Goal: Task Accomplishment & Management: Use online tool/utility

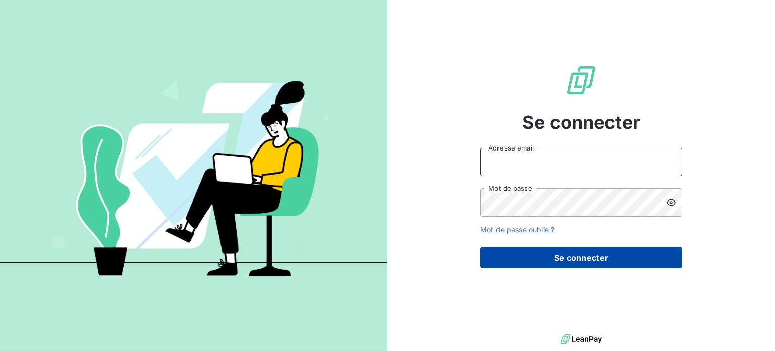
type input "[PERSON_NAME][EMAIL_ADDRESS][DOMAIN_NAME]"
click at [566, 255] on button "Se connecter" at bounding box center [581, 257] width 202 height 21
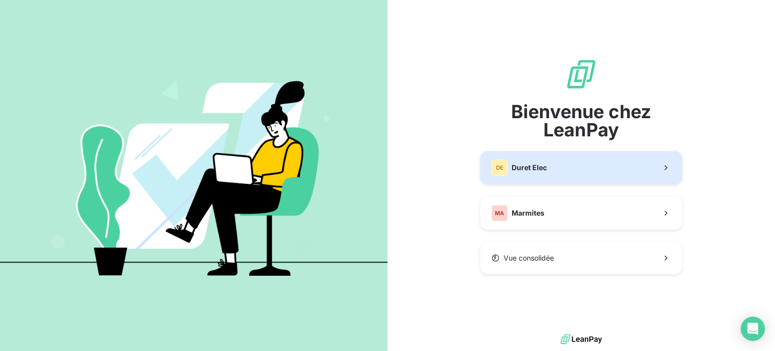
click at [527, 171] on span "Duret Elec" at bounding box center [529, 168] width 35 height 10
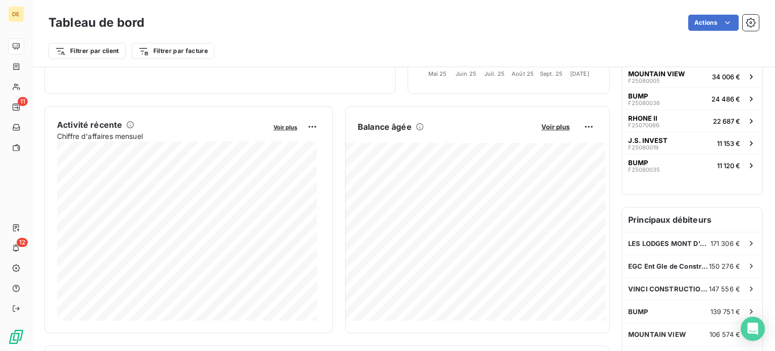
scroll to position [202, 0]
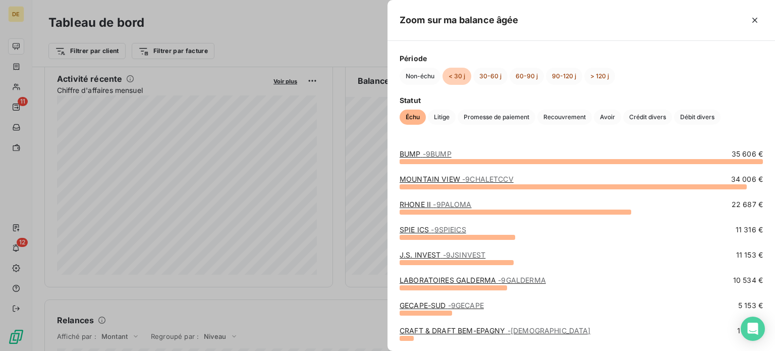
click at [426, 151] on span "- 9BUMP" at bounding box center [437, 153] width 29 height 9
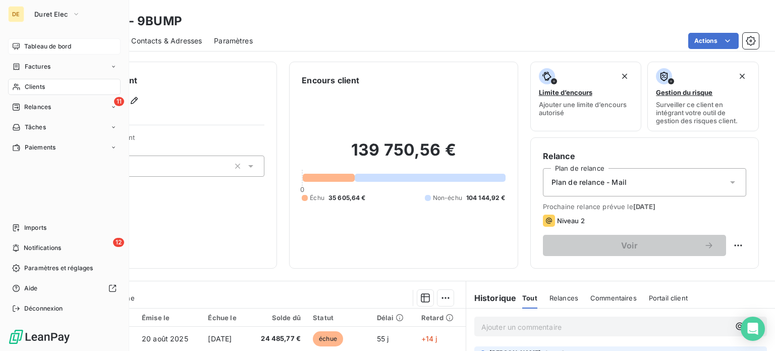
click at [27, 44] on span "Tableau de bord" at bounding box center [47, 46] width 47 height 9
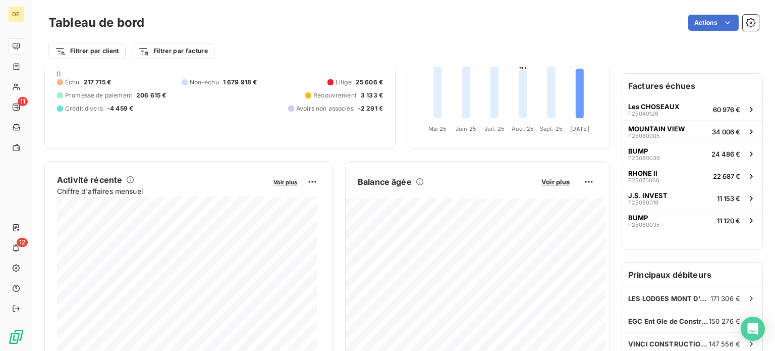
scroll to position [151, 0]
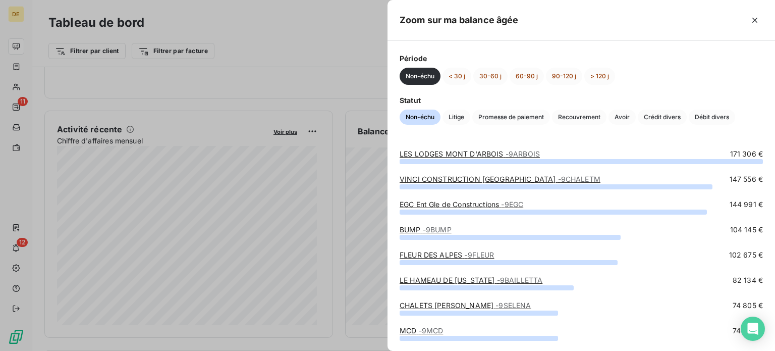
click at [493, 153] on link "LES LODGES [GEOGRAPHIC_DATA] - 9ARBOIS" at bounding box center [470, 153] width 140 height 9
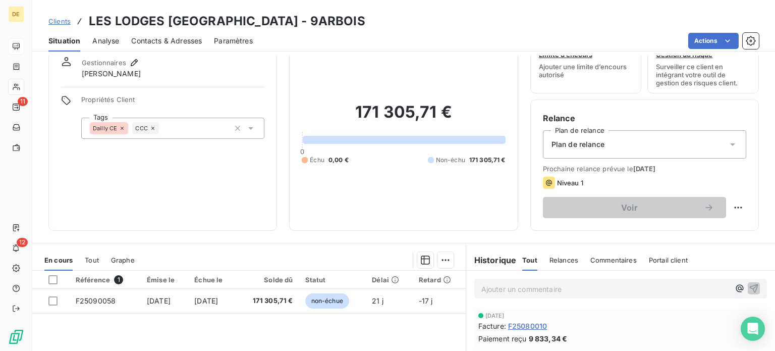
scroll to position [151, 0]
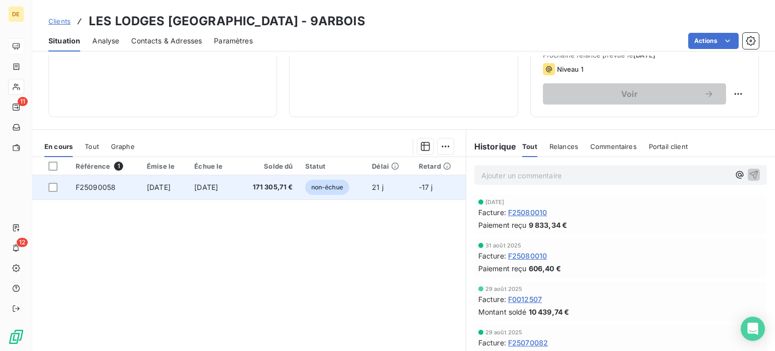
click at [349, 187] on span "non-échue" at bounding box center [327, 187] width 44 height 15
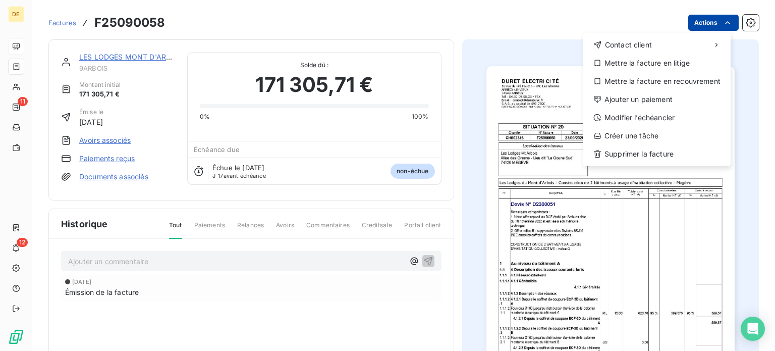
click at [709, 23] on html "DE 11 12 Factures F25090058 Actions Contact client Mettre la facture en litige …" at bounding box center [387, 175] width 775 height 351
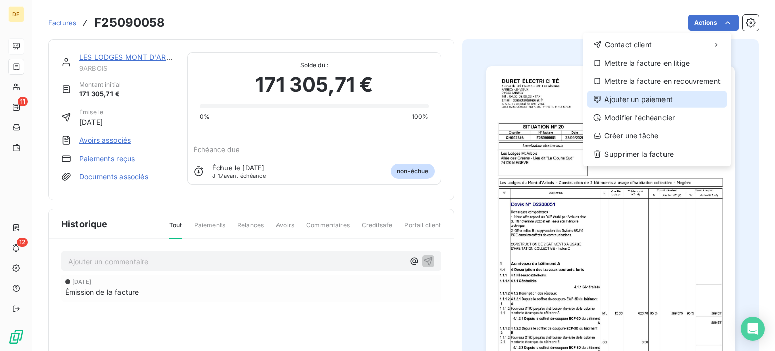
click at [653, 98] on div "Ajouter un paiement" at bounding box center [656, 99] width 139 height 16
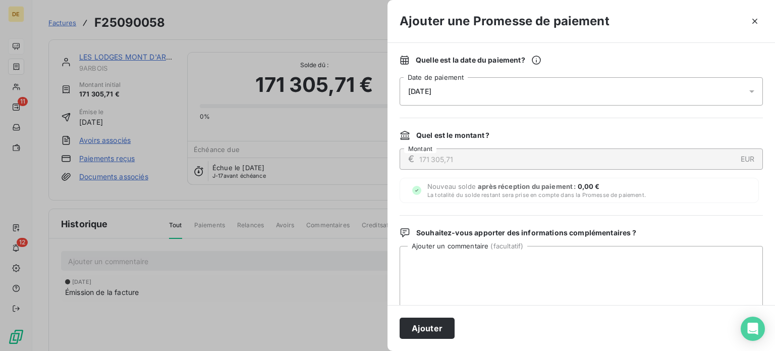
click at [506, 97] on div "[DATE]" at bounding box center [581, 91] width 363 height 28
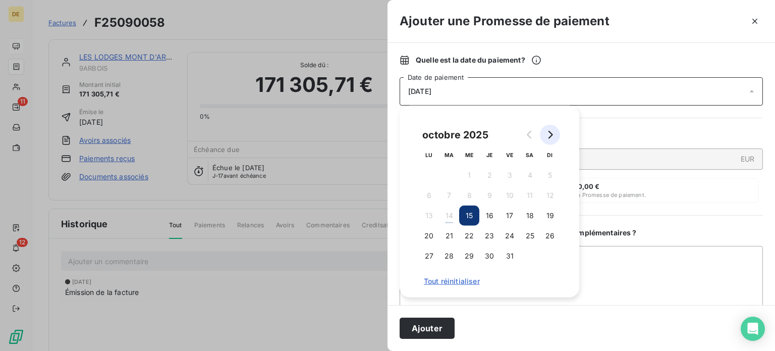
click at [551, 132] on icon "Go to next month" at bounding box center [550, 135] width 8 height 8
click at [512, 195] on button "7" at bounding box center [510, 195] width 20 height 20
click at [494, 193] on button "6" at bounding box center [489, 195] width 20 height 20
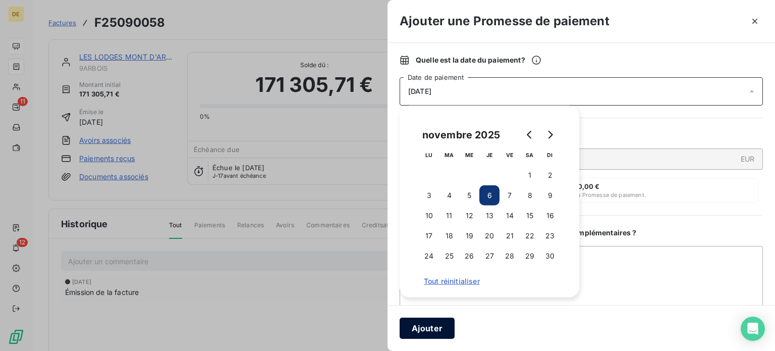
click at [429, 331] on button "Ajouter" at bounding box center [427, 327] width 55 height 21
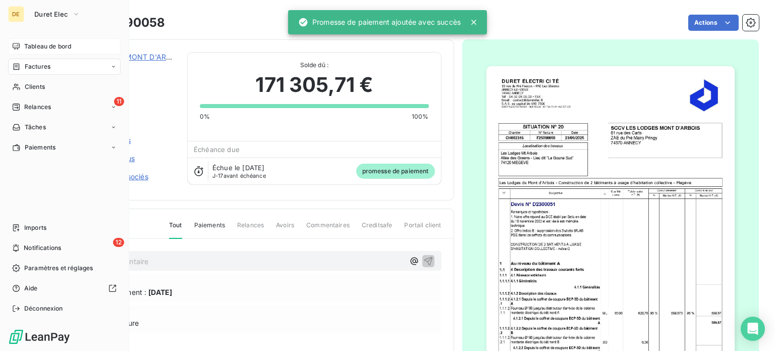
click at [32, 44] on span "Tableau de bord" at bounding box center [47, 46] width 47 height 9
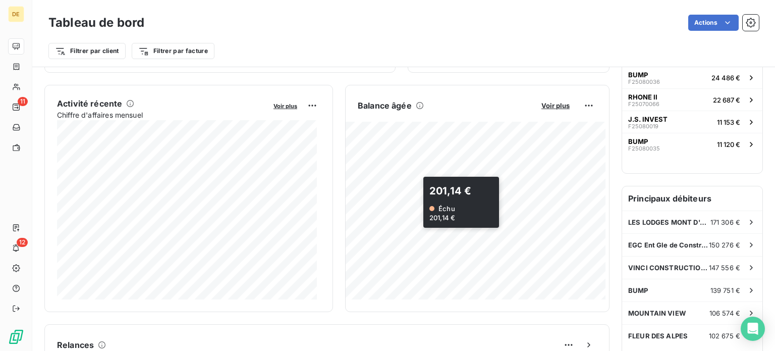
scroll to position [202, 0]
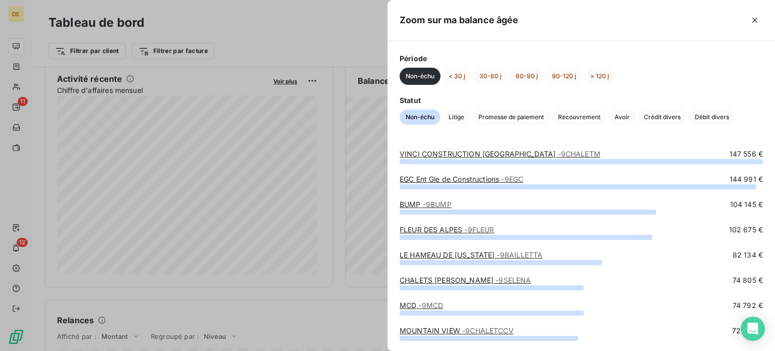
click at [463, 176] on link "EGC Ent Gle de Constructions - 9EGC" at bounding box center [462, 179] width 124 height 9
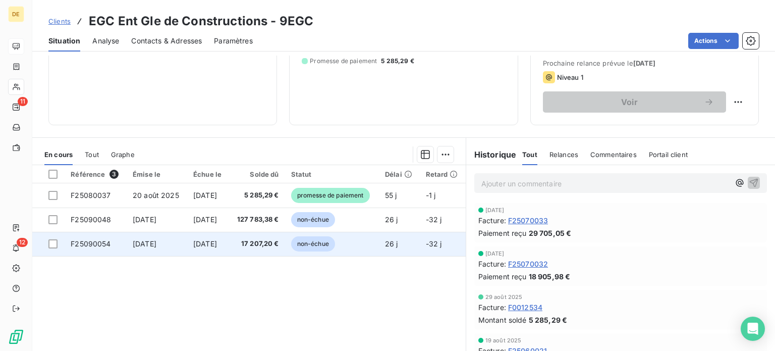
scroll to position [151, 0]
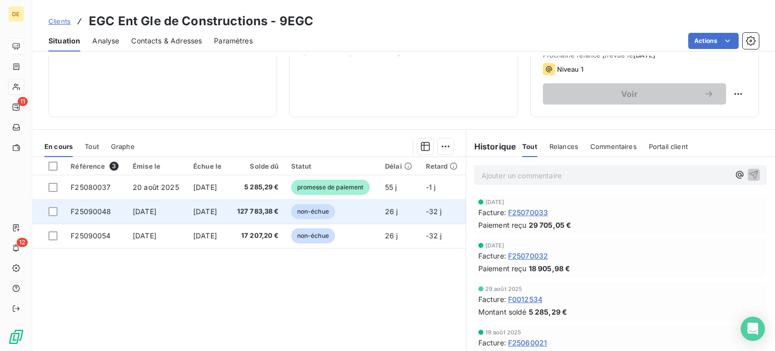
click at [271, 216] on td "127 783,38 €" at bounding box center [257, 211] width 56 height 24
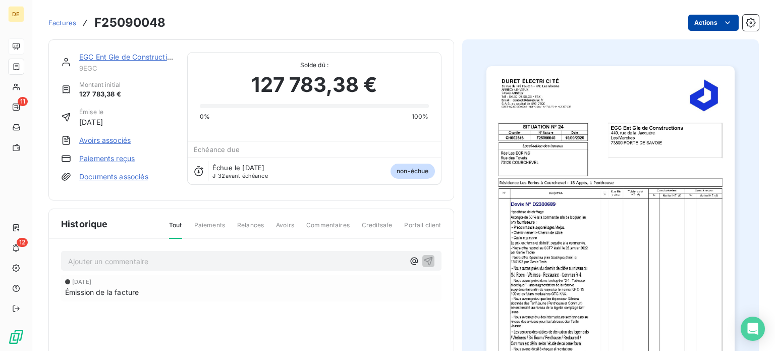
click at [693, 22] on html "DE 11 12 Factures F25090048 Actions EGC Ent Gle de Constructions 9EGC Montant i…" at bounding box center [387, 175] width 775 height 351
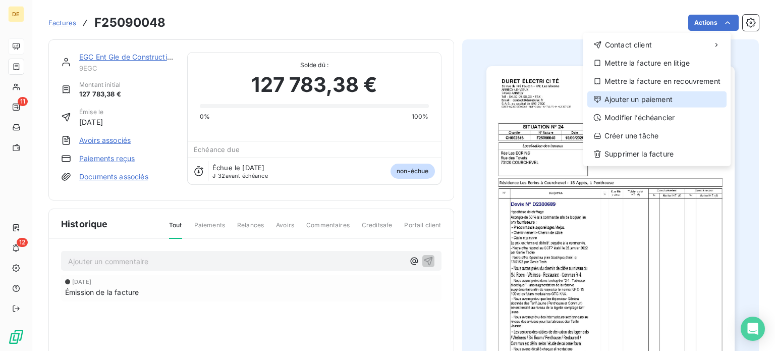
click at [638, 99] on div "Ajouter un paiement" at bounding box center [656, 99] width 139 height 16
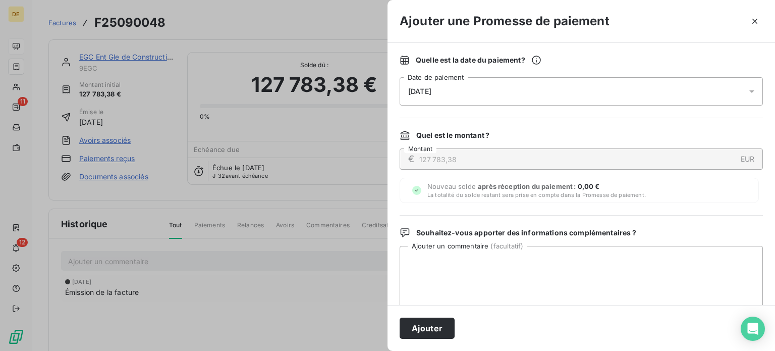
click at [496, 99] on div "[DATE]" at bounding box center [581, 91] width 363 height 28
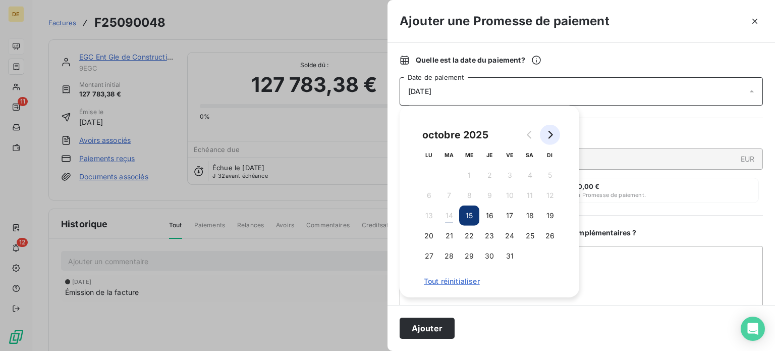
click at [551, 133] on icon "Go to next month" at bounding box center [551, 135] width 5 height 8
click at [474, 236] on button "19" at bounding box center [469, 236] width 20 height 20
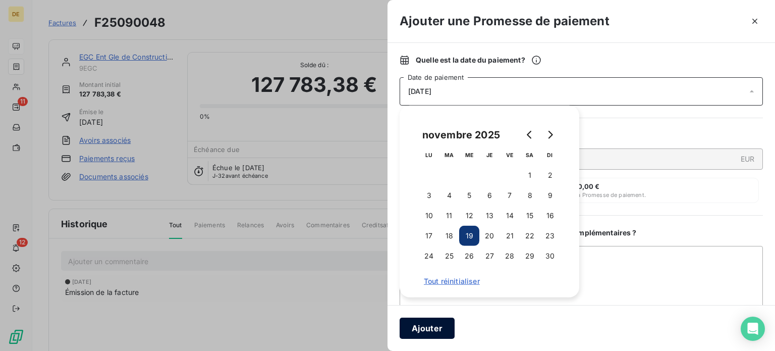
click at [426, 334] on button "Ajouter" at bounding box center [427, 327] width 55 height 21
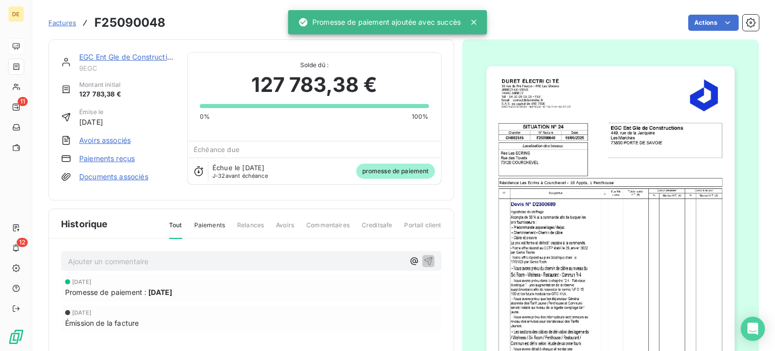
click at [113, 56] on link "EGC Ent Gle de Constructions" at bounding box center [128, 56] width 99 height 9
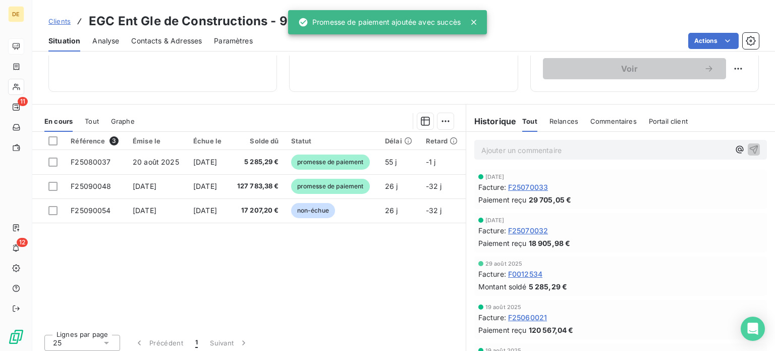
scroll to position [182, 0]
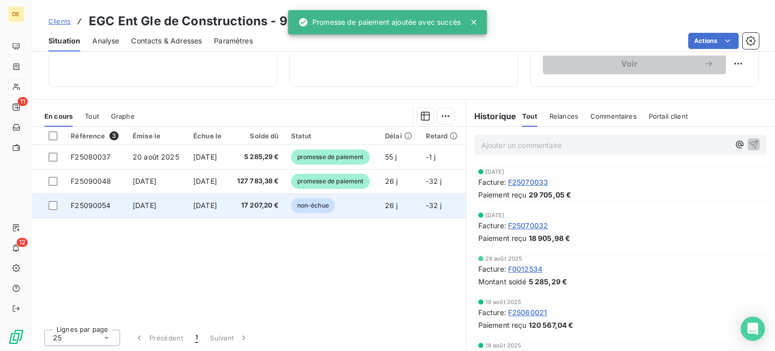
click at [301, 205] on span "non-échue" at bounding box center [313, 205] width 44 height 15
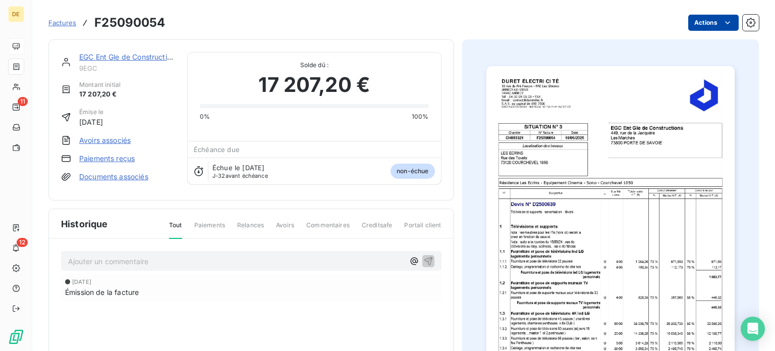
click at [699, 19] on html "DE 11 12 Factures F25090054 Actions EGC Ent Gle de Constructions 9EGC Montant i…" at bounding box center [387, 175] width 775 height 351
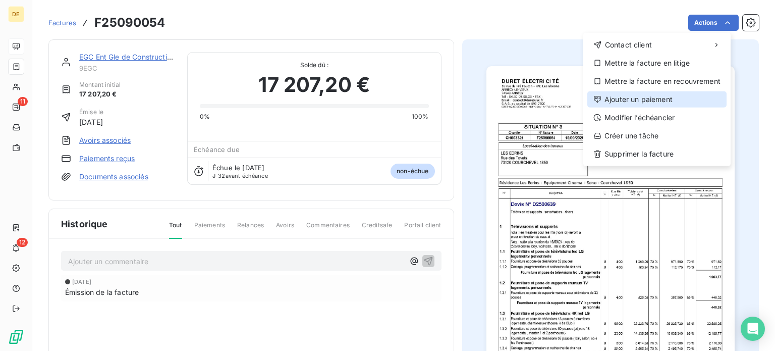
click at [629, 97] on div "Ajouter un paiement" at bounding box center [656, 99] width 139 height 16
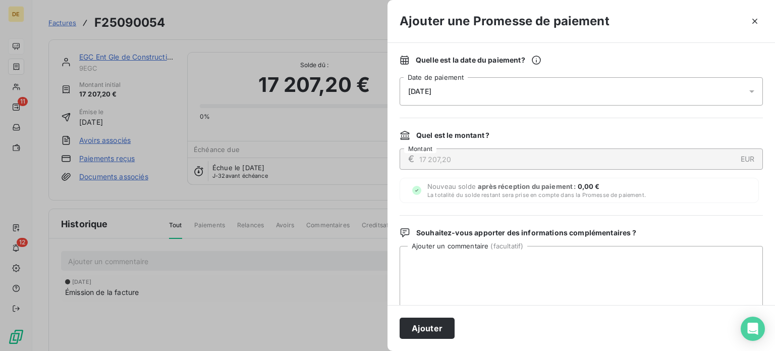
click at [495, 95] on div "[DATE]" at bounding box center [581, 91] width 363 height 28
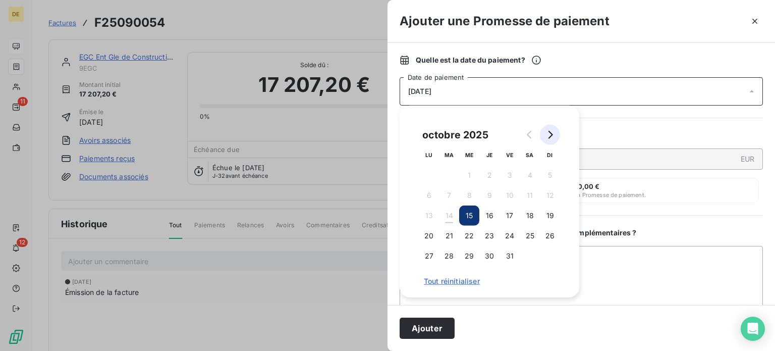
click at [552, 133] on icon "Go to next month" at bounding box center [550, 135] width 8 height 8
click at [464, 233] on button "19" at bounding box center [469, 236] width 20 height 20
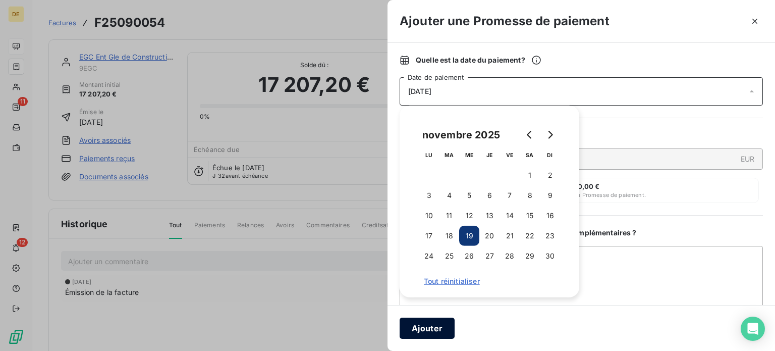
click at [438, 331] on button "Ajouter" at bounding box center [427, 327] width 55 height 21
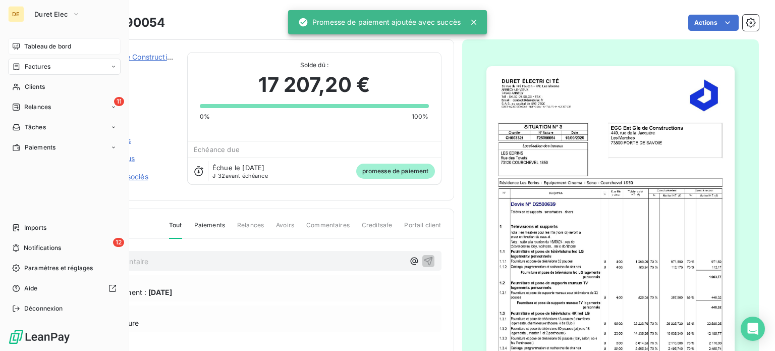
click at [22, 44] on div "Tableau de bord" at bounding box center [64, 46] width 113 height 16
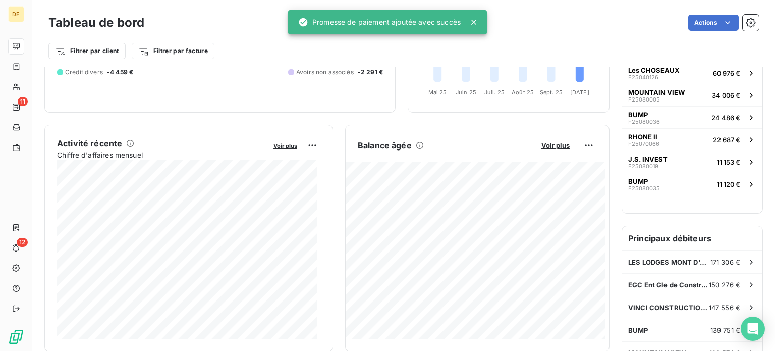
scroll to position [151, 0]
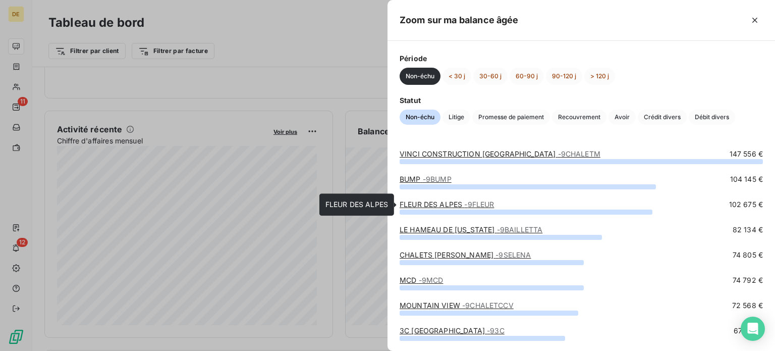
click at [447, 205] on link "FLEUR DES ALPES - 9FLEUR" at bounding box center [447, 204] width 94 height 9
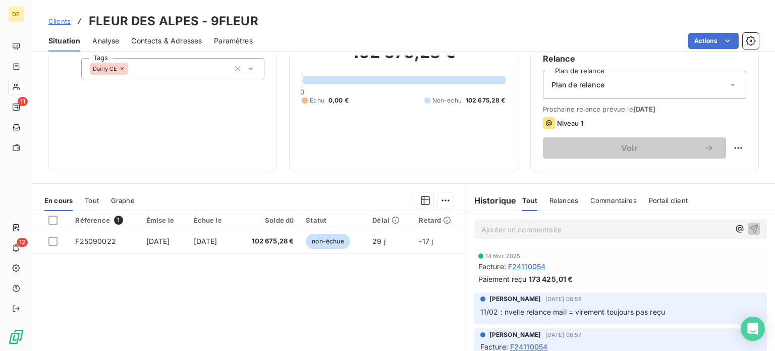
scroll to position [101, 0]
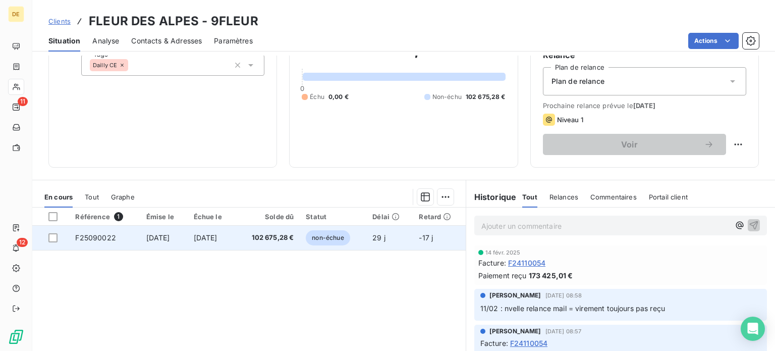
click at [266, 242] on td "102 675,28 €" at bounding box center [268, 238] width 65 height 24
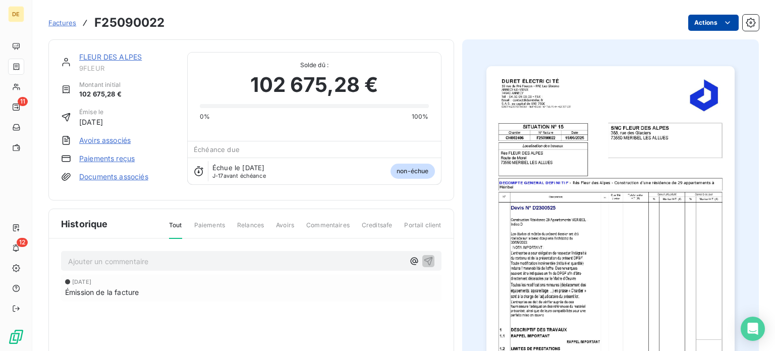
click at [728, 15] on html "DE 11 12 Factures F25090022 Actions FLEUR DES ALPES 9FLEUR Montant initial 102 …" at bounding box center [387, 175] width 775 height 351
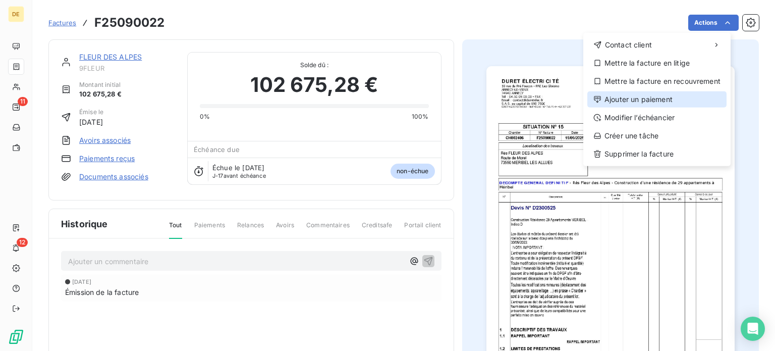
click at [646, 99] on div "Ajouter un paiement" at bounding box center [656, 99] width 139 height 16
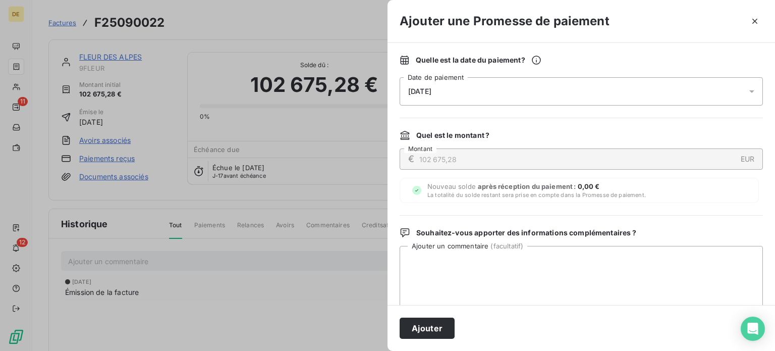
click at [663, 90] on div "[DATE]" at bounding box center [581, 91] width 363 height 28
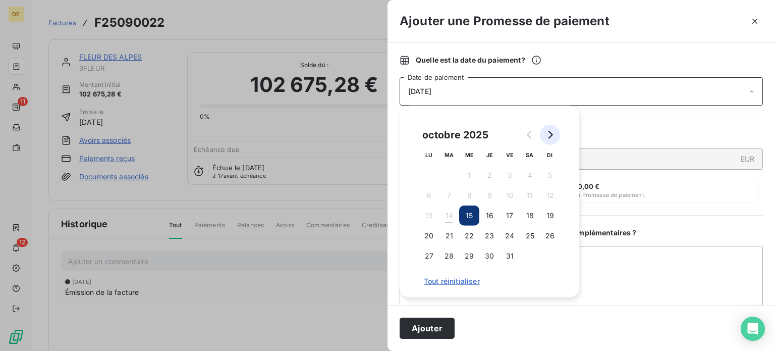
click at [554, 134] on button "Go to next month" at bounding box center [550, 135] width 20 height 20
click at [475, 194] on button "5" at bounding box center [469, 195] width 20 height 20
click at [441, 329] on button "Ajouter" at bounding box center [427, 327] width 55 height 21
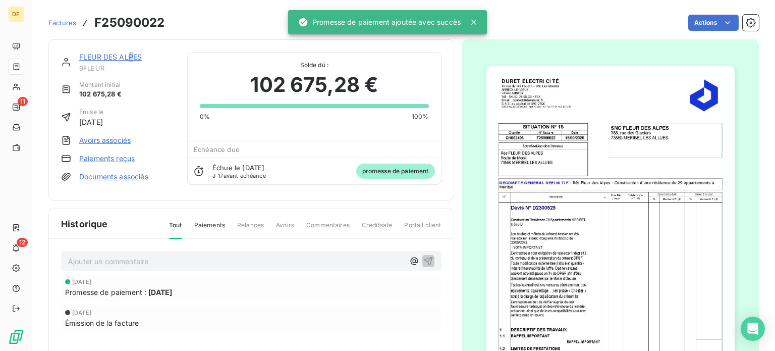
click at [131, 54] on link "FLEUR DES ALPES" at bounding box center [110, 56] width 63 height 9
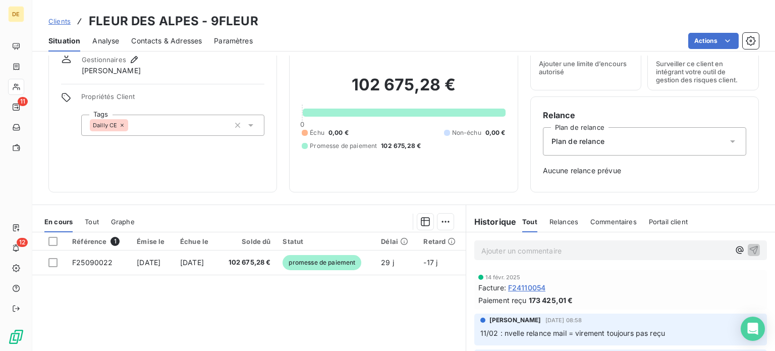
scroll to position [101, 0]
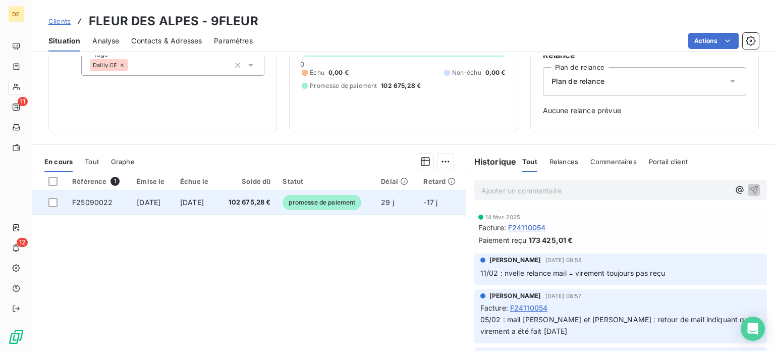
click at [248, 205] on span "102 675,28 €" at bounding box center [247, 202] width 47 height 10
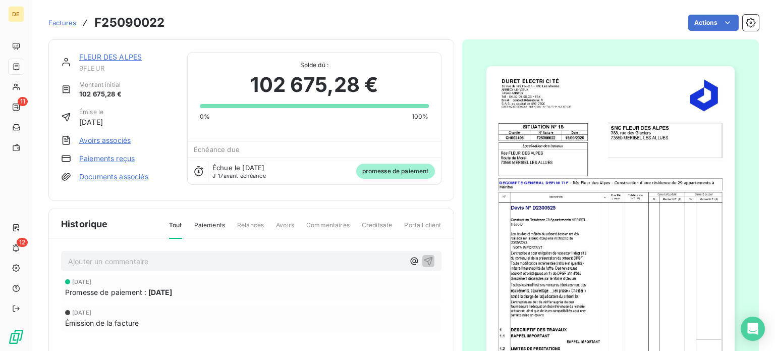
click at [194, 257] on p "Ajouter un commentaire ﻿" at bounding box center [236, 261] width 336 height 13
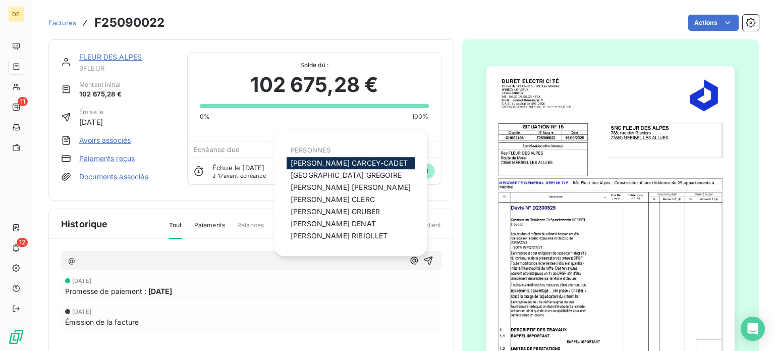
click at [323, 175] on span "[PERSON_NAME]" at bounding box center [346, 175] width 111 height 9
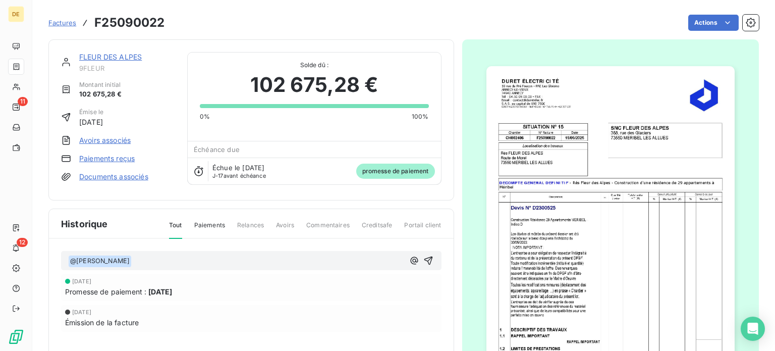
click at [186, 256] on p "﻿ @ [PERSON_NAME] ﻿ ﻿" at bounding box center [236, 261] width 336 height 12
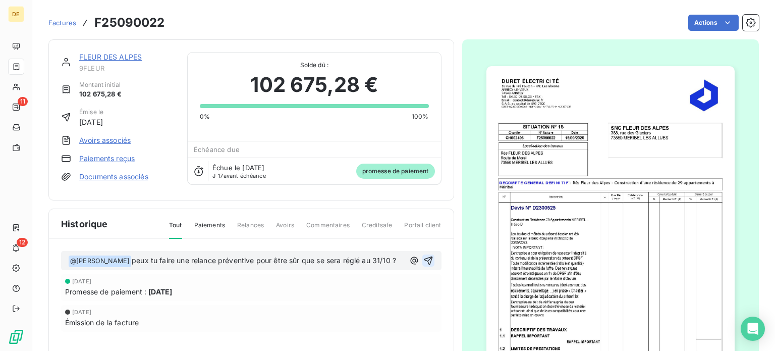
click at [425, 261] on icon "button" at bounding box center [428, 260] width 9 height 9
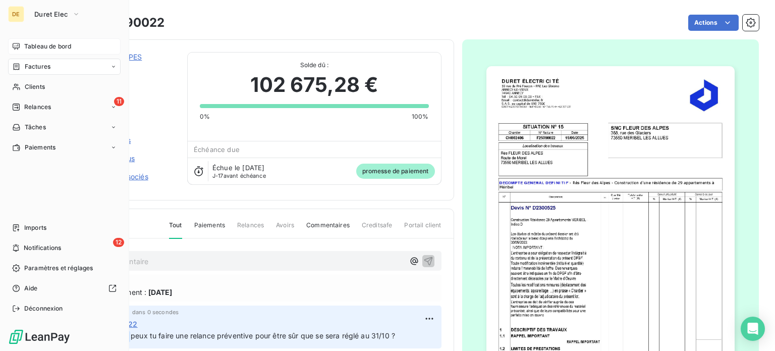
click at [26, 45] on span "Tableau de bord" at bounding box center [47, 46] width 47 height 9
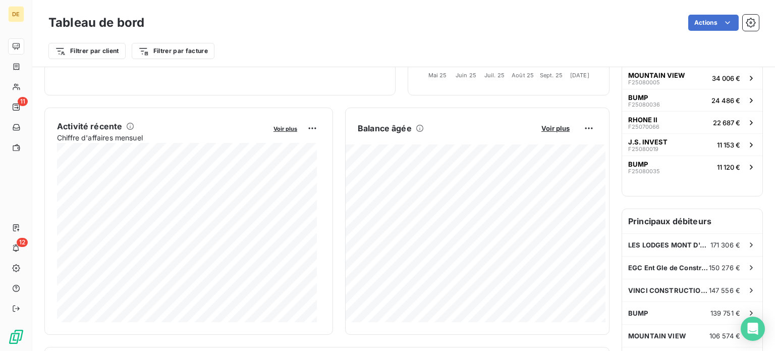
scroll to position [252, 0]
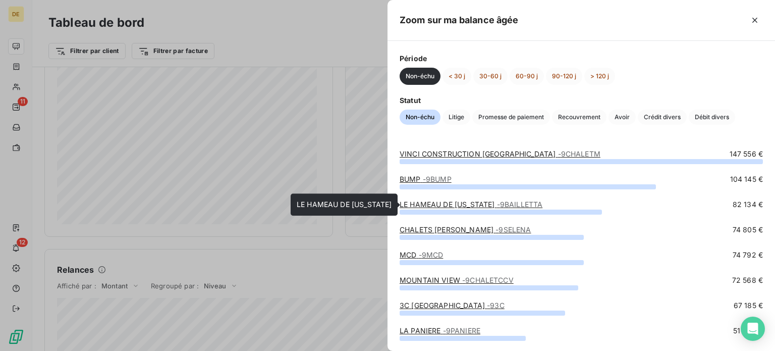
click at [438, 208] on link "LE HAMEAU DE [US_STATE] - 9BAILLETTA" at bounding box center [471, 204] width 143 height 9
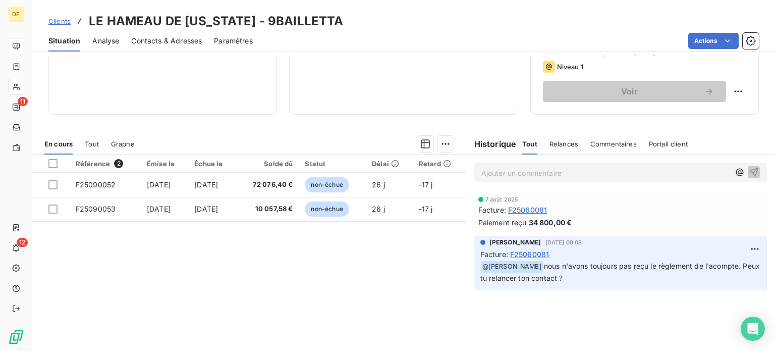
scroll to position [182, 0]
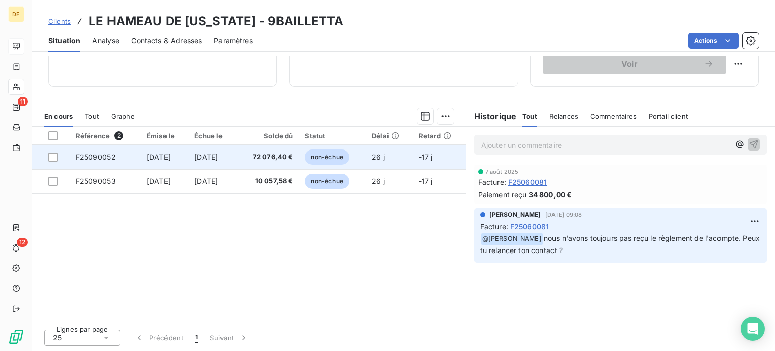
click at [293, 160] on span "72 076,40 €" at bounding box center [268, 157] width 50 height 10
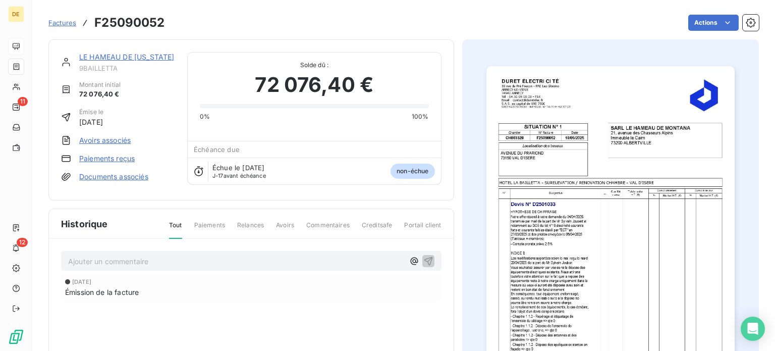
click at [709, 19] on html "DE 11 12 Factures F25090052 Actions LE HAMEAU DE [US_STATE] 9BAILLETTA Montant …" at bounding box center [387, 175] width 775 height 351
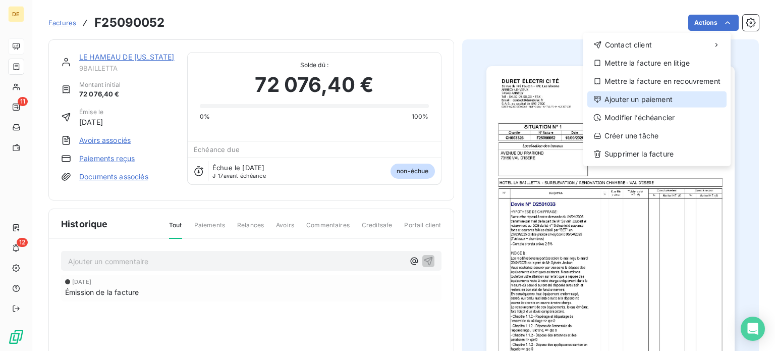
click at [643, 98] on div "Ajouter un paiement" at bounding box center [656, 99] width 139 height 16
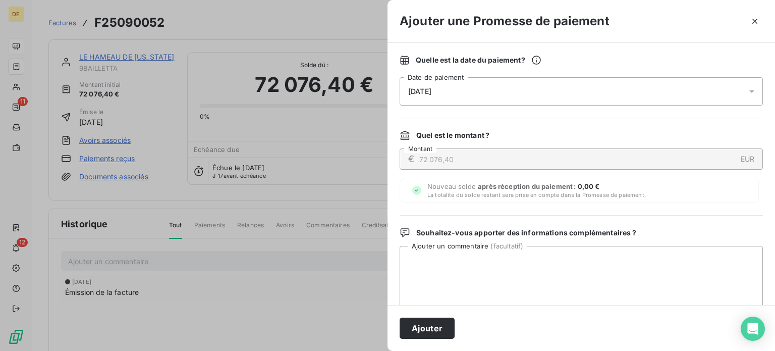
click at [517, 92] on div "[DATE]" at bounding box center [581, 91] width 363 height 28
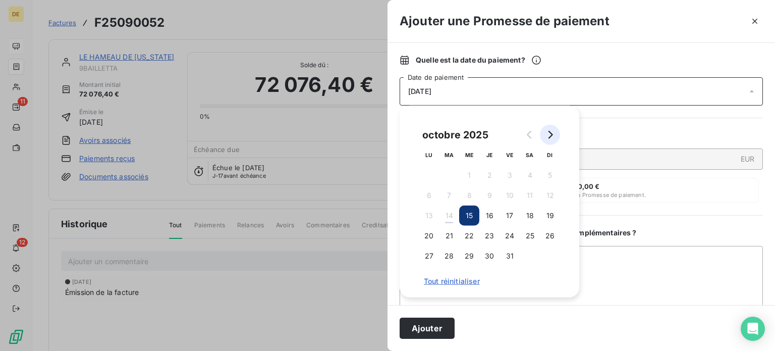
click at [551, 137] on icon "Go to next month" at bounding box center [551, 135] width 5 height 8
click at [474, 195] on button "5" at bounding box center [469, 195] width 20 height 20
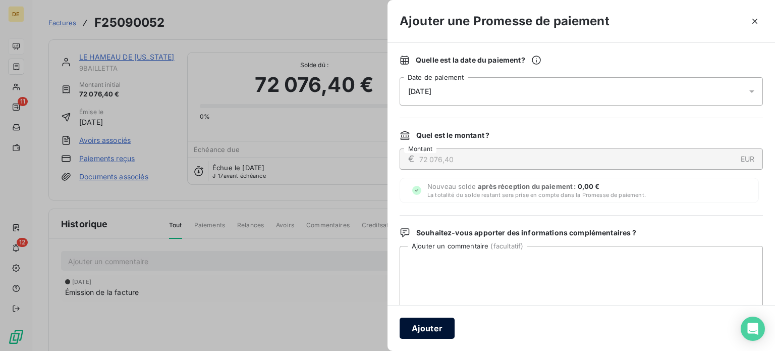
click at [438, 331] on button "Ajouter" at bounding box center [427, 327] width 55 height 21
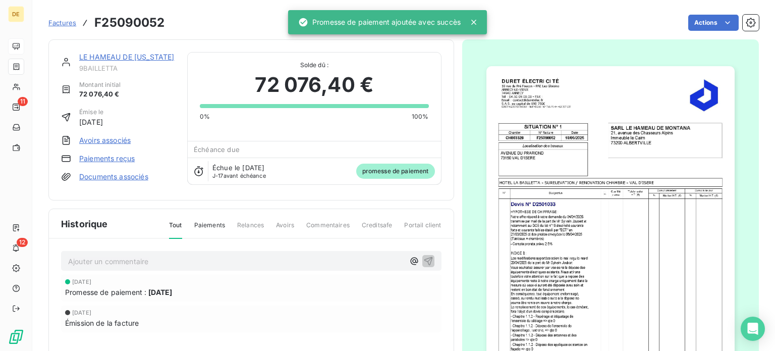
click at [106, 54] on link "LE HAMEAU DE [US_STATE]" at bounding box center [126, 56] width 95 height 9
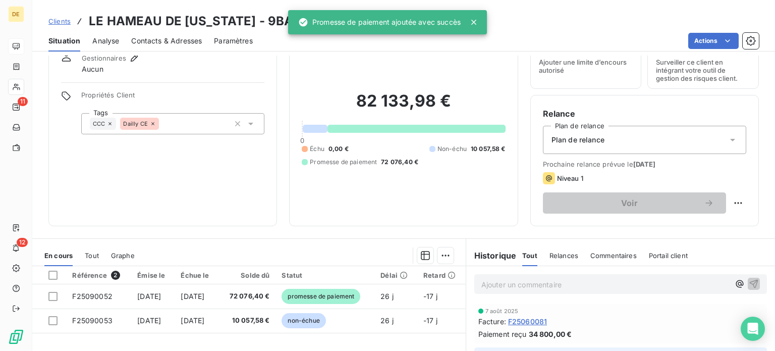
scroll to position [151, 0]
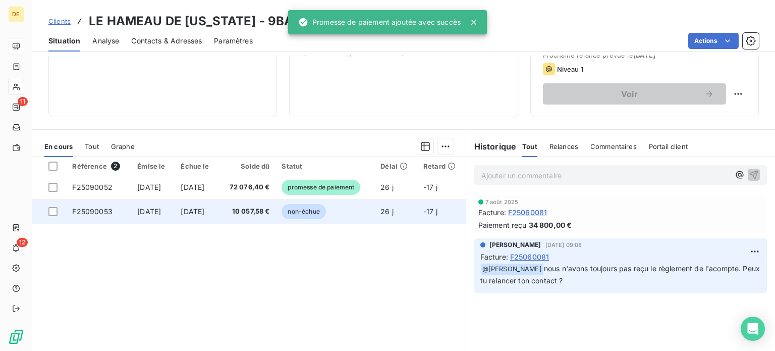
click at [256, 220] on td "10 057,58 €" at bounding box center [247, 211] width 57 height 24
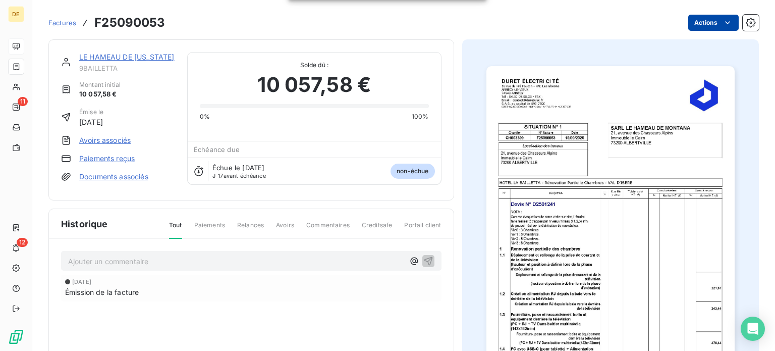
click at [708, 28] on html "DE 11 12 Factures F25090053 Actions LE HAMEAU DE [US_STATE] 9BAILLETTA [GEOGRAP…" at bounding box center [387, 175] width 775 height 351
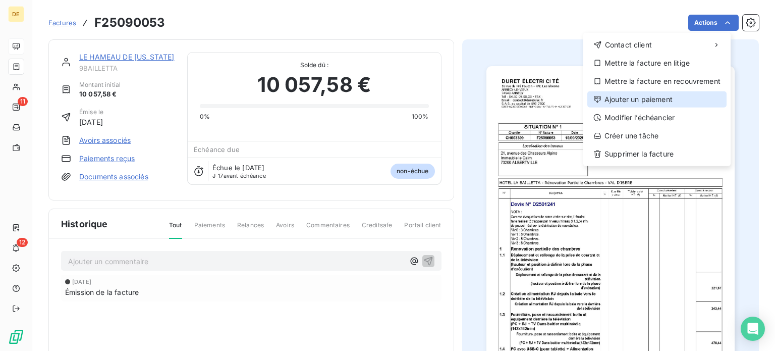
click at [648, 101] on div "Ajouter un paiement" at bounding box center [656, 99] width 139 height 16
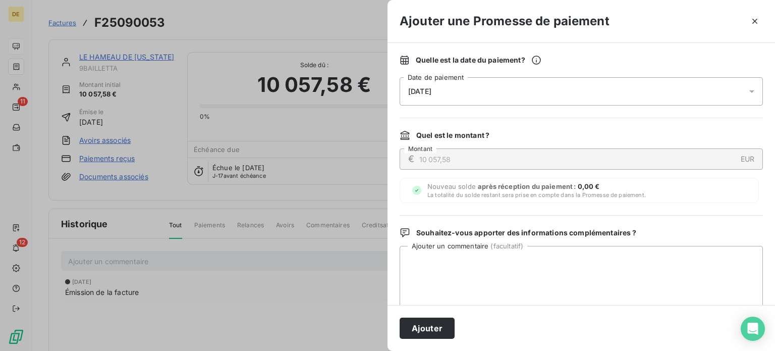
click at [465, 95] on div "[DATE]" at bounding box center [581, 91] width 363 height 28
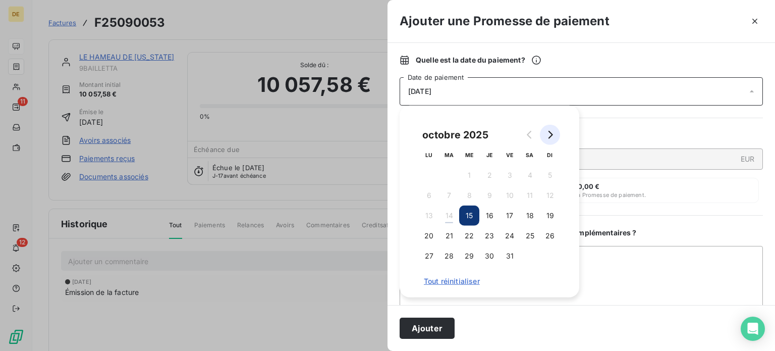
click at [553, 135] on icon "Go to next month" at bounding box center [550, 135] width 8 height 8
click at [466, 195] on button "5" at bounding box center [469, 195] width 20 height 20
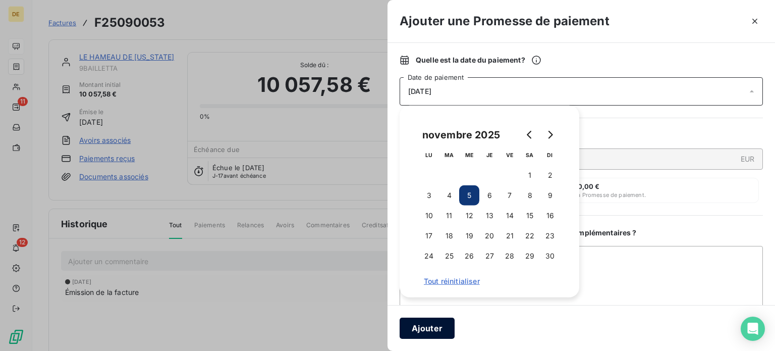
click at [419, 331] on button "Ajouter" at bounding box center [427, 327] width 55 height 21
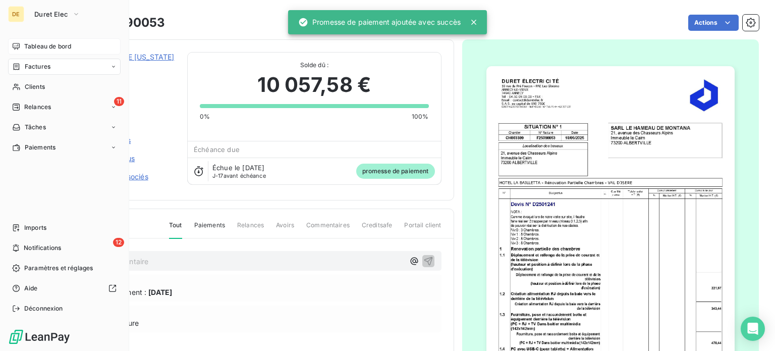
click at [26, 48] on span "Tableau de bord" at bounding box center [47, 46] width 47 height 9
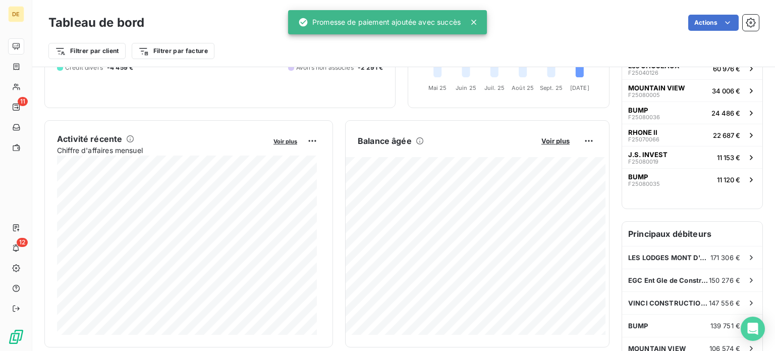
scroll to position [202, 0]
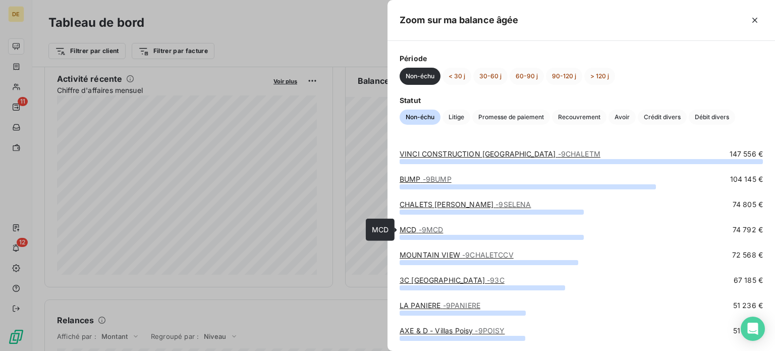
click at [426, 230] on span "- 9MCD" at bounding box center [431, 229] width 25 height 9
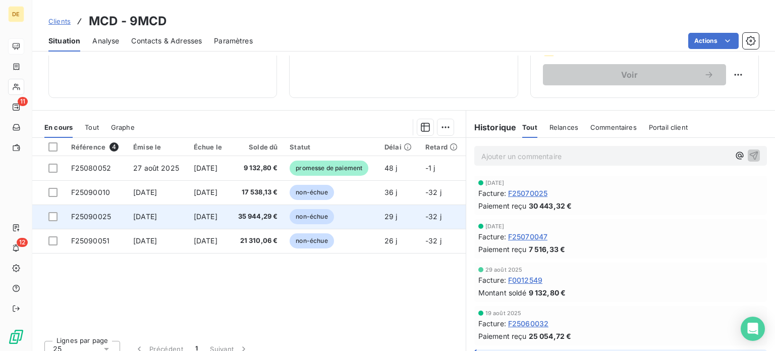
scroll to position [182, 0]
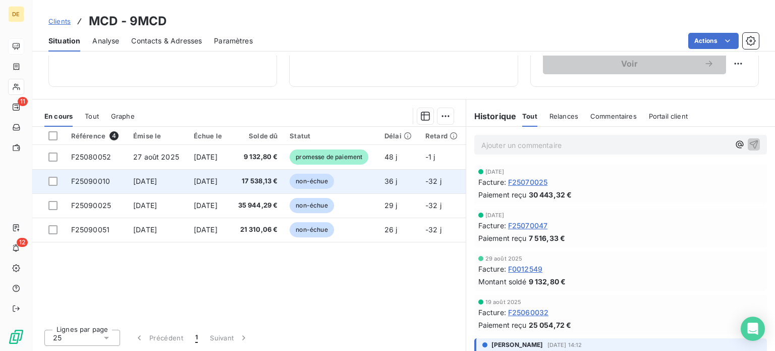
click at [365, 184] on td "non-échue" at bounding box center [331, 181] width 95 height 24
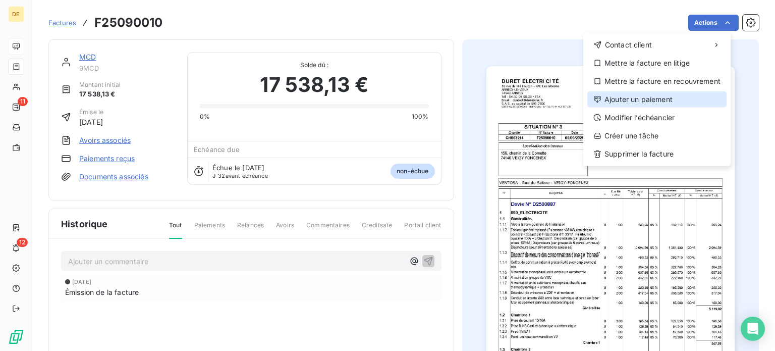
click at [648, 98] on div "Ajouter un paiement" at bounding box center [656, 99] width 139 height 16
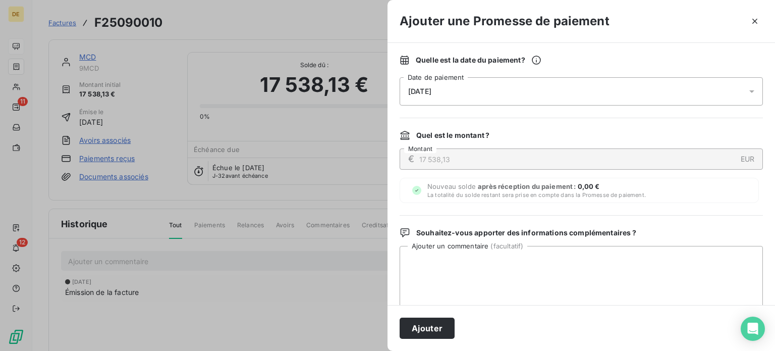
click at [517, 93] on div "[DATE]" at bounding box center [581, 91] width 363 height 28
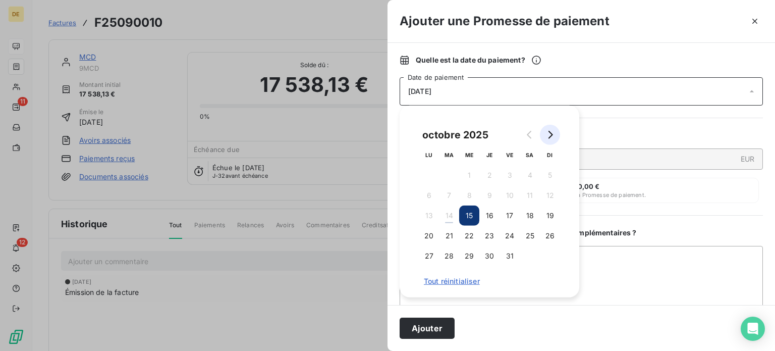
click at [550, 137] on icon "Go to next month" at bounding box center [551, 135] width 5 height 8
click at [476, 234] on button "19" at bounding box center [469, 236] width 20 height 20
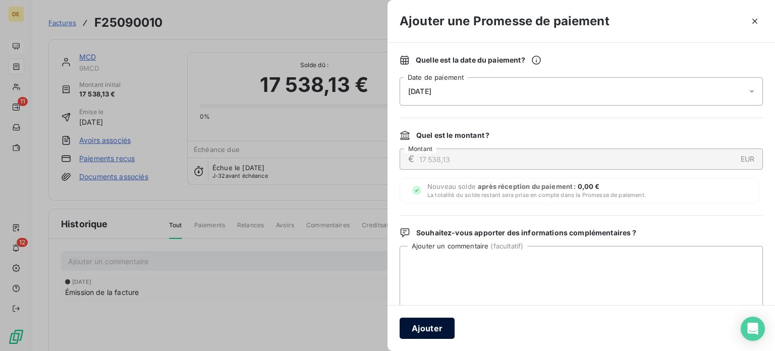
click at [437, 329] on button "Ajouter" at bounding box center [427, 327] width 55 height 21
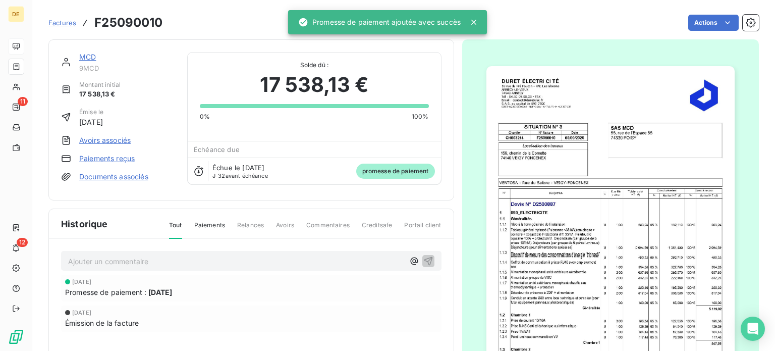
click at [89, 56] on link "MCD" at bounding box center [87, 56] width 17 height 9
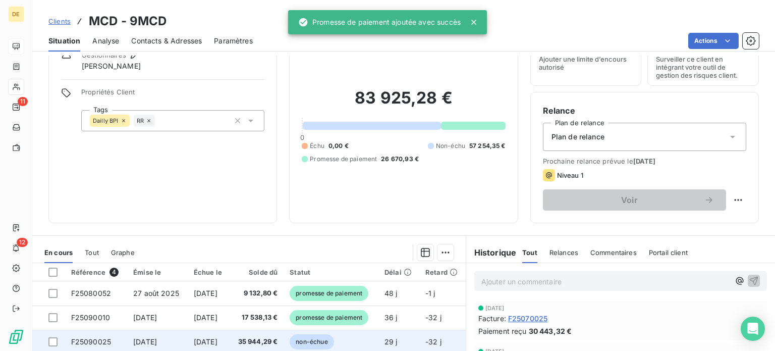
scroll to position [151, 0]
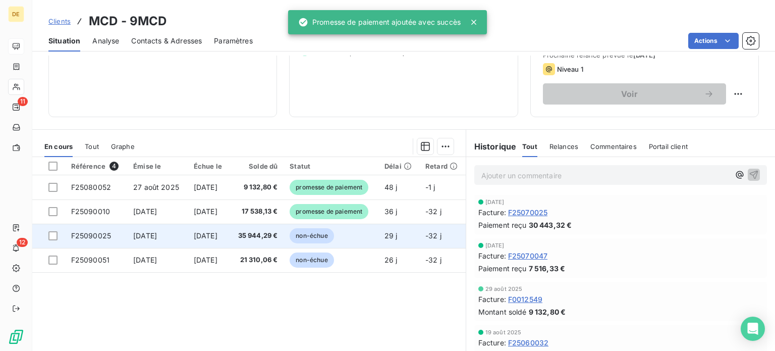
click at [313, 243] on td "non-échue" at bounding box center [331, 236] width 95 height 24
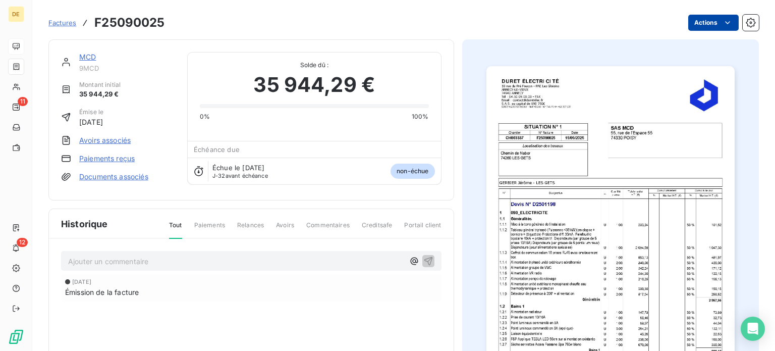
click at [714, 18] on html "DE 11 12 Factures F25090025 Actions MCD 9MCD Montant initial 35 944,29 € Émise …" at bounding box center [387, 175] width 775 height 351
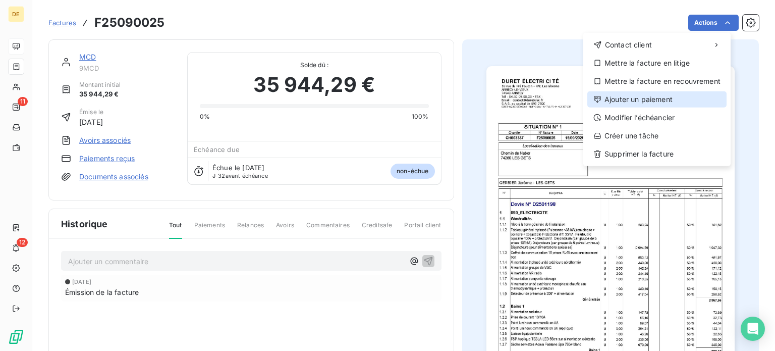
click at [648, 101] on div "Ajouter un paiement" at bounding box center [656, 99] width 139 height 16
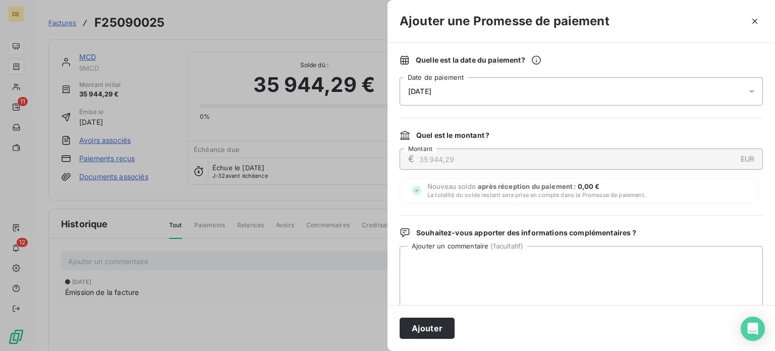
click at [502, 90] on div "[DATE]" at bounding box center [581, 91] width 363 height 28
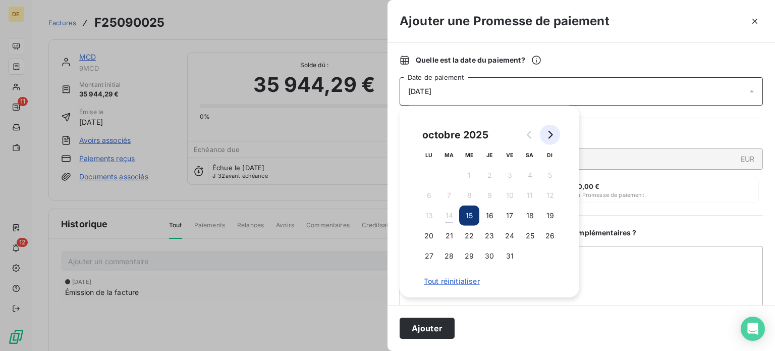
click at [551, 136] on icon "Go to next month" at bounding box center [551, 135] width 5 height 8
click at [471, 233] on button "19" at bounding box center [469, 236] width 20 height 20
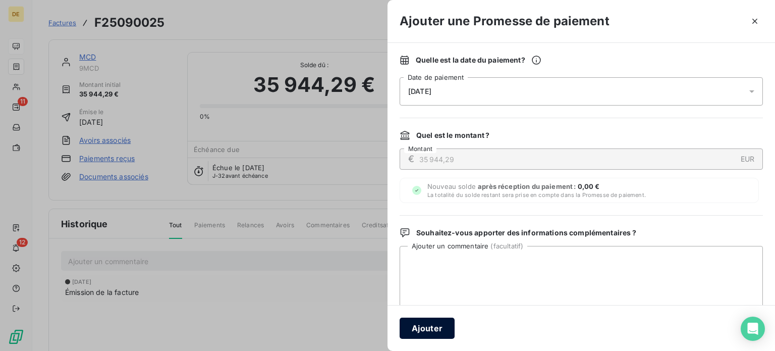
click at [417, 330] on button "Ajouter" at bounding box center [427, 327] width 55 height 21
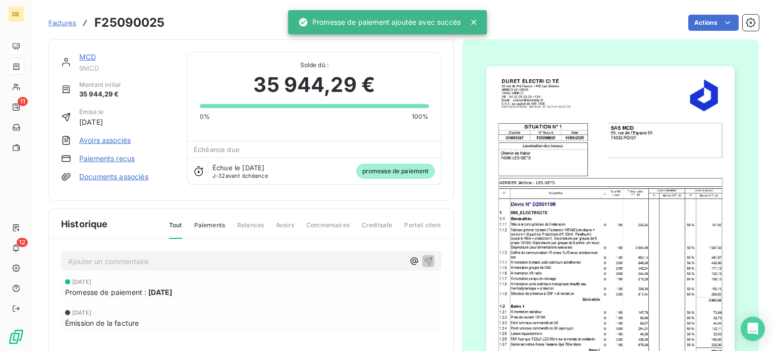
click at [87, 58] on link "MCD" at bounding box center [87, 56] width 17 height 9
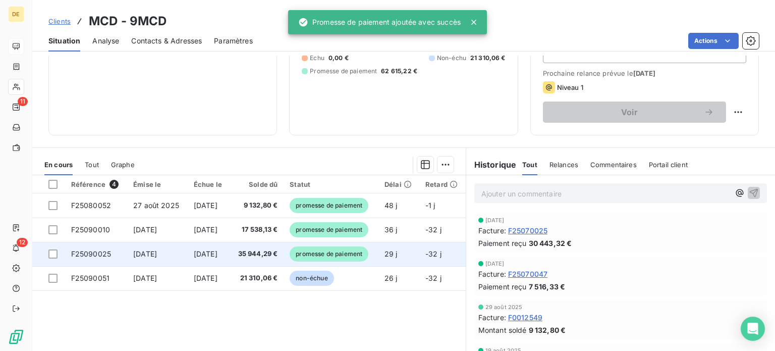
scroll to position [151, 0]
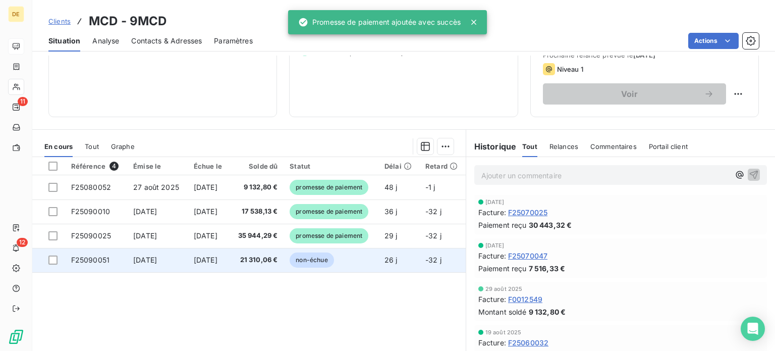
click at [298, 261] on span "non-échue" at bounding box center [312, 259] width 44 height 15
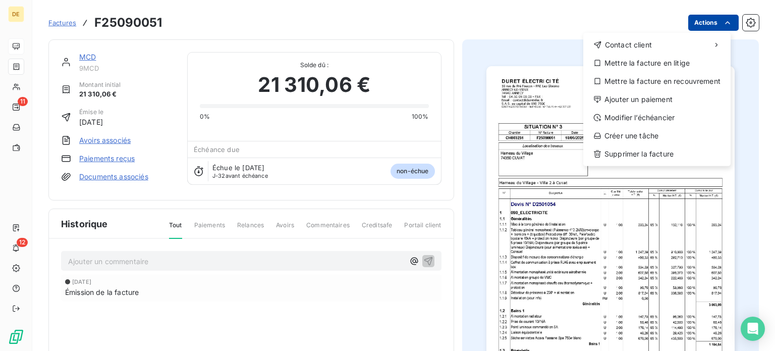
click at [708, 23] on html "DE 11 12 Factures F25090051 Actions Contact client Mettre la facture en litige …" at bounding box center [387, 175] width 775 height 351
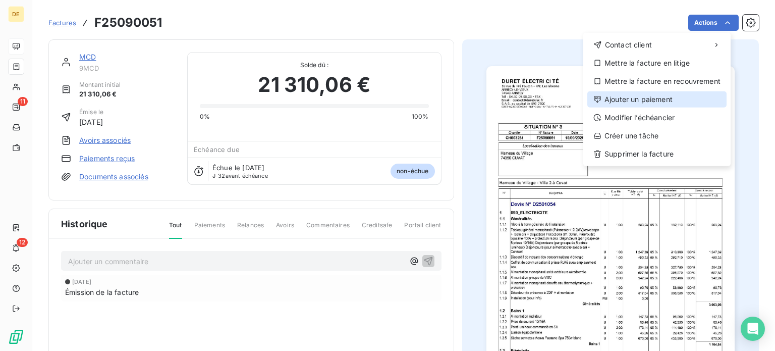
click at [648, 100] on div "Ajouter un paiement" at bounding box center [656, 99] width 139 height 16
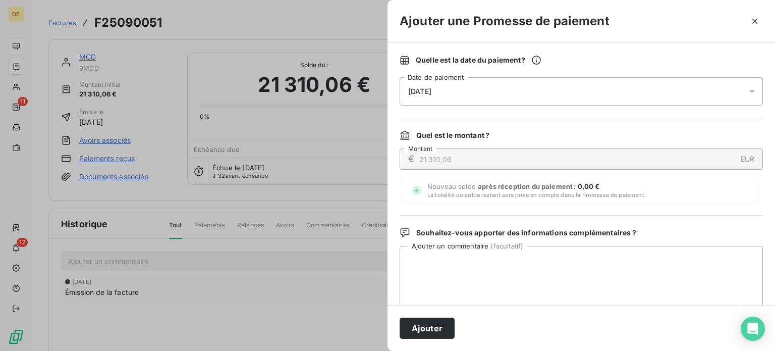
click at [504, 85] on div "[DATE]" at bounding box center [581, 91] width 363 height 28
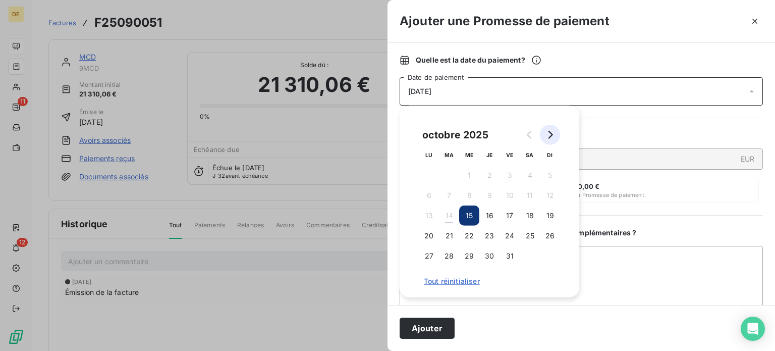
click at [546, 131] on button "Go to next month" at bounding box center [550, 135] width 20 height 20
click at [466, 240] on button "19" at bounding box center [469, 236] width 20 height 20
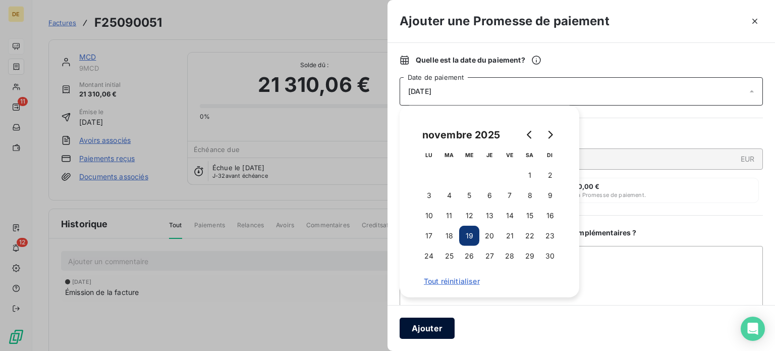
click at [420, 332] on button "Ajouter" at bounding box center [427, 327] width 55 height 21
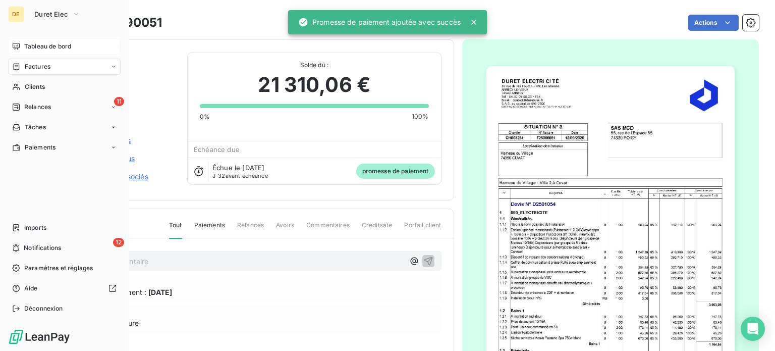
click at [20, 46] on div "Tableau de bord" at bounding box center [64, 46] width 113 height 16
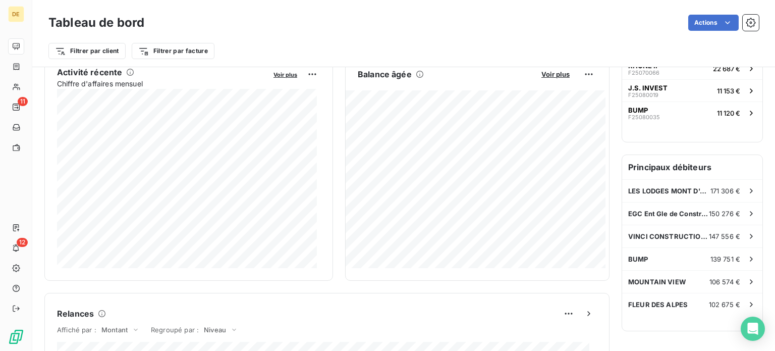
scroll to position [252, 0]
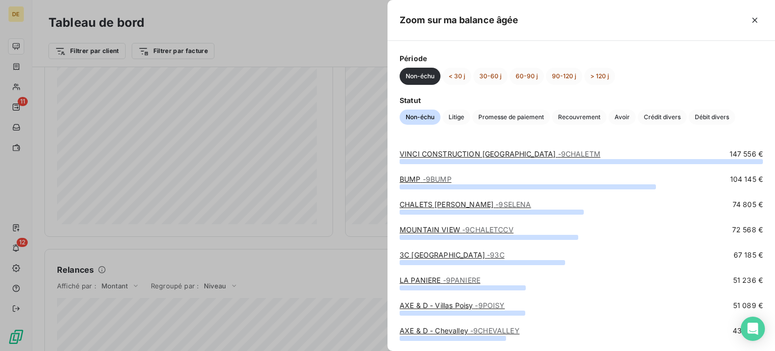
drag, startPoint x: 250, startPoint y: 35, endPoint x: 237, endPoint y: 37, distance: 13.3
click at [250, 32] on div at bounding box center [387, 175] width 775 height 351
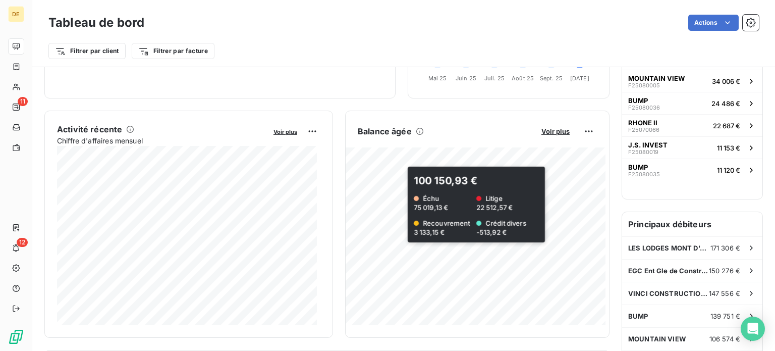
scroll to position [0, 0]
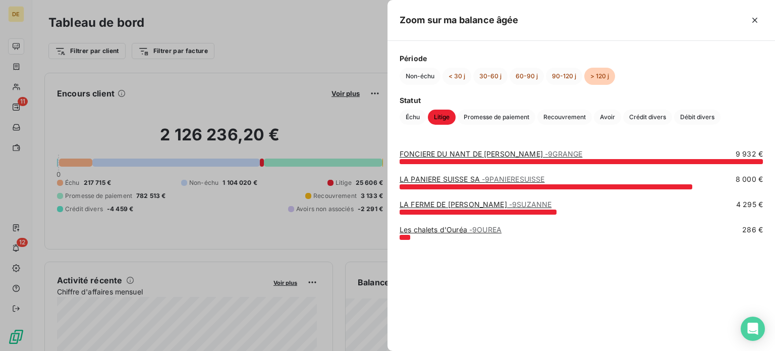
click at [477, 153] on link "FONCIERE DU NANT DE [PERSON_NAME] - 9GRANGE" at bounding box center [491, 153] width 183 height 9
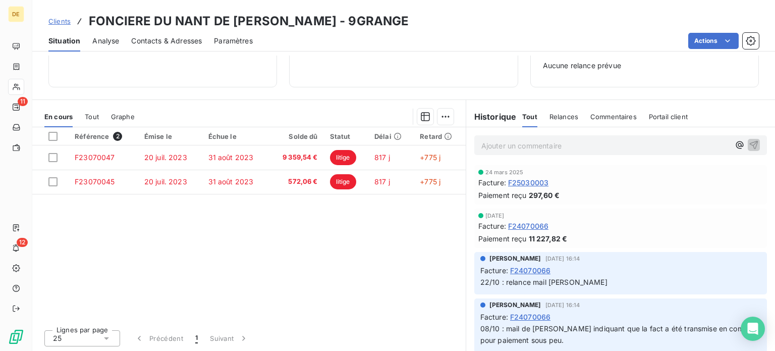
click at [526, 148] on p "Ajouter un commentaire ﻿" at bounding box center [605, 145] width 248 height 13
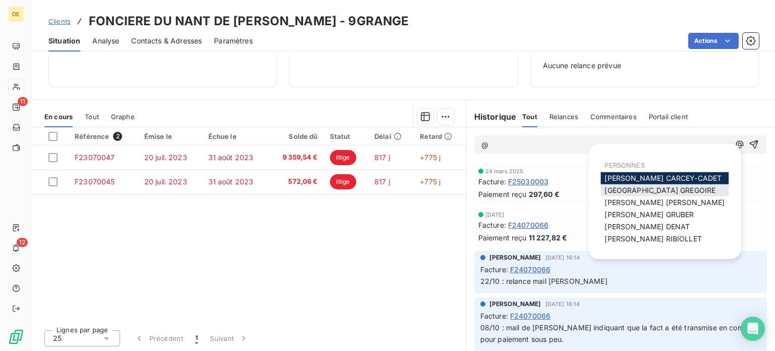
click at [643, 188] on span "[PERSON_NAME]" at bounding box center [660, 190] width 111 height 9
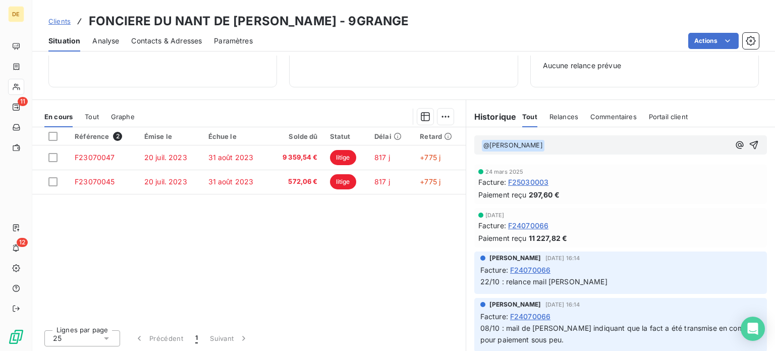
click at [582, 144] on p "﻿ @ [PERSON_NAME] ﻿ ﻿" at bounding box center [605, 145] width 248 height 12
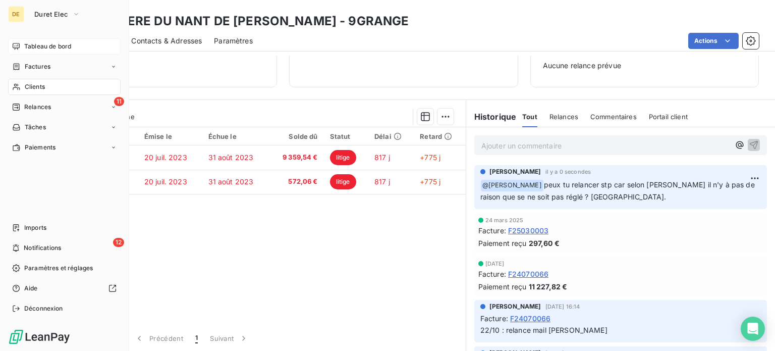
click at [19, 46] on icon at bounding box center [16, 46] width 7 height 7
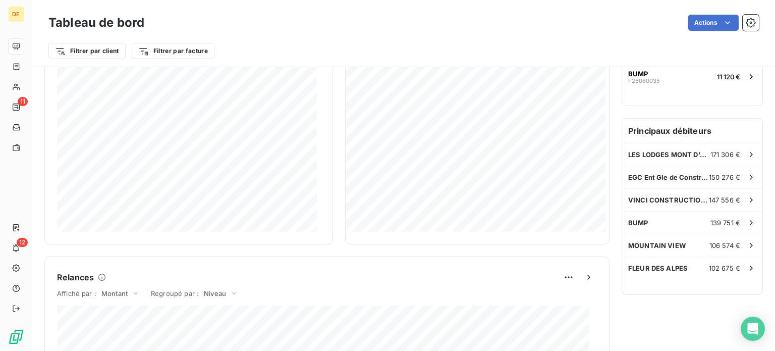
scroll to position [252, 0]
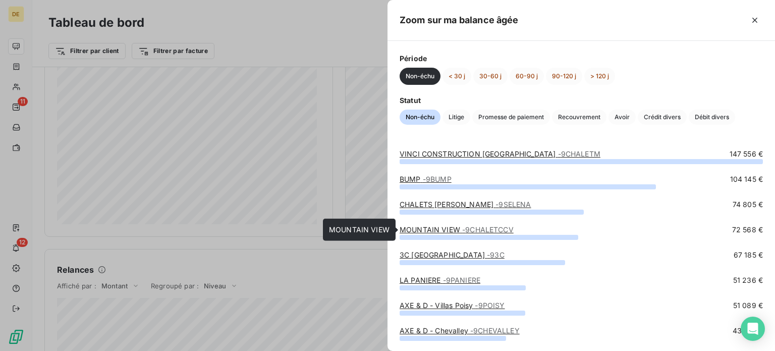
click at [491, 230] on span "- 9CHALETCCV" at bounding box center [487, 229] width 51 height 9
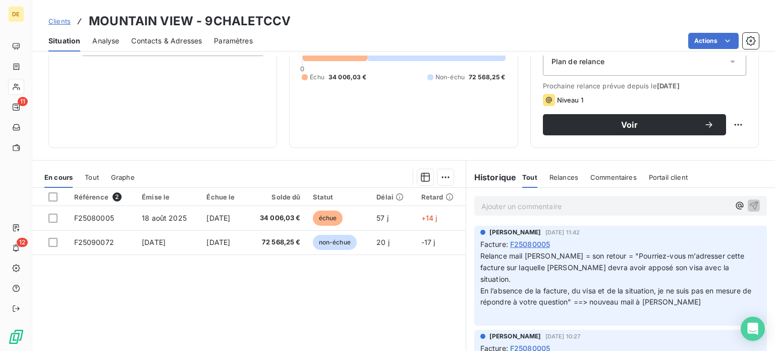
scroll to position [151, 0]
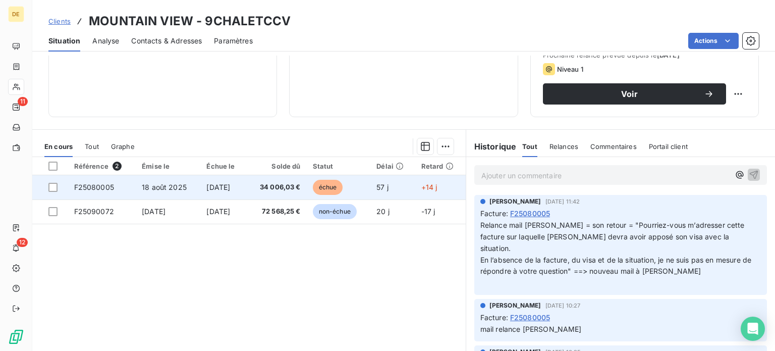
click at [307, 189] on td "34 006,03 €" at bounding box center [277, 187] width 60 height 24
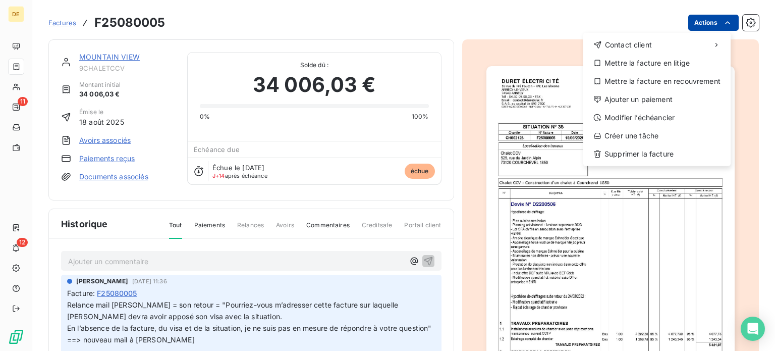
click at [709, 19] on html "DE 11 12 Factures F25080005 Actions Contact client Mettre la facture en litige …" at bounding box center [387, 175] width 775 height 351
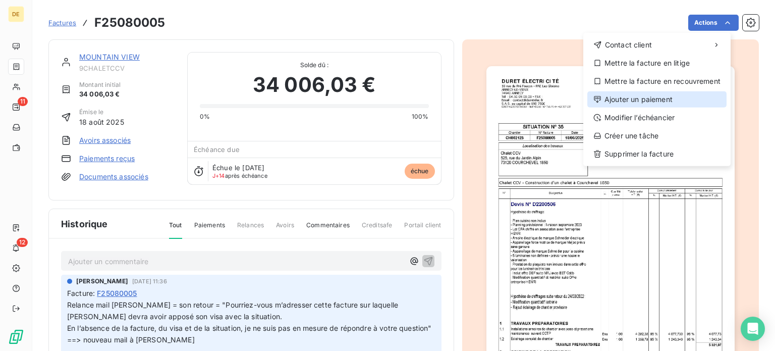
click at [639, 99] on div "Ajouter un paiement" at bounding box center [656, 99] width 139 height 16
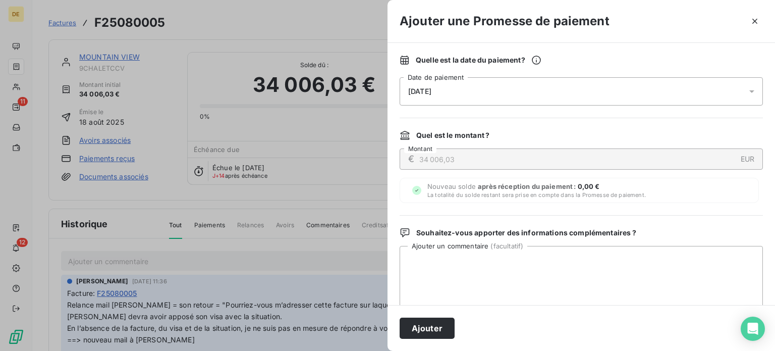
click at [503, 81] on div "[DATE]" at bounding box center [581, 91] width 363 height 28
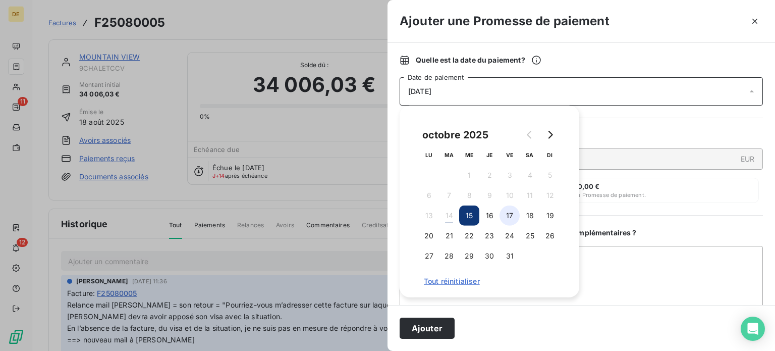
click at [506, 213] on button "17" at bounding box center [510, 215] width 20 height 20
click at [432, 330] on button "Ajouter" at bounding box center [427, 327] width 55 height 21
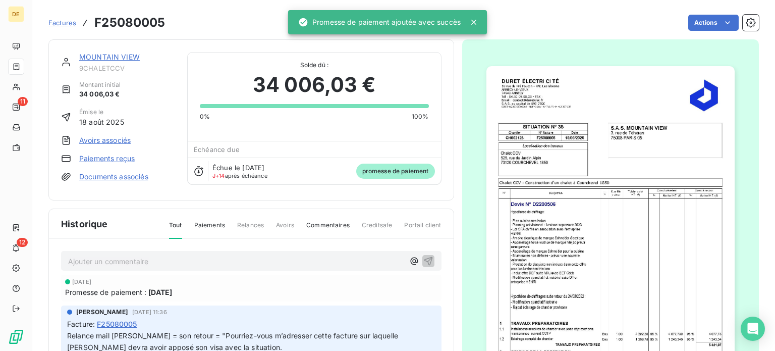
click at [116, 57] on link "MOUNTAIN VIEW" at bounding box center [109, 56] width 61 height 9
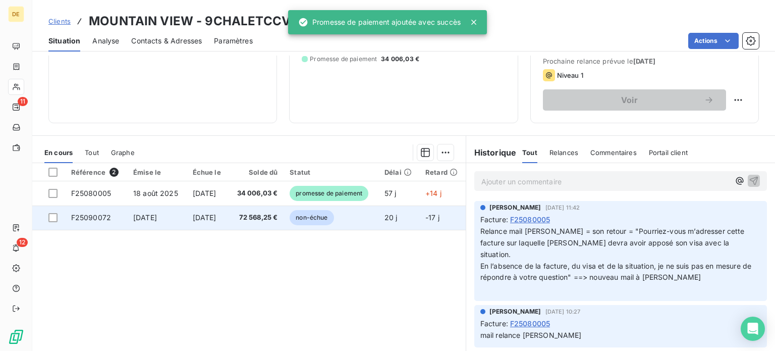
scroll to position [151, 0]
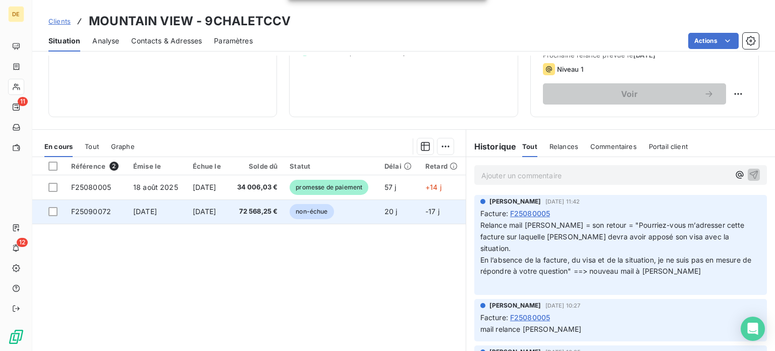
click at [347, 220] on td "non-échue" at bounding box center [331, 211] width 95 height 24
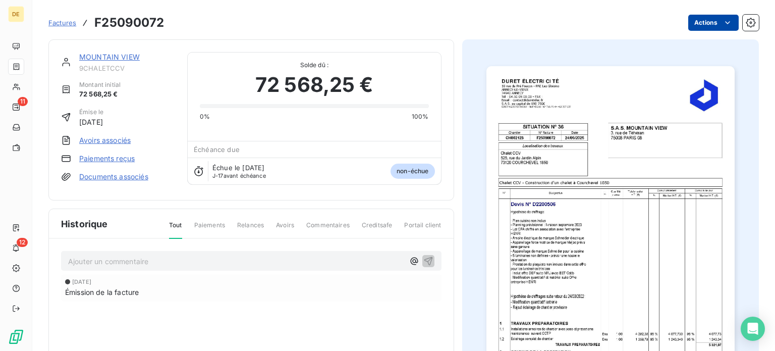
click at [713, 18] on html "DE 11 12 Factures F25090072 Actions MOUNTAIN VIEW 9CHALETCCV Montant initial 72…" at bounding box center [387, 175] width 775 height 351
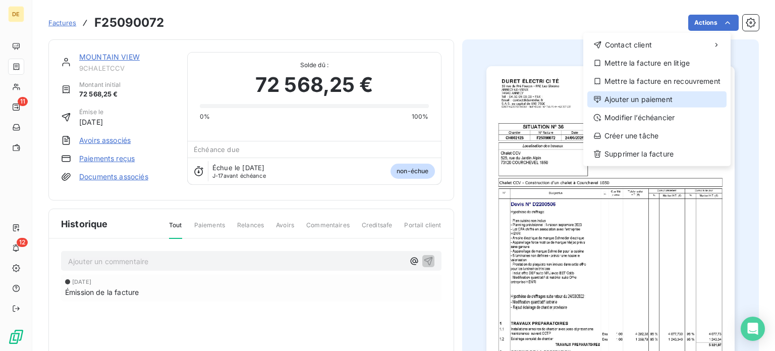
click at [665, 96] on div "Ajouter un paiement" at bounding box center [656, 99] width 139 height 16
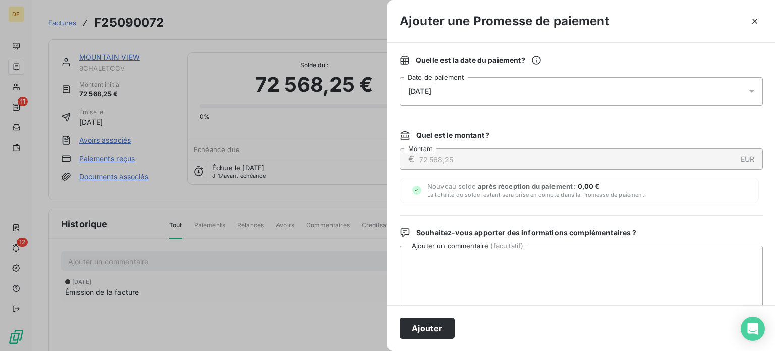
click at [537, 91] on div "[DATE]" at bounding box center [581, 91] width 363 height 28
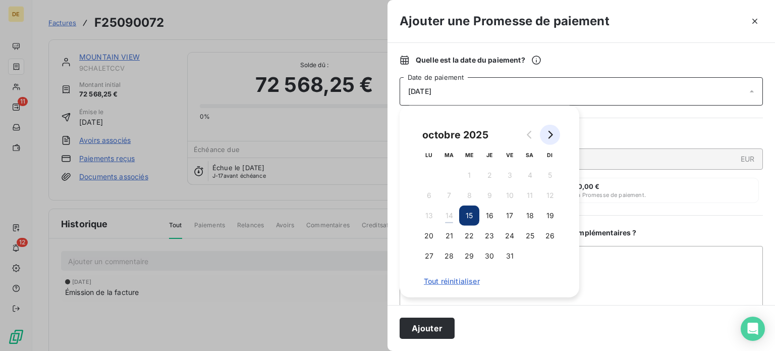
click at [553, 135] on icon "Go to next month" at bounding box center [550, 135] width 8 height 8
click at [468, 197] on button "5" at bounding box center [469, 195] width 20 height 20
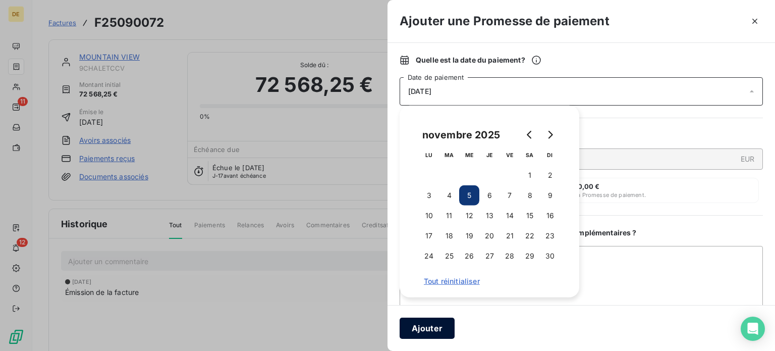
click at [428, 331] on button "Ajouter" at bounding box center [427, 327] width 55 height 21
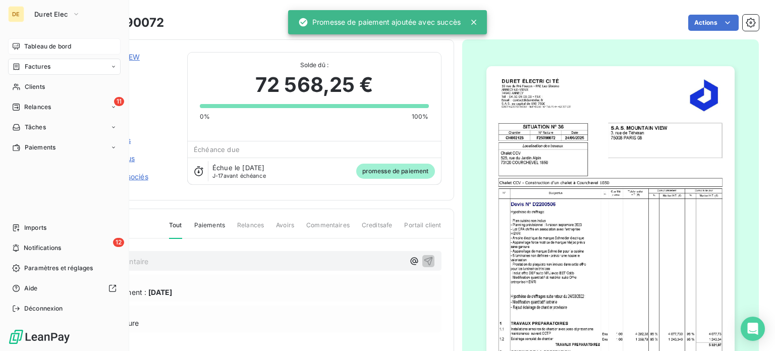
click at [30, 48] on span "Tableau de bord" at bounding box center [47, 46] width 47 height 9
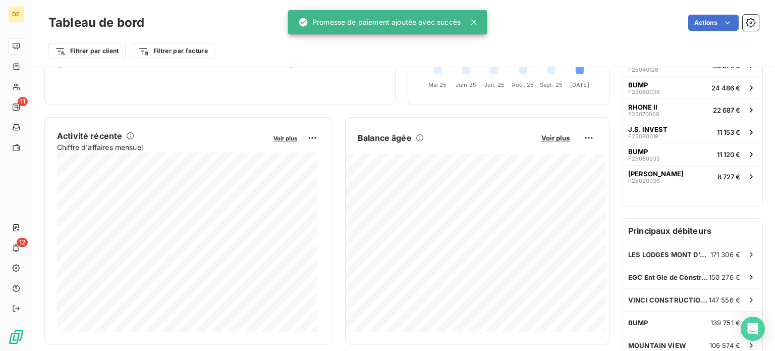
scroll to position [202, 0]
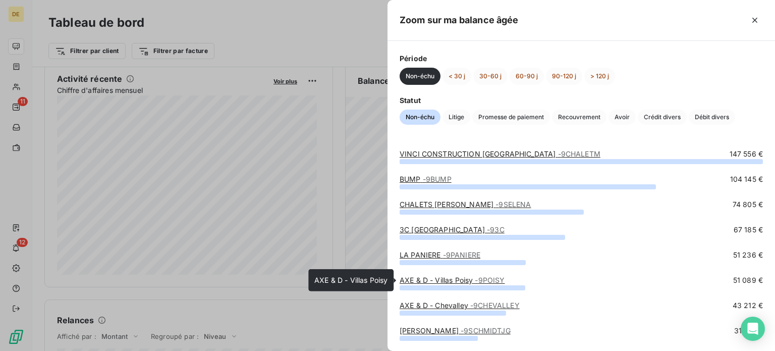
click at [456, 280] on link "AXE & D - Villas Poisy - 9POISY" at bounding box center [452, 280] width 105 height 9
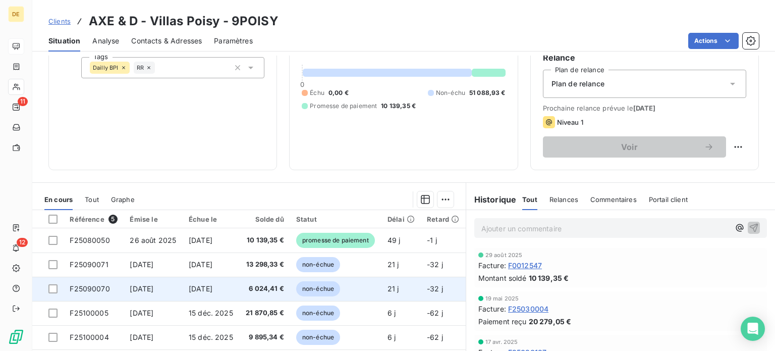
scroll to position [101, 0]
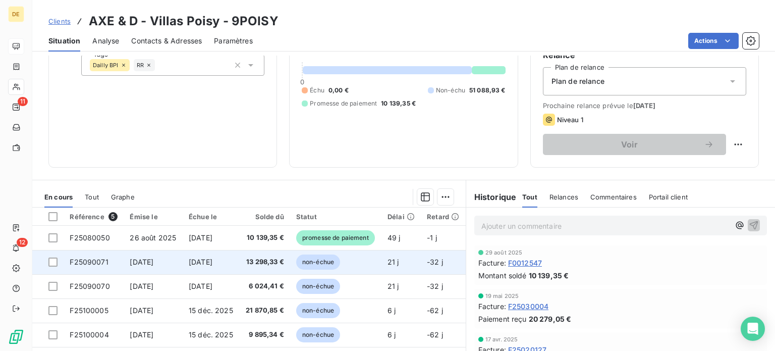
click at [277, 259] on span "13 298,33 €" at bounding box center [265, 262] width 38 height 10
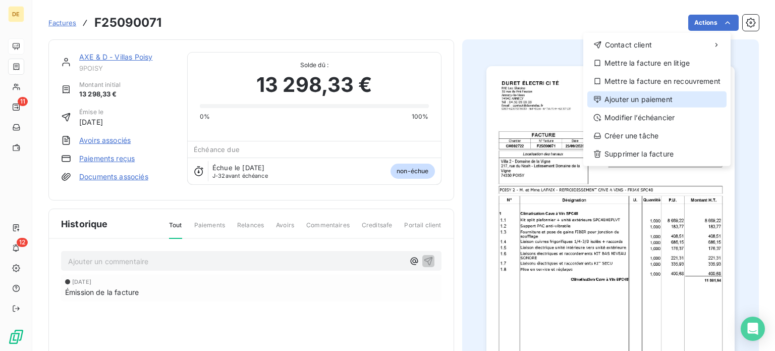
click at [646, 103] on div "Ajouter un paiement" at bounding box center [656, 99] width 139 height 16
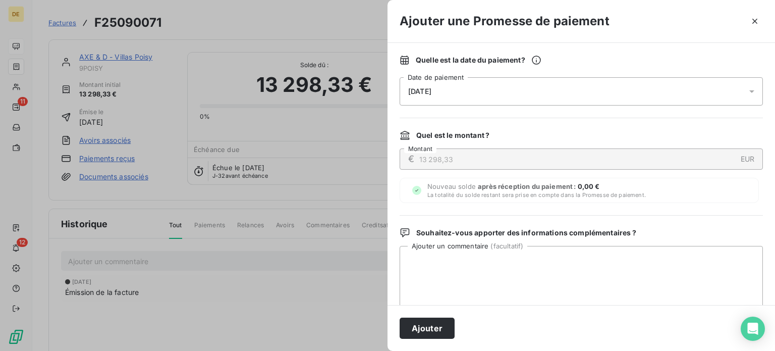
click at [505, 93] on div "[DATE]" at bounding box center [581, 91] width 363 height 28
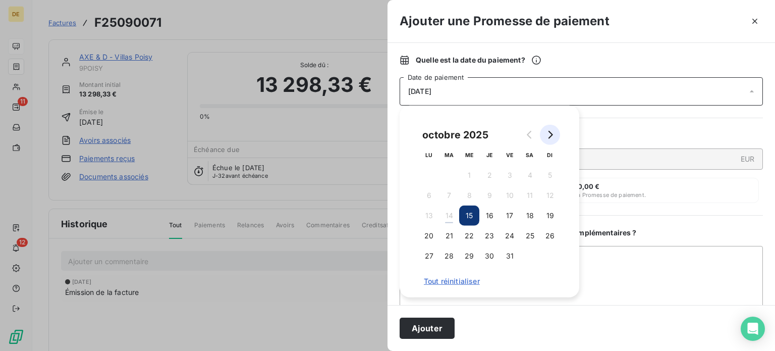
click at [554, 135] on button "Go to next month" at bounding box center [550, 135] width 20 height 20
click at [471, 234] on button "19" at bounding box center [469, 236] width 20 height 20
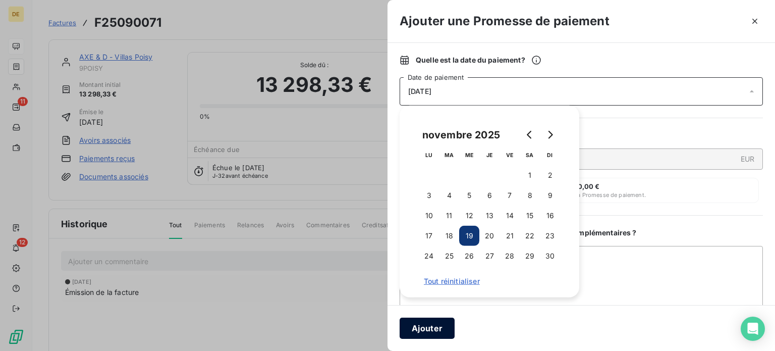
click at [440, 329] on button "Ajouter" at bounding box center [427, 327] width 55 height 21
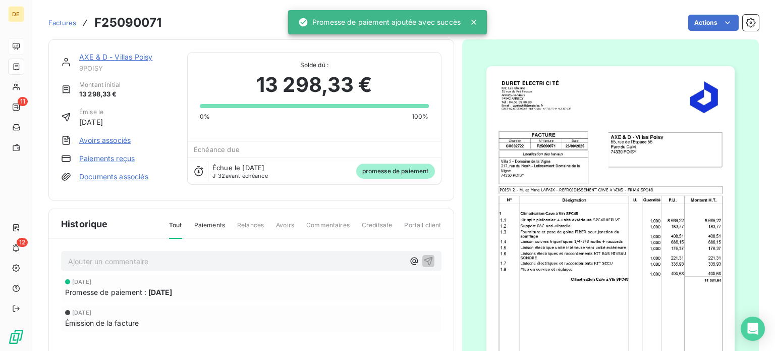
click at [130, 60] on link "AXE & D - Villas Poisy" at bounding box center [115, 56] width 73 height 9
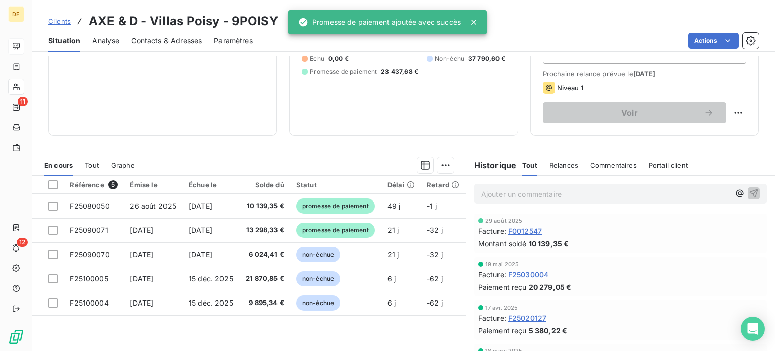
scroll to position [182, 0]
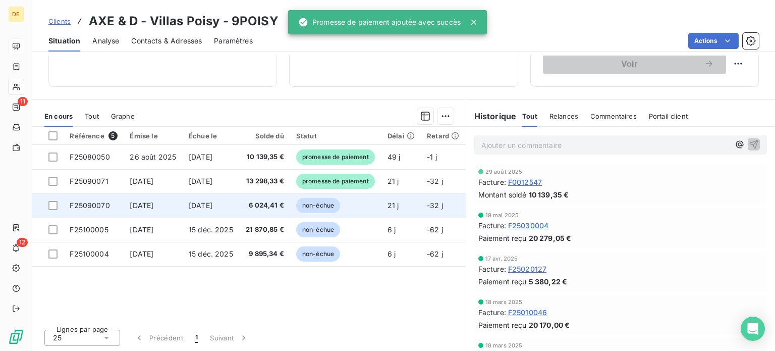
click at [317, 202] on span "non-échue" at bounding box center [318, 205] width 44 height 15
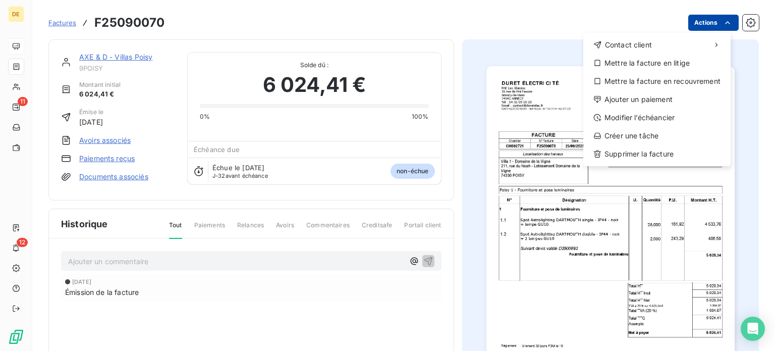
click at [714, 26] on html "DE 11 12 Factures F25090070 Actions Contact client Mettre la facture en litige …" at bounding box center [387, 175] width 775 height 351
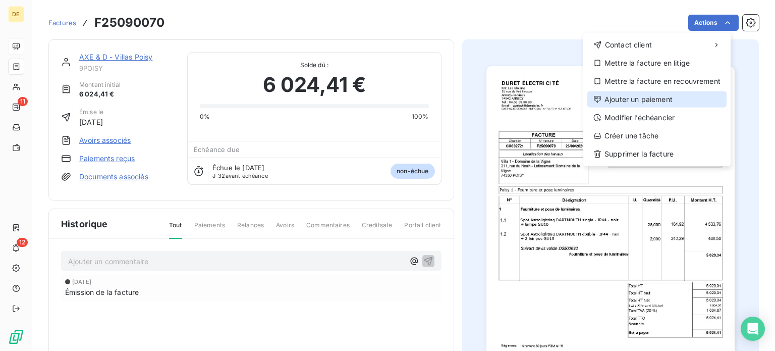
click at [646, 102] on div "Ajouter un paiement" at bounding box center [656, 99] width 139 height 16
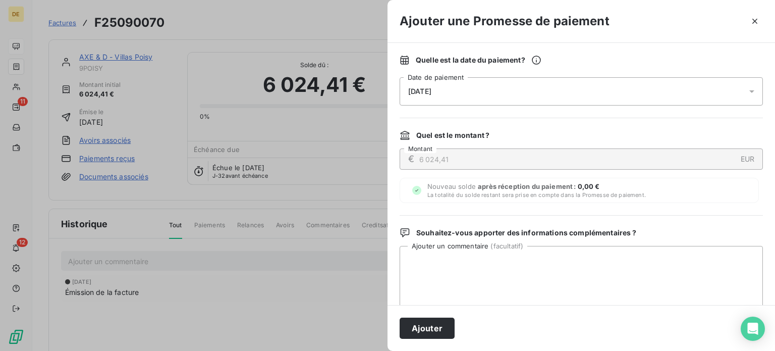
click at [503, 93] on div "[DATE]" at bounding box center [581, 91] width 363 height 28
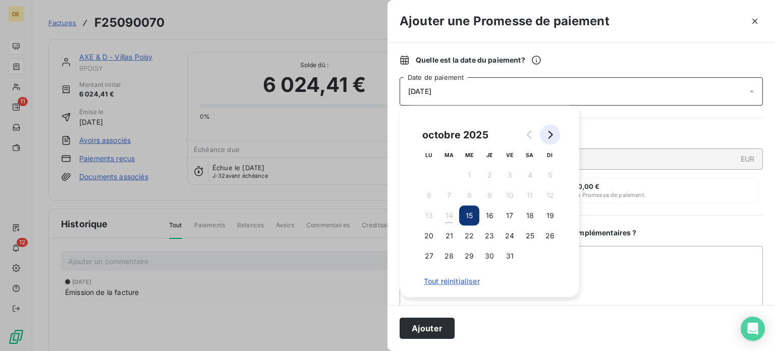
click at [548, 133] on icon "Go to next month" at bounding box center [550, 135] width 8 height 8
click at [468, 235] on button "19" at bounding box center [469, 236] width 20 height 20
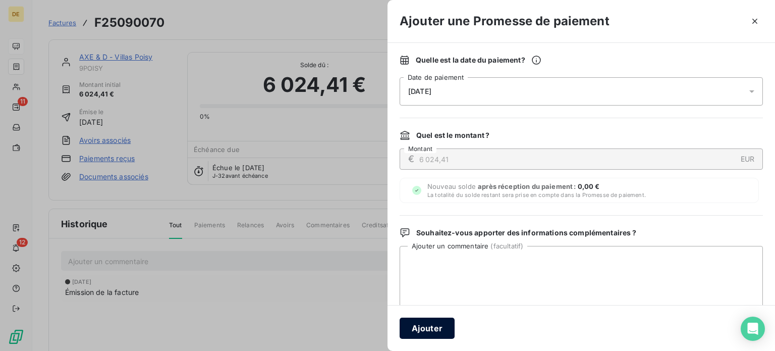
click at [442, 324] on button "Ajouter" at bounding box center [427, 327] width 55 height 21
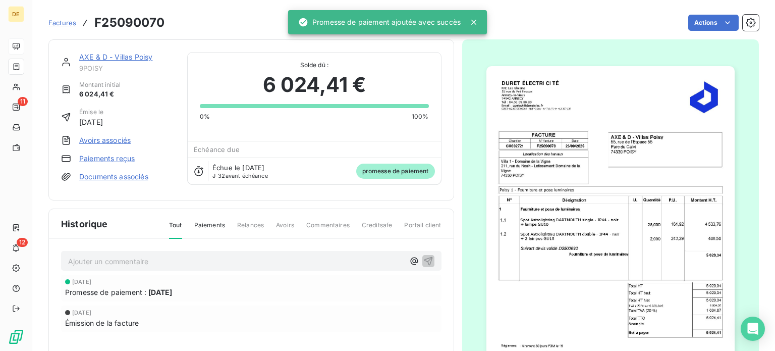
click at [117, 57] on link "AXE & D - Villas Poisy" at bounding box center [115, 56] width 73 height 9
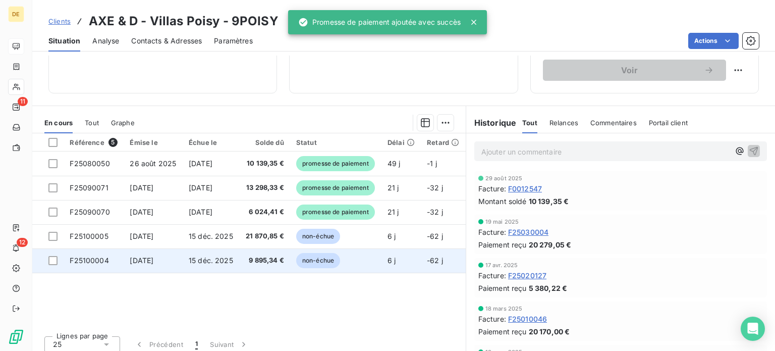
scroll to position [182, 0]
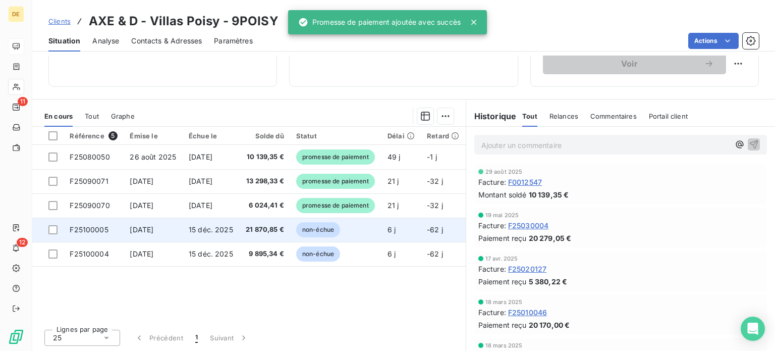
click at [313, 234] on span "non-échue" at bounding box center [318, 229] width 44 height 15
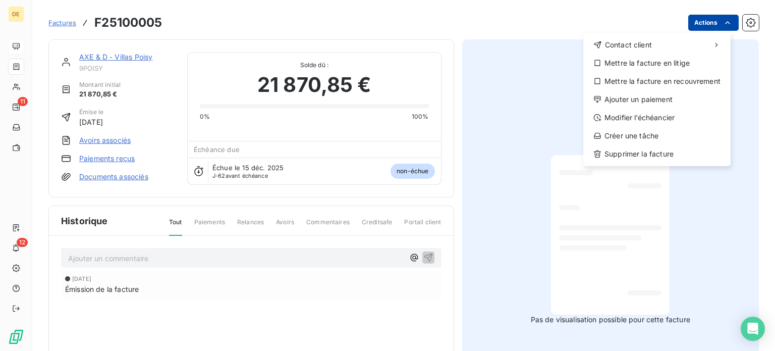
click at [710, 23] on html "DE 11 12 Factures F25100005 Actions Contact client Mettre la facture en litige …" at bounding box center [387, 175] width 775 height 351
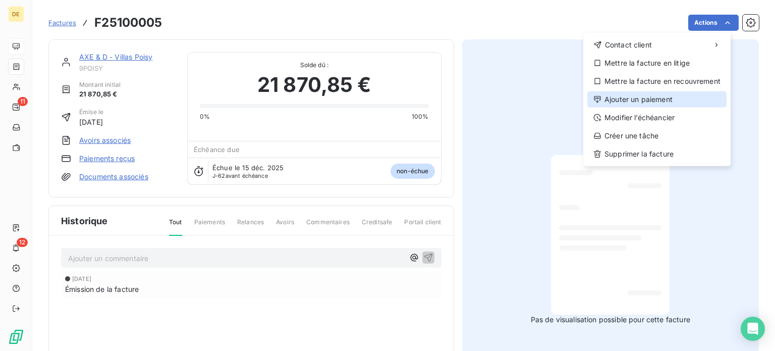
click at [655, 103] on div "Ajouter un paiement" at bounding box center [656, 99] width 139 height 16
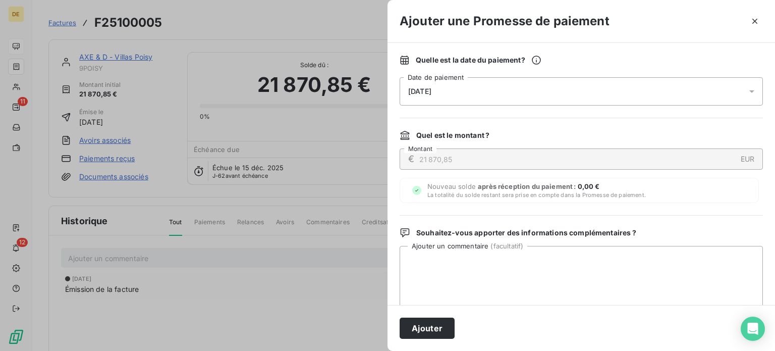
click at [536, 90] on div "[DATE]" at bounding box center [581, 91] width 363 height 28
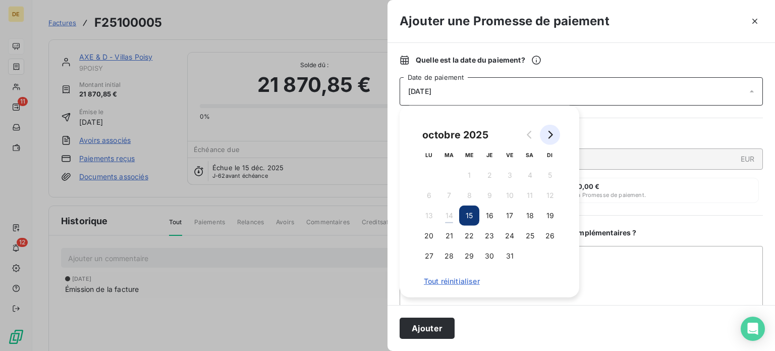
click at [551, 135] on icon "Go to next month" at bounding box center [550, 135] width 8 height 8
click at [467, 215] on button "17" at bounding box center [469, 215] width 20 height 20
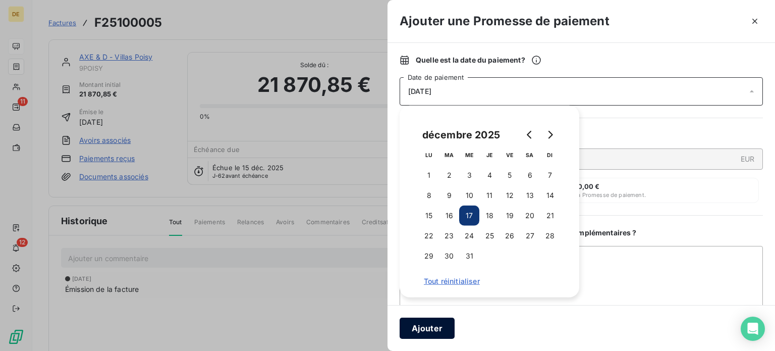
click at [430, 331] on button "Ajouter" at bounding box center [427, 327] width 55 height 21
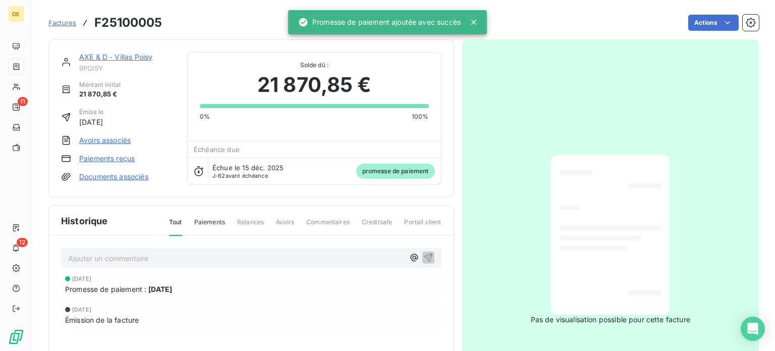
drag, startPoint x: 127, startPoint y: 56, endPoint x: 133, endPoint y: 59, distance: 6.6
click at [128, 56] on link "AXE & D - Villas Poisy" at bounding box center [115, 56] width 73 height 9
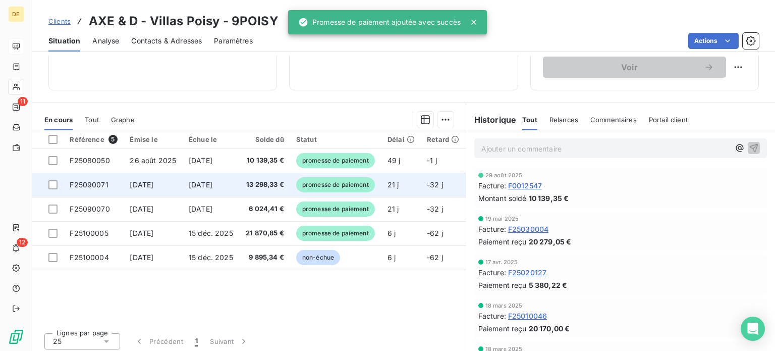
scroll to position [182, 0]
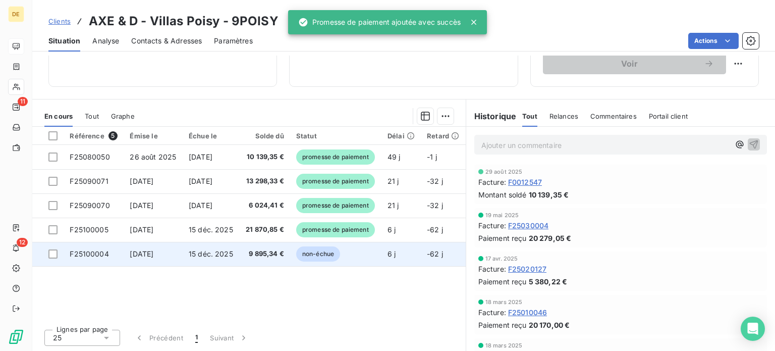
click at [285, 250] on td "9 895,34 €" at bounding box center [265, 254] width 50 height 24
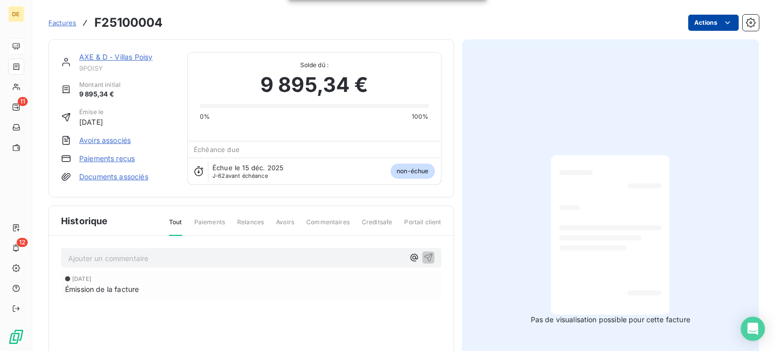
click at [708, 24] on html "DE 11 12 Factures F25100004 Actions AXE & D - Villas Poisy 9POISY Montant initi…" at bounding box center [387, 175] width 775 height 351
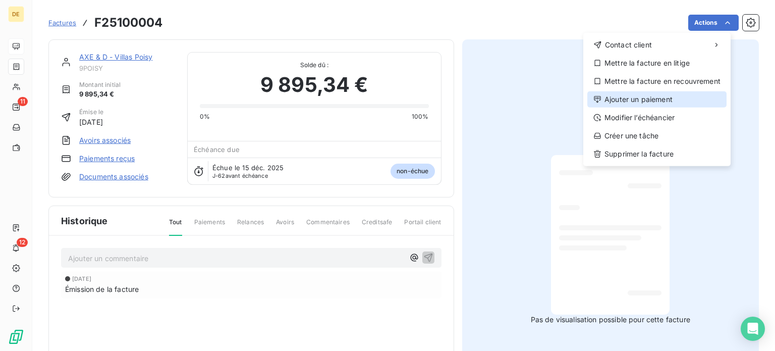
click at [636, 101] on div "Ajouter un paiement" at bounding box center [656, 99] width 139 height 16
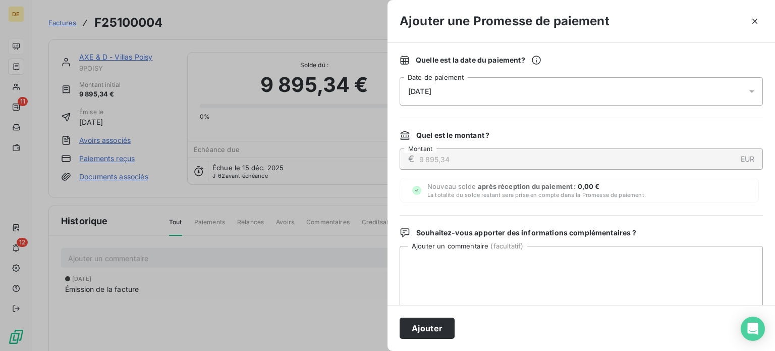
click at [535, 92] on div "[DATE]" at bounding box center [581, 91] width 363 height 28
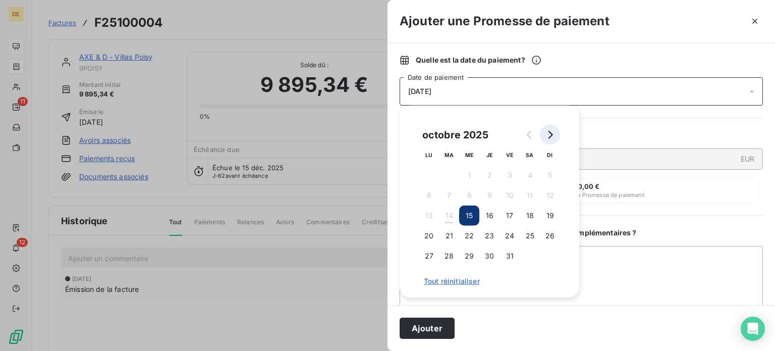
click at [551, 135] on icon "Go to next month" at bounding box center [550, 135] width 8 height 8
click at [466, 221] on button "17" at bounding box center [469, 215] width 20 height 20
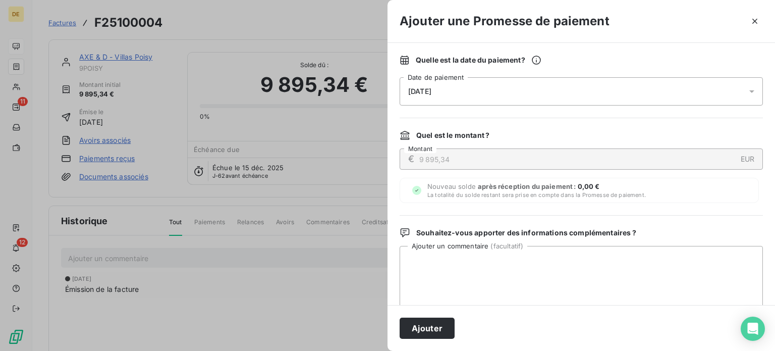
click at [416, 330] on button "Ajouter" at bounding box center [427, 327] width 55 height 21
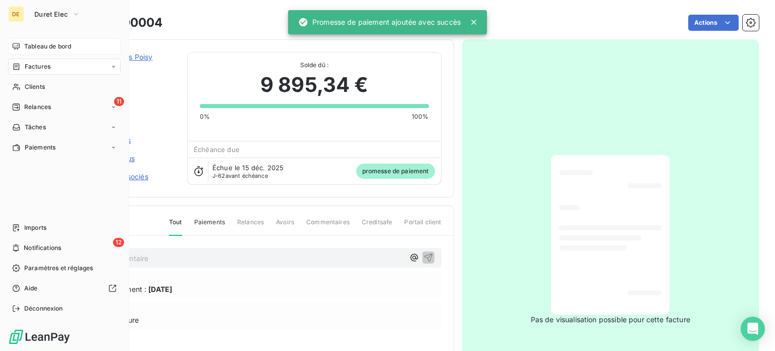
click at [46, 44] on span "Tableau de bord" at bounding box center [47, 46] width 47 height 9
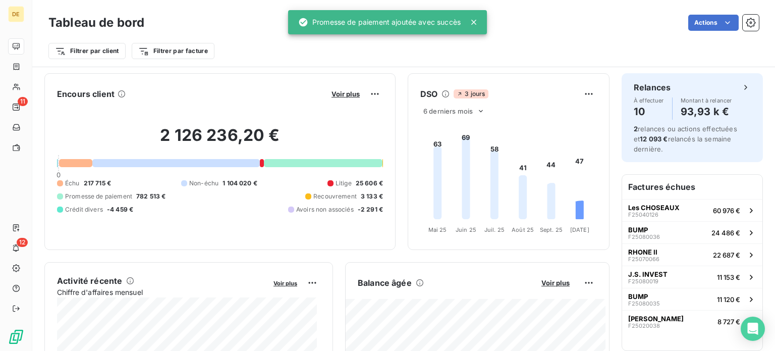
scroll to position [252, 0]
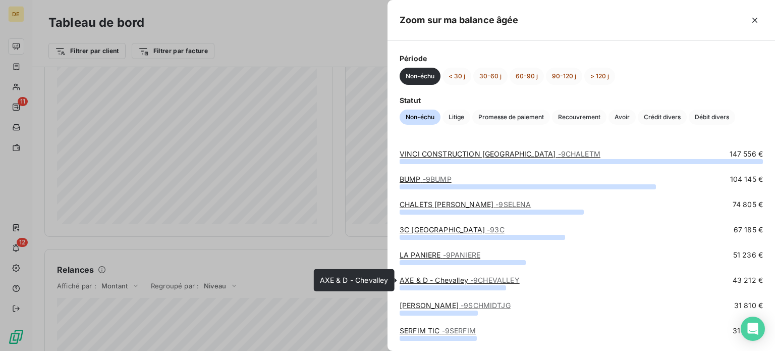
click at [487, 280] on span "- 9CHEVALLEY" at bounding box center [494, 280] width 49 height 9
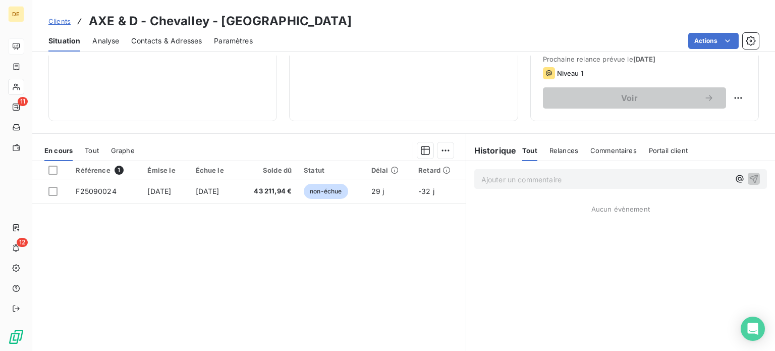
scroll to position [182, 0]
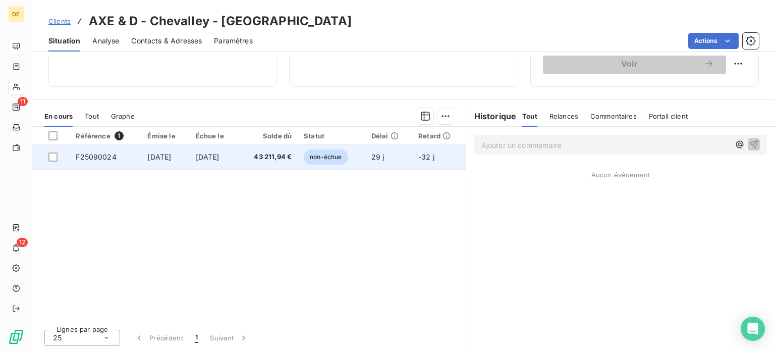
click at [281, 159] on span "43 211,94 €" at bounding box center [267, 157] width 47 height 10
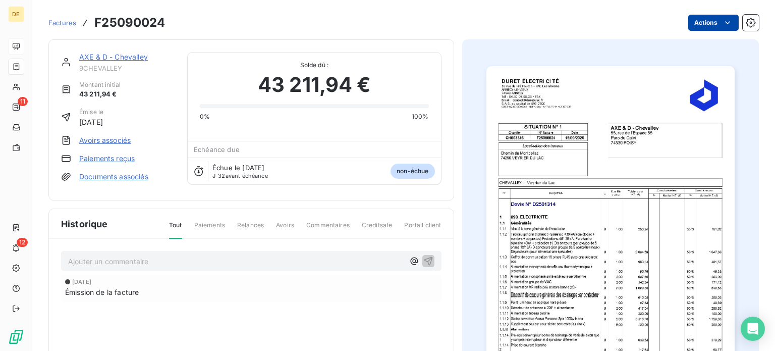
click at [695, 21] on html "DE 11 12 Factures F25090024 Actions AXE & D - Chevalley 9CHEVALLEY Montant init…" at bounding box center [387, 175] width 775 height 351
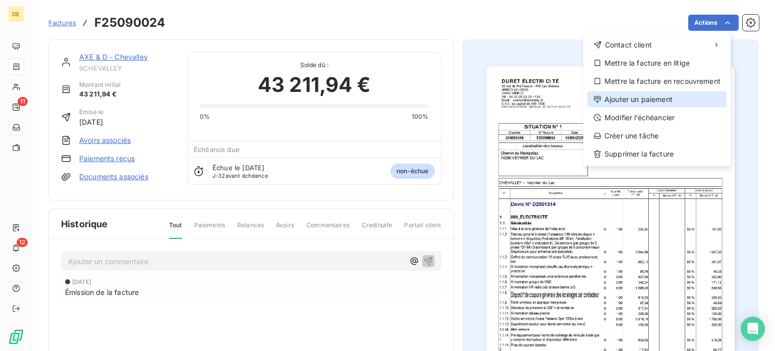
click at [645, 98] on div "Ajouter un paiement" at bounding box center [656, 99] width 139 height 16
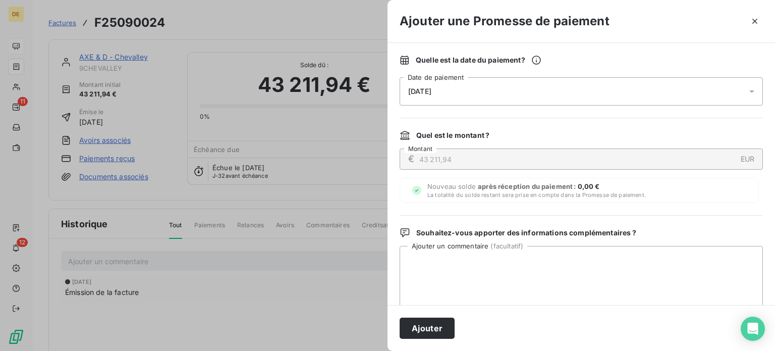
click at [541, 94] on div "[DATE]" at bounding box center [581, 91] width 363 height 28
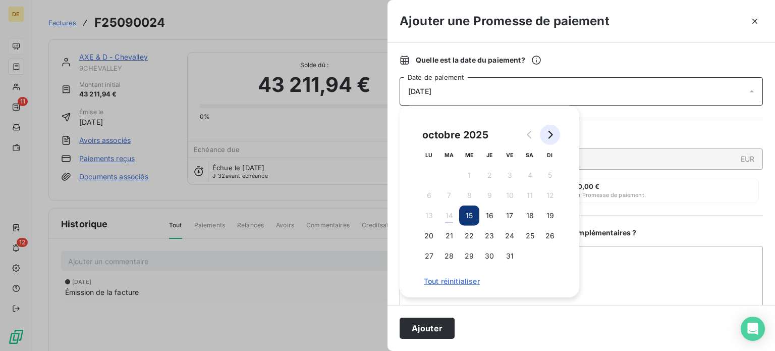
click at [548, 135] on icon "Go to next month" at bounding box center [550, 135] width 8 height 8
click at [470, 236] on button "19" at bounding box center [469, 236] width 20 height 20
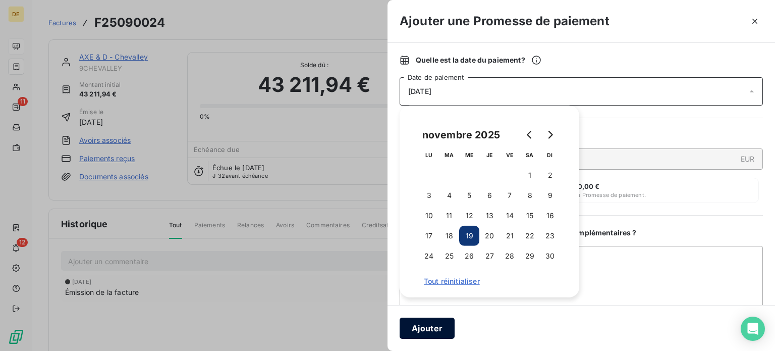
click at [424, 332] on button "Ajouter" at bounding box center [427, 327] width 55 height 21
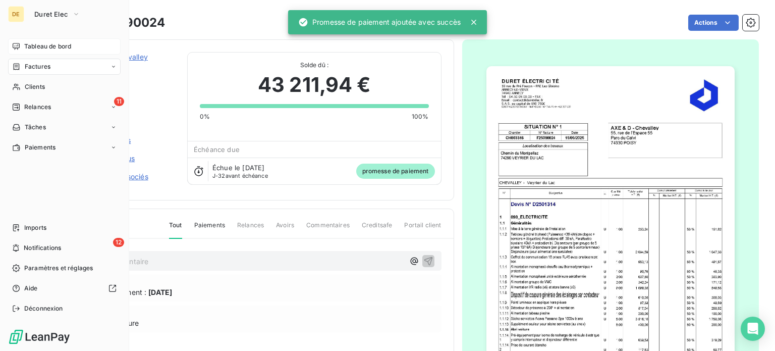
click at [28, 46] on span "Tableau de bord" at bounding box center [47, 46] width 47 height 9
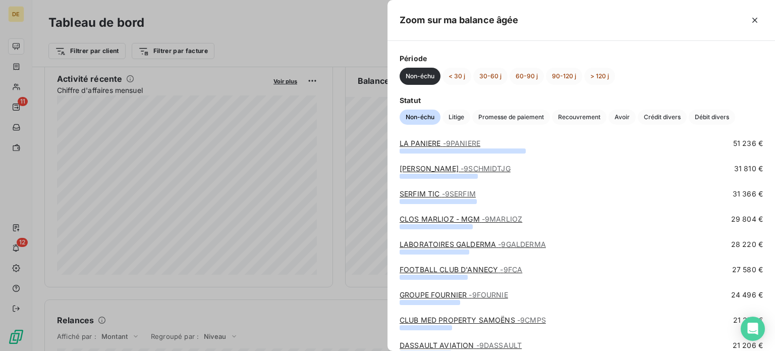
scroll to position [151, 0]
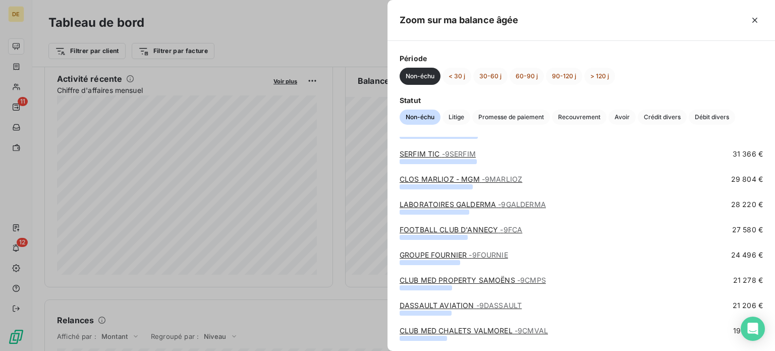
click at [448, 151] on span "- 9SERFIM" at bounding box center [459, 153] width 34 height 9
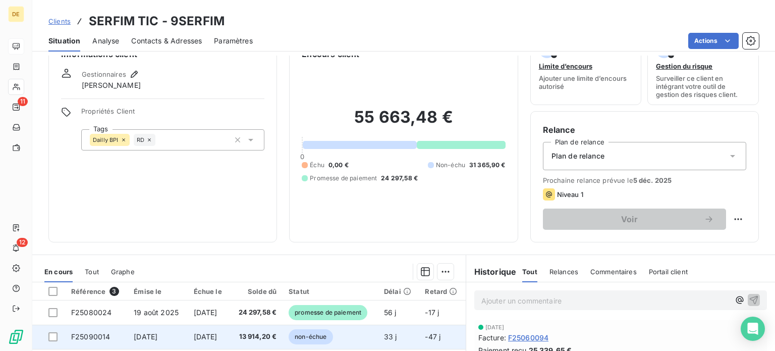
scroll to position [50, 0]
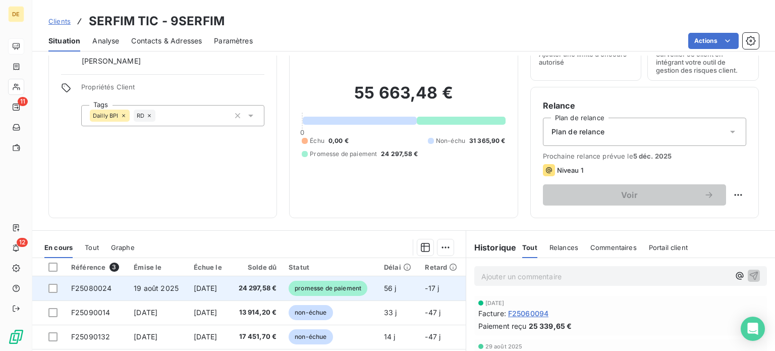
click at [277, 292] on span "24 297,58 €" at bounding box center [256, 288] width 41 height 10
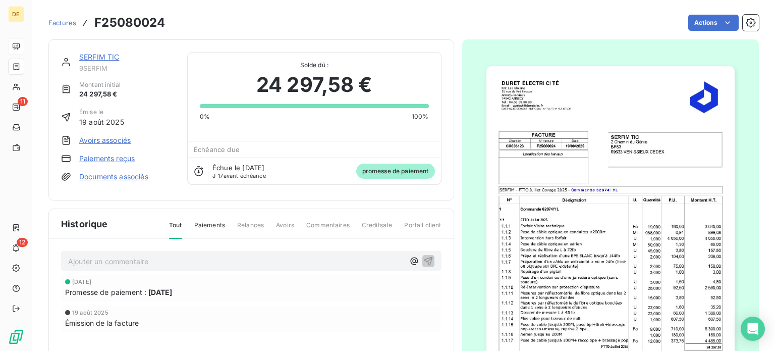
click at [95, 55] on link "SERFIM TIC" at bounding box center [99, 56] width 40 height 9
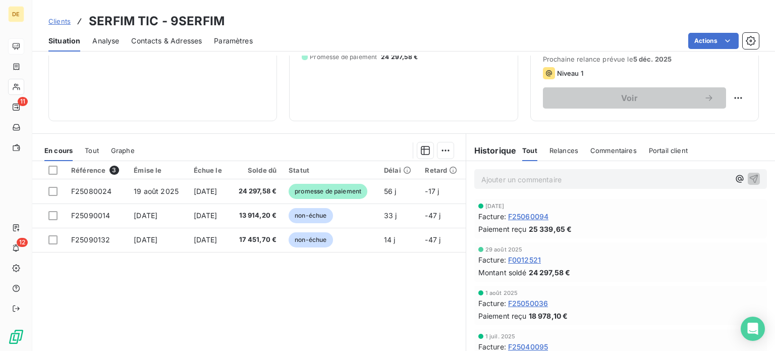
scroll to position [151, 0]
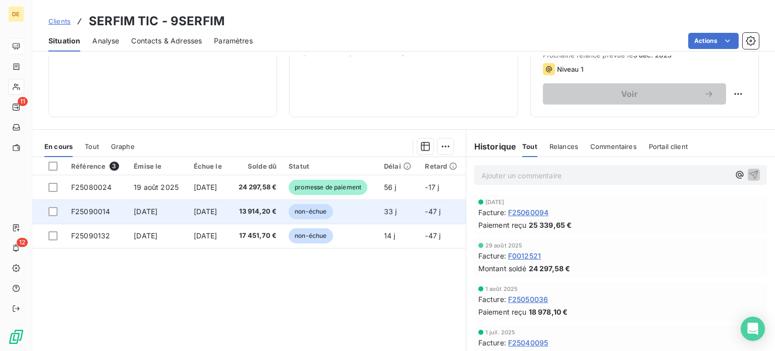
click at [272, 209] on span "13 914,20 €" at bounding box center [256, 211] width 41 height 10
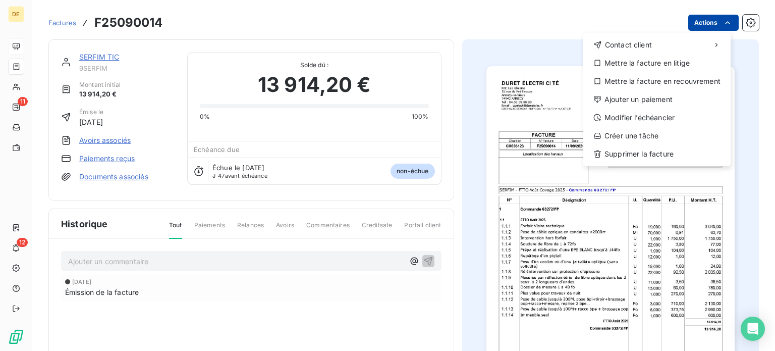
click at [710, 24] on html "DE 11 12 Factures F25090014 Actions Contact client Mettre la facture en litige …" at bounding box center [387, 175] width 775 height 351
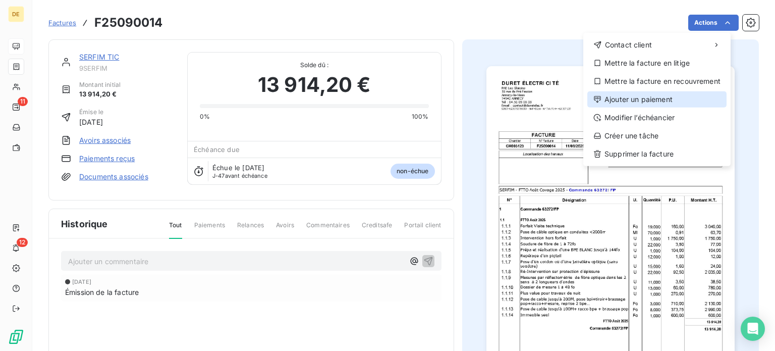
click at [655, 97] on div "Ajouter un paiement" at bounding box center [656, 99] width 139 height 16
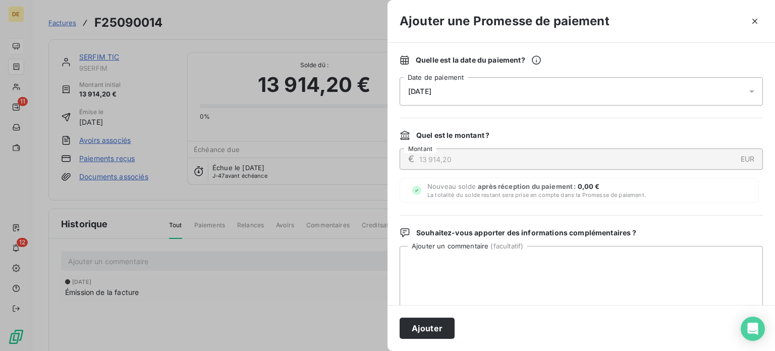
click at [523, 89] on div "[DATE]" at bounding box center [581, 91] width 363 height 28
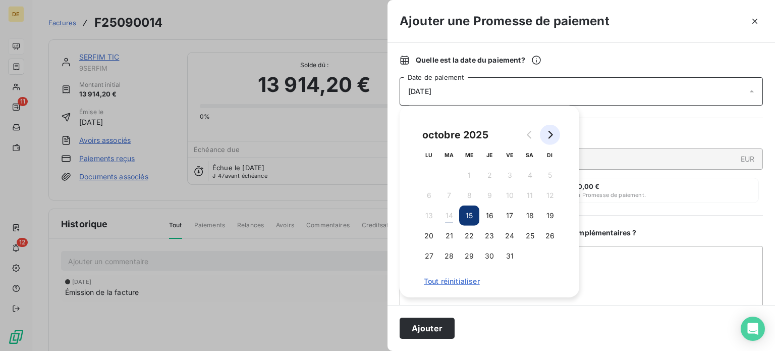
click at [548, 131] on icon "Go to next month" at bounding box center [550, 135] width 8 height 8
click at [473, 173] on button "3" at bounding box center [469, 175] width 20 height 20
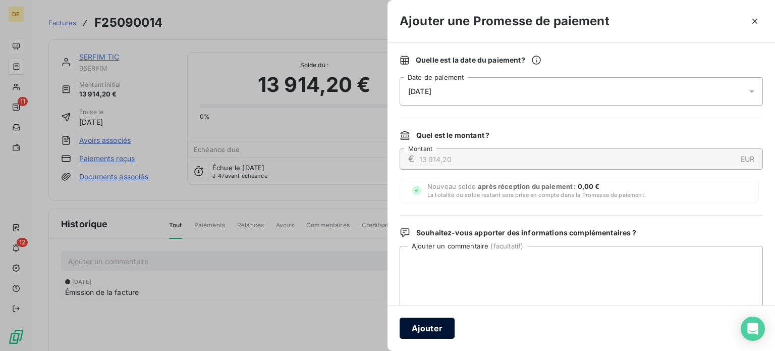
click at [434, 327] on button "Ajouter" at bounding box center [427, 327] width 55 height 21
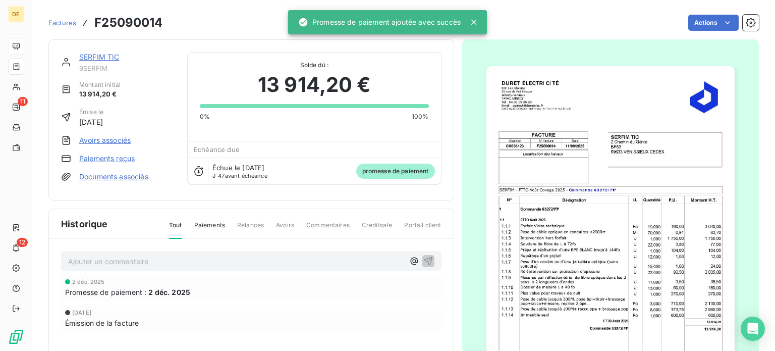
click at [108, 60] on link "SERFIM TIC" at bounding box center [99, 56] width 40 height 9
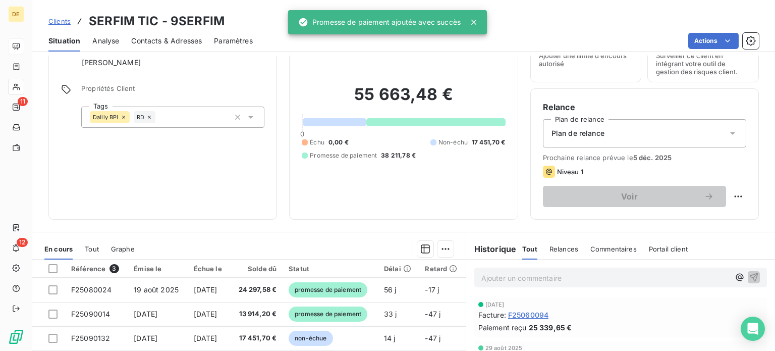
scroll to position [151, 0]
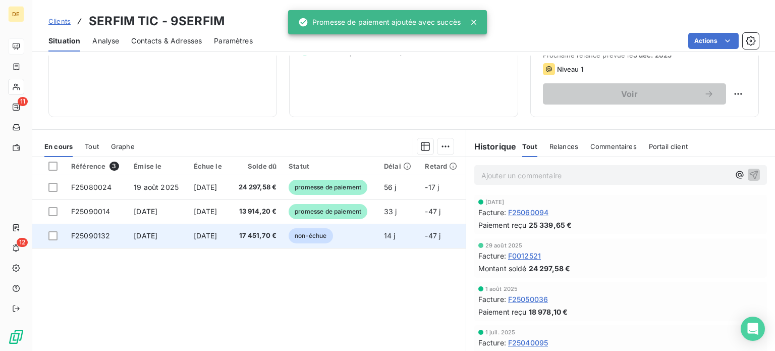
click at [319, 233] on span "non-échue" at bounding box center [311, 235] width 44 height 15
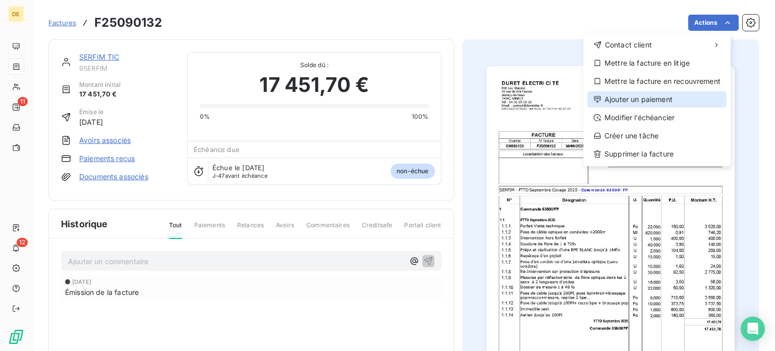
click at [650, 99] on div "Ajouter un paiement" at bounding box center [656, 99] width 139 height 16
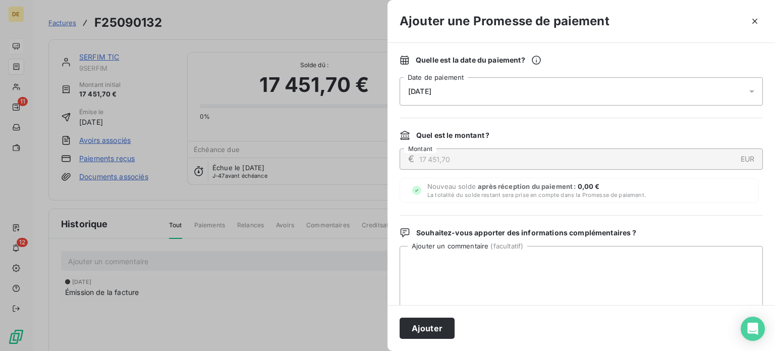
click at [530, 94] on div "[DATE]" at bounding box center [581, 91] width 363 height 28
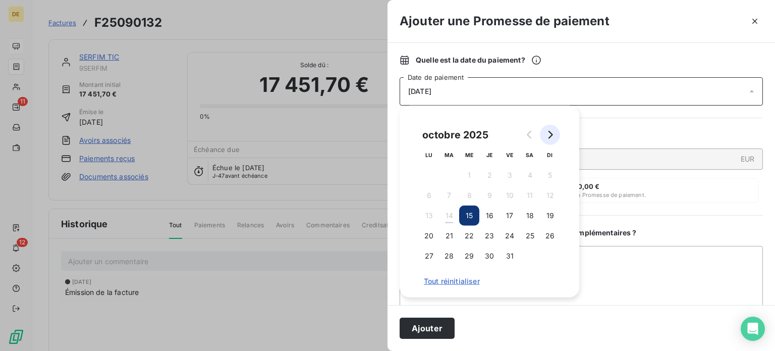
click at [552, 133] on icon "Go to next month" at bounding box center [550, 135] width 8 height 8
click at [549, 129] on button "Go to next month" at bounding box center [550, 135] width 20 height 20
click at [471, 177] on button "3" at bounding box center [469, 175] width 20 height 20
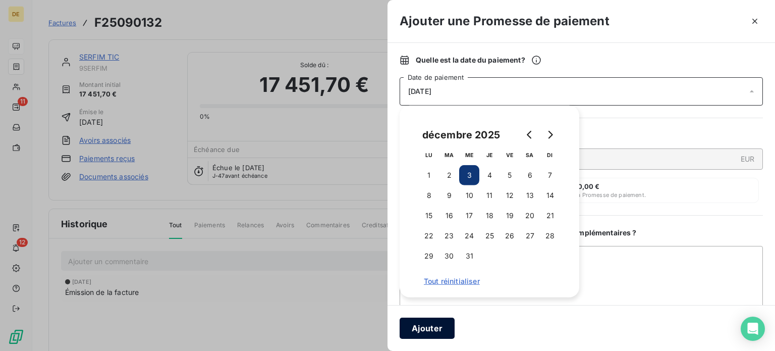
click at [432, 329] on button "Ajouter" at bounding box center [427, 327] width 55 height 21
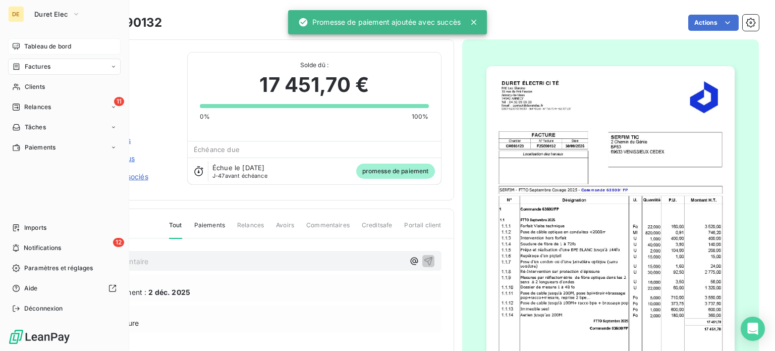
click at [34, 48] on span "Tableau de bord" at bounding box center [47, 46] width 47 height 9
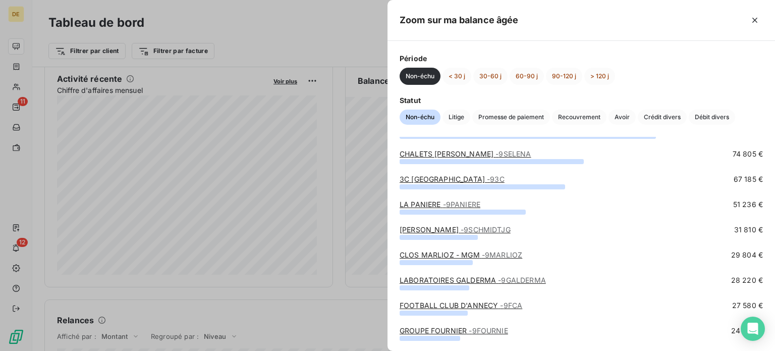
scroll to position [101, 0]
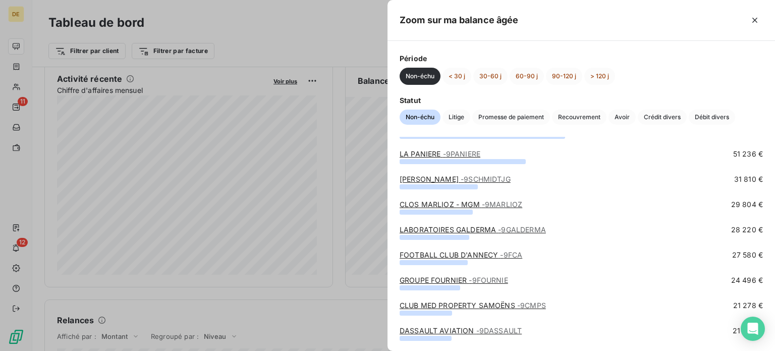
click at [452, 305] on link "CLUB MED PROPERTY SAMOËNS - 9CMPS" at bounding box center [473, 305] width 146 height 9
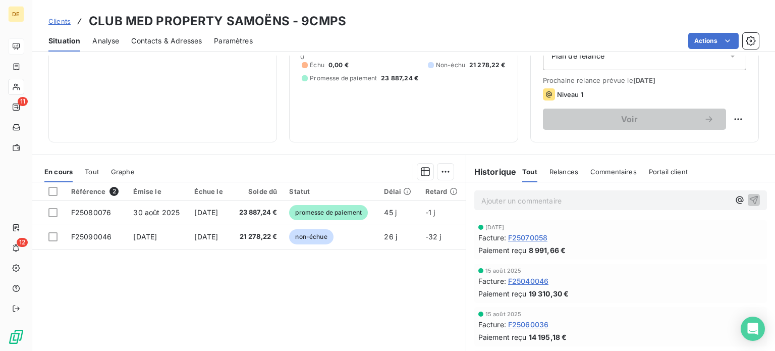
scroll to position [151, 0]
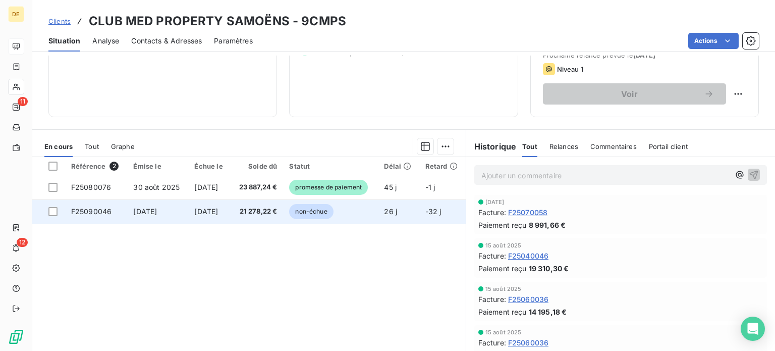
click at [277, 212] on span "21 278,22 €" at bounding box center [257, 211] width 40 height 10
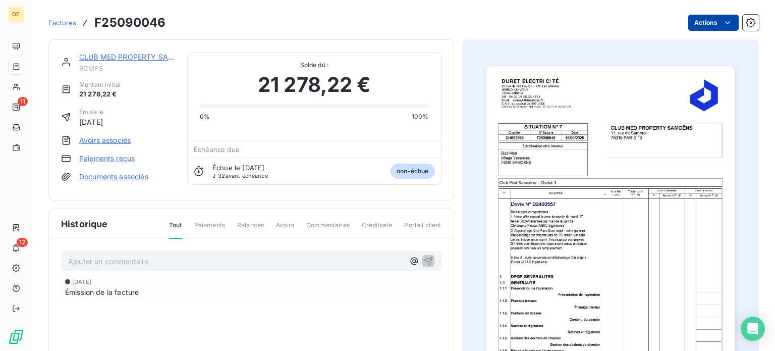
click at [711, 20] on html "DE 11 12 Factures F25090046 Actions CLUB MED PROPERTY SAMOËNS 9CMPS Montant ini…" at bounding box center [387, 175] width 775 height 351
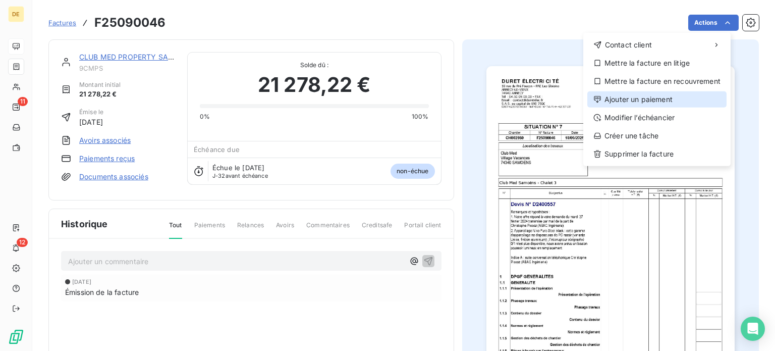
click at [655, 102] on div "Ajouter un paiement" at bounding box center [656, 99] width 139 height 16
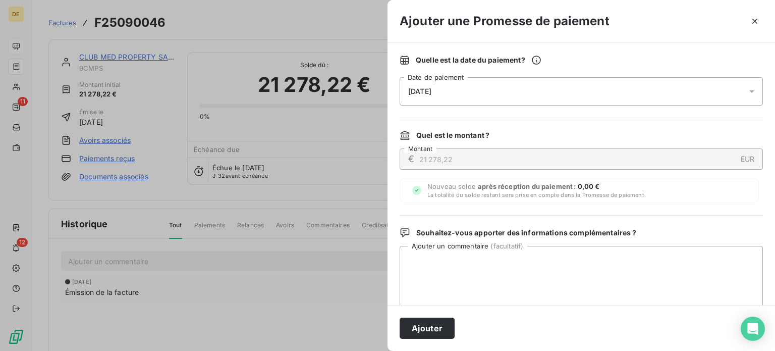
click at [542, 92] on div "[DATE]" at bounding box center [581, 91] width 363 height 28
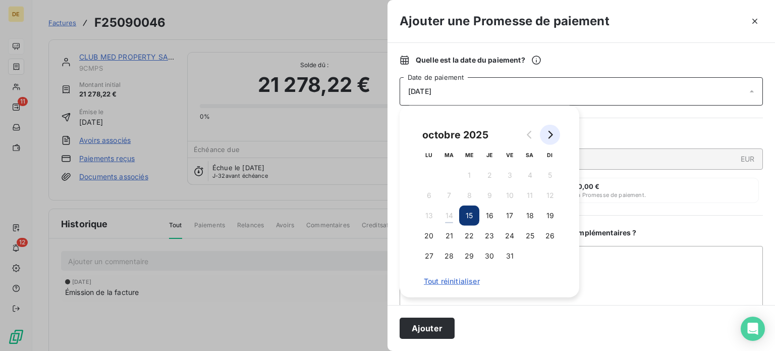
click at [551, 133] on icon "Go to next month" at bounding box center [551, 135] width 5 height 8
click at [473, 237] on button "19" at bounding box center [469, 236] width 20 height 20
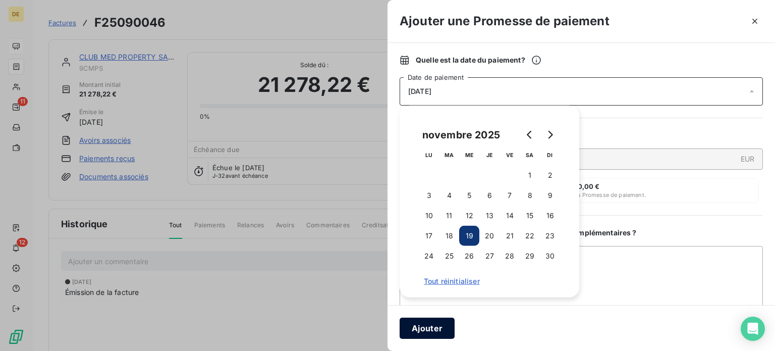
click at [427, 332] on button "Ajouter" at bounding box center [427, 327] width 55 height 21
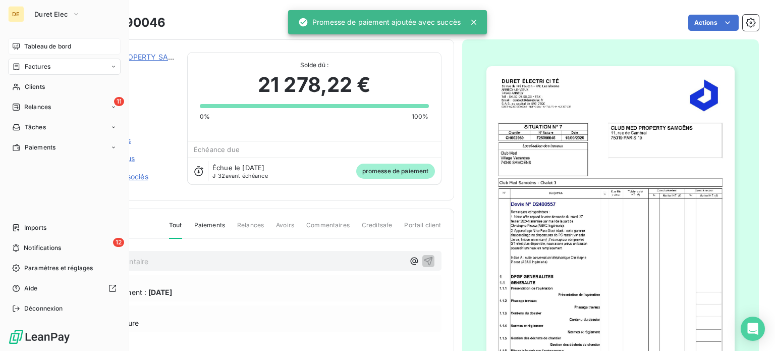
click at [23, 44] on div "Tableau de bord" at bounding box center [64, 46] width 113 height 16
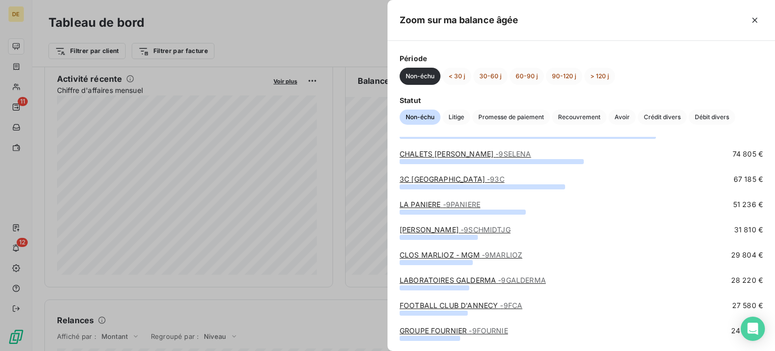
scroll to position [151, 0]
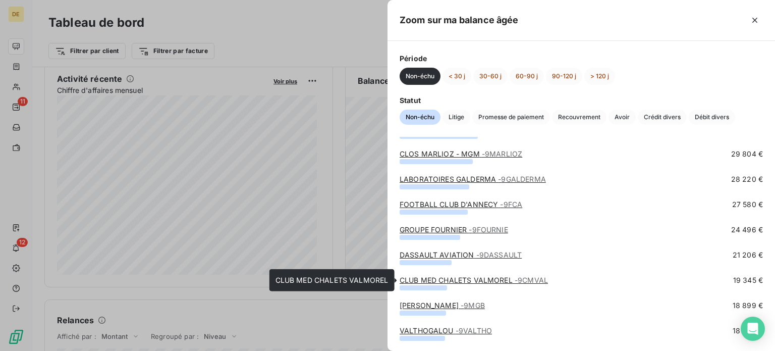
click at [467, 278] on link "CLUB MED CHALETS VALMOREL - 9CMVAL" at bounding box center [474, 280] width 148 height 9
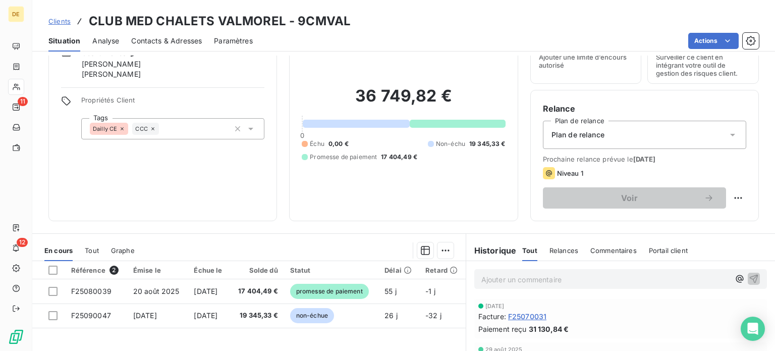
scroll to position [101, 0]
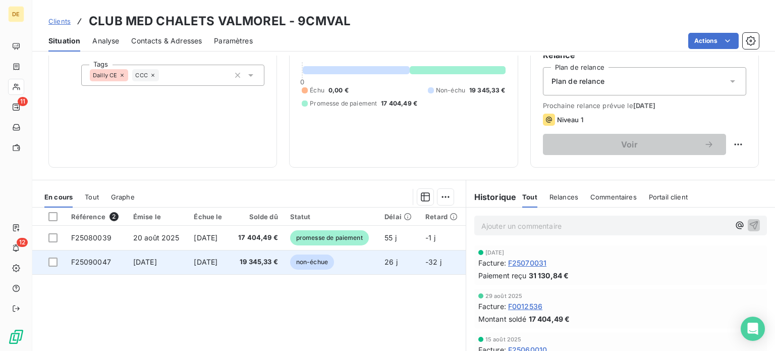
click at [278, 265] on span "19 345,33 €" at bounding box center [257, 262] width 42 height 10
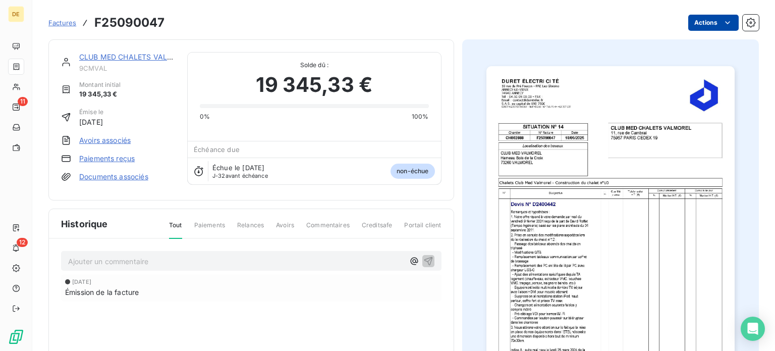
click at [703, 23] on html "DE 11 12 Factures F25090047 Actions CLUB MED CHALETS VALMOREL 9CMVAL Montant in…" at bounding box center [387, 175] width 775 height 351
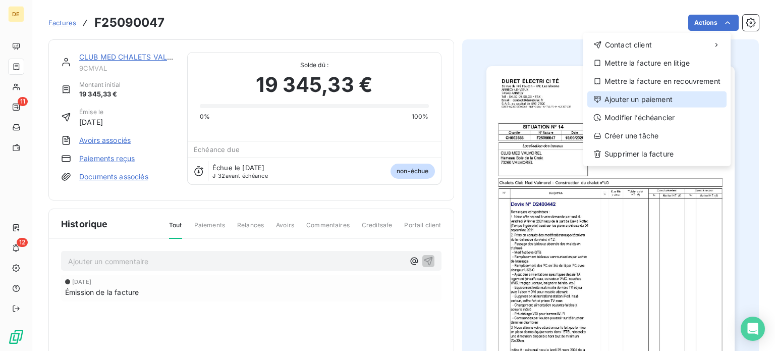
click at [644, 97] on div "Ajouter un paiement" at bounding box center [656, 99] width 139 height 16
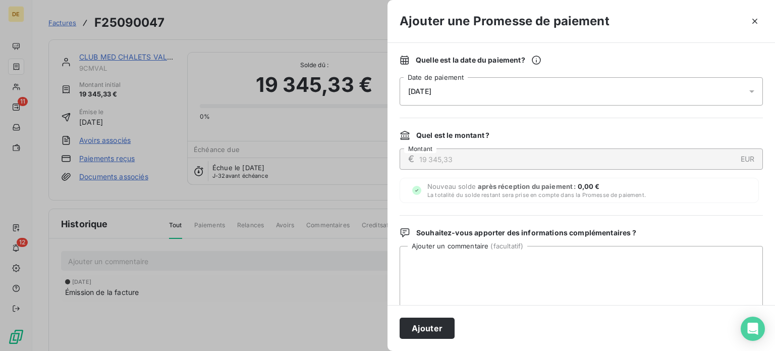
click at [508, 95] on div "[DATE]" at bounding box center [581, 91] width 363 height 28
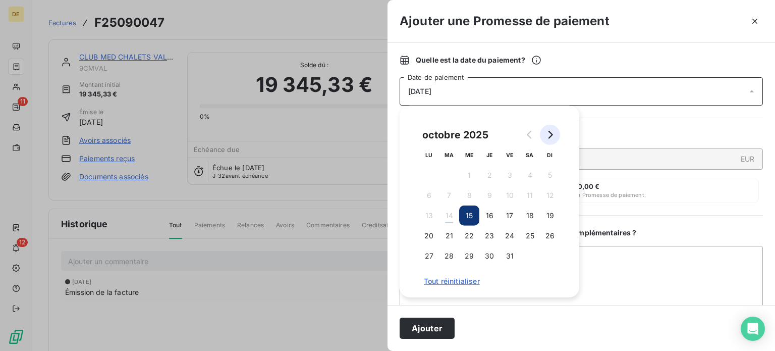
click at [548, 135] on icon "Go to next month" at bounding box center [550, 135] width 8 height 8
click at [466, 232] on button "19" at bounding box center [469, 236] width 20 height 20
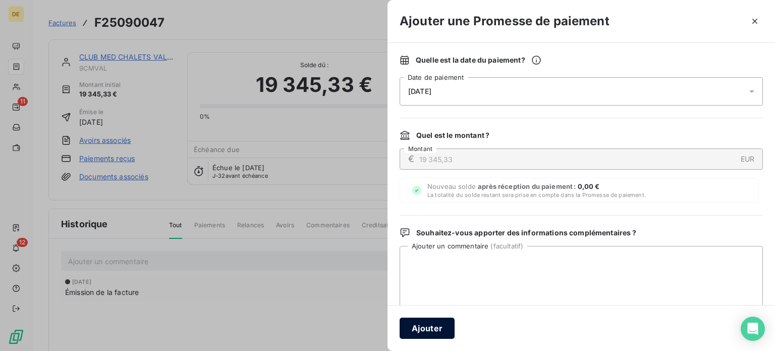
click at [433, 329] on button "Ajouter" at bounding box center [427, 327] width 55 height 21
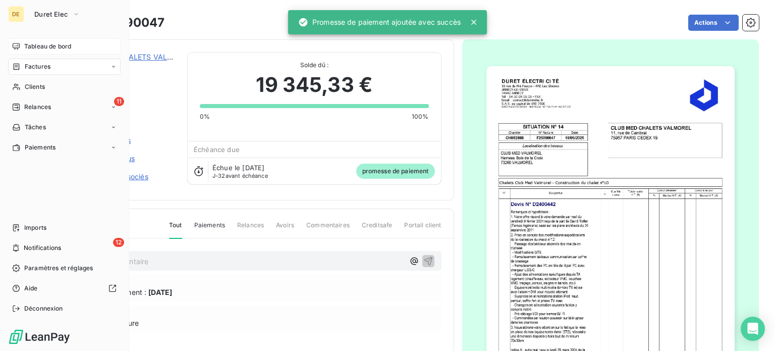
click at [23, 47] on div "Tableau de bord" at bounding box center [64, 46] width 113 height 16
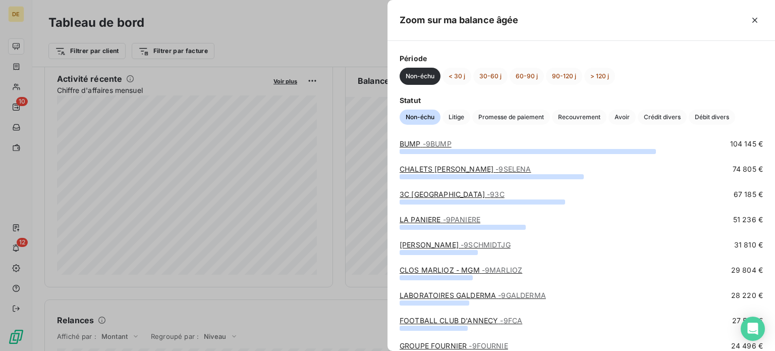
scroll to position [50, 0]
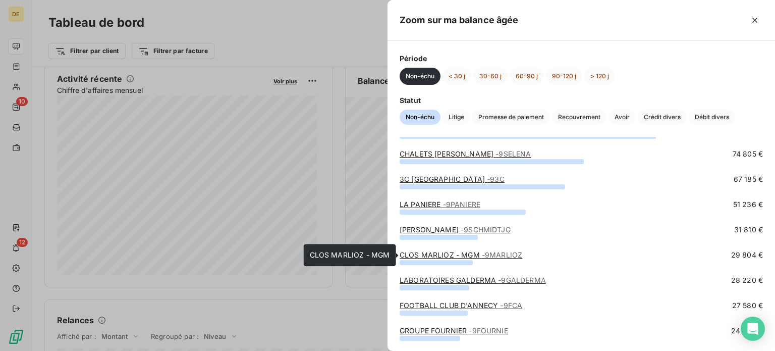
click at [463, 254] on link "CLOS MARLIOZ - MGM - 9MARLIOZ" at bounding box center [461, 254] width 123 height 9
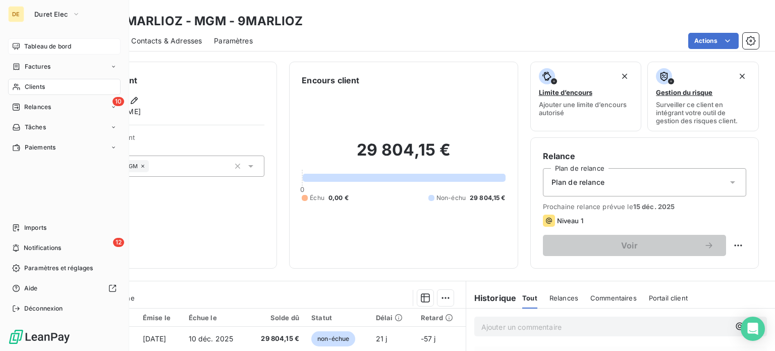
click at [23, 48] on div "Tableau de bord" at bounding box center [64, 46] width 113 height 16
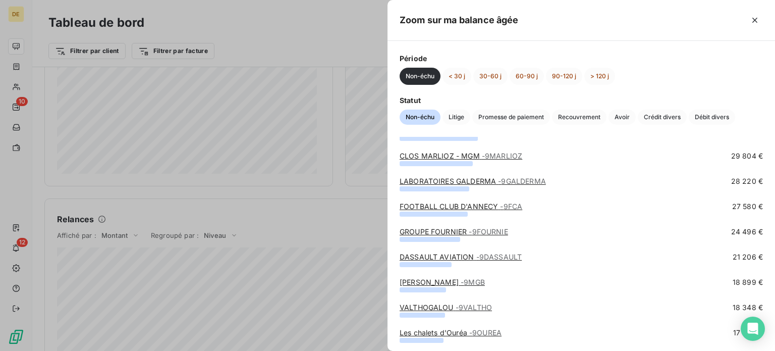
scroll to position [151, 0]
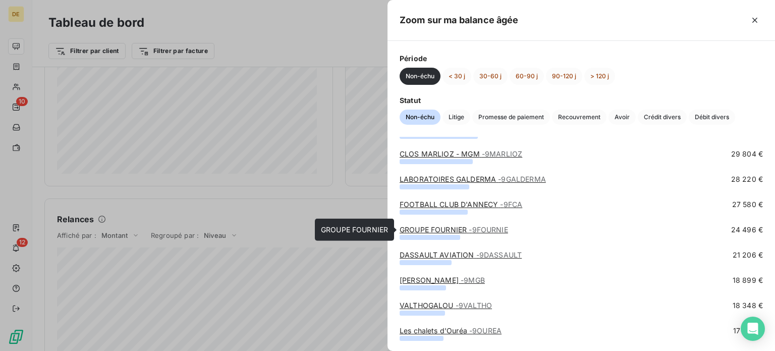
click at [465, 228] on link "GROUPE FOURNIER - 9FOURNIE" at bounding box center [454, 229] width 109 height 9
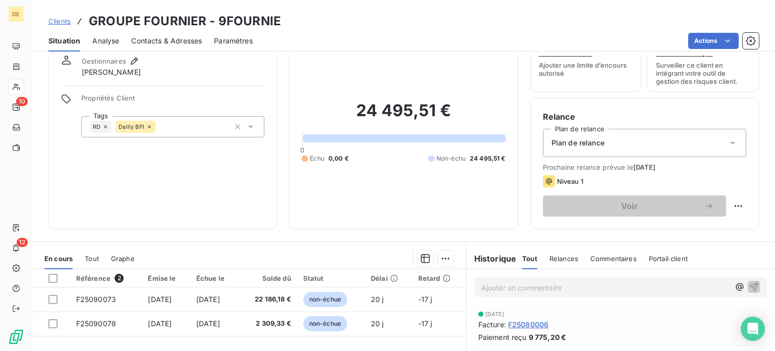
scroll to position [101, 0]
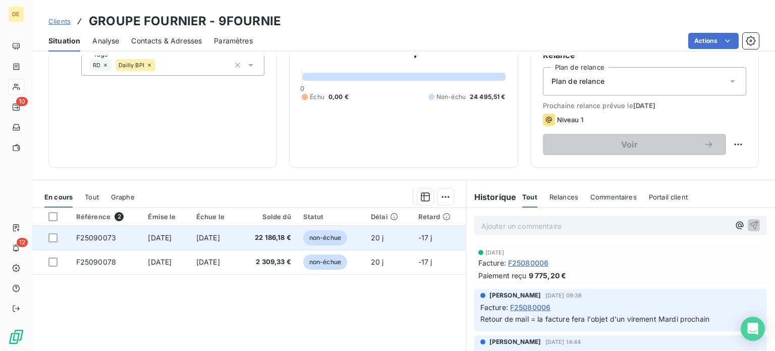
click at [333, 238] on span "non-échue" at bounding box center [325, 237] width 44 height 15
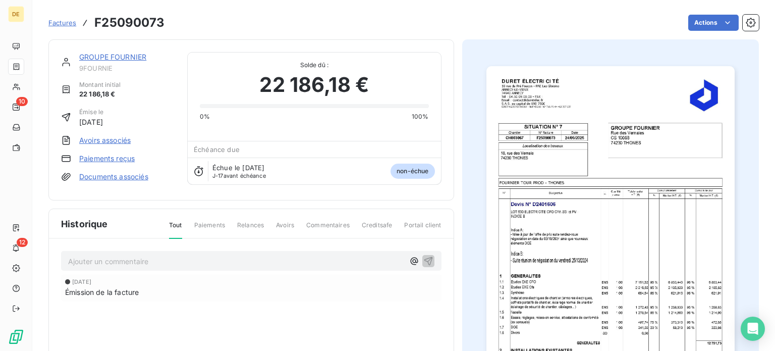
click at [703, 22] on html "DE 10 12 Factures F25090073 Actions GROUPE FOURNIER 9FOURNIE Montant initial 22…" at bounding box center [387, 175] width 775 height 351
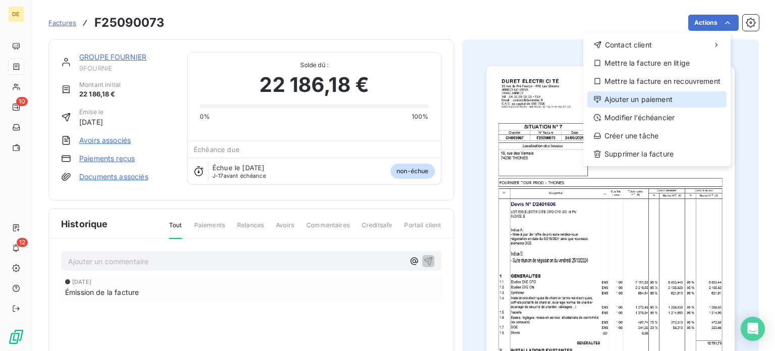
click at [629, 100] on div "Ajouter un paiement" at bounding box center [656, 99] width 139 height 16
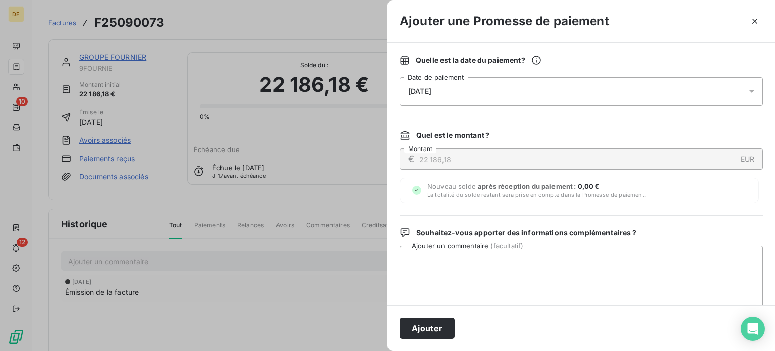
click at [541, 86] on div "[DATE]" at bounding box center [581, 91] width 363 height 28
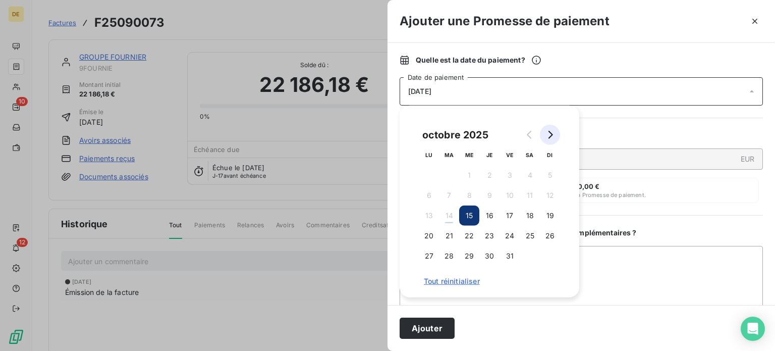
click at [553, 132] on icon "Go to next month" at bounding box center [550, 135] width 8 height 8
click at [472, 193] on button "5" at bounding box center [469, 195] width 20 height 20
click at [442, 326] on button "Ajouter" at bounding box center [427, 327] width 55 height 21
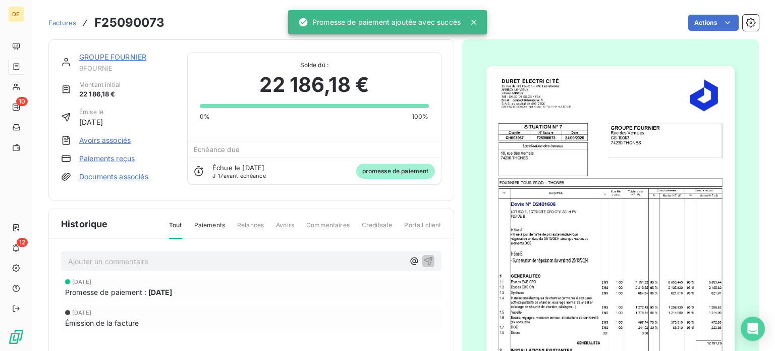
click at [100, 58] on link "GROUPE FOURNIER" at bounding box center [112, 56] width 67 height 9
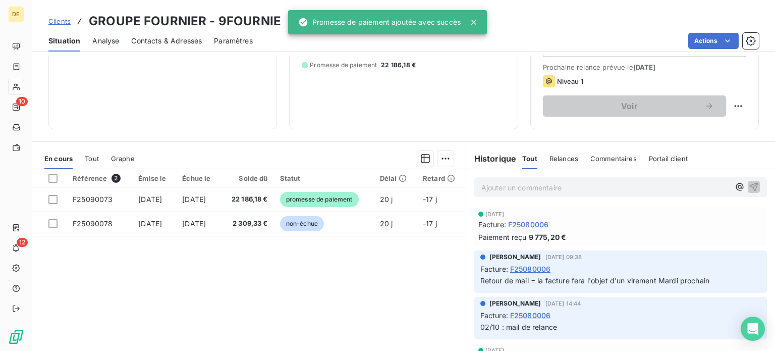
scroll to position [151, 0]
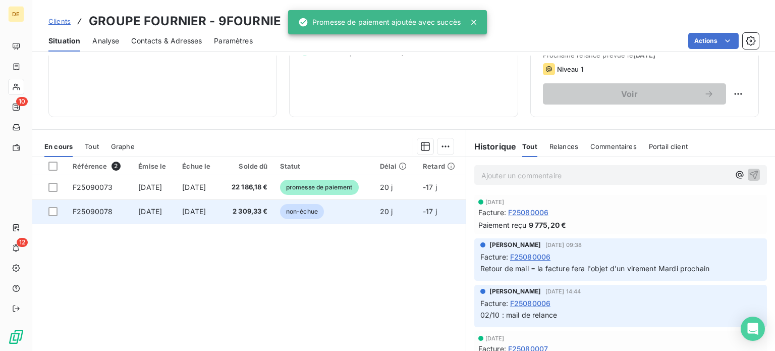
click at [267, 209] on span "2 309,33 €" at bounding box center [247, 211] width 41 height 10
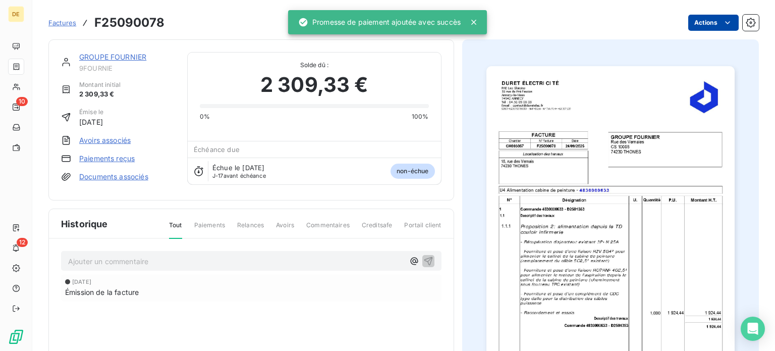
click at [711, 17] on html "DE 10 12 Factures F25090078 Actions GROUPE FOURNIER 9FOURNIE Montant initial 2 …" at bounding box center [387, 175] width 775 height 351
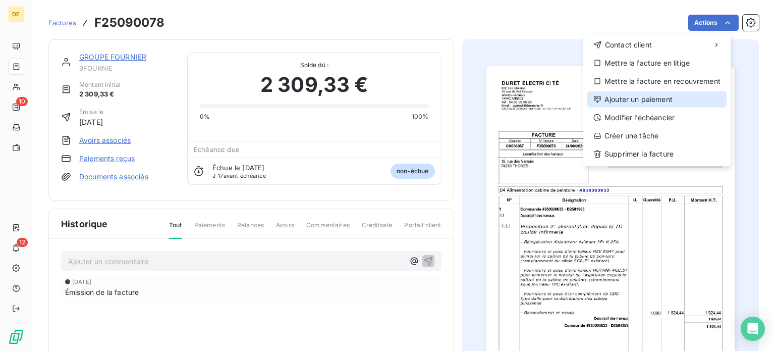
click at [656, 97] on div "Ajouter un paiement" at bounding box center [656, 99] width 139 height 16
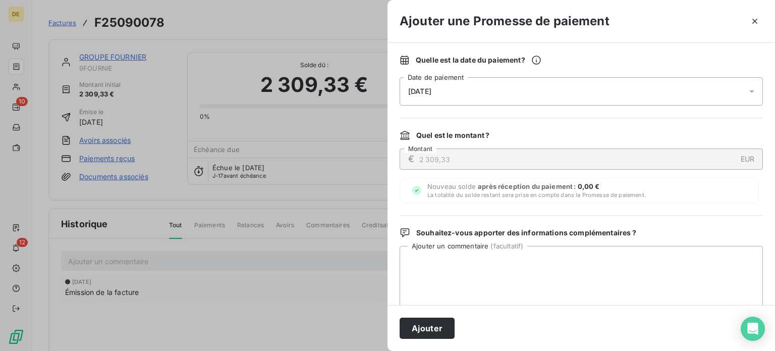
click at [488, 91] on div "[DATE]" at bounding box center [581, 91] width 363 height 28
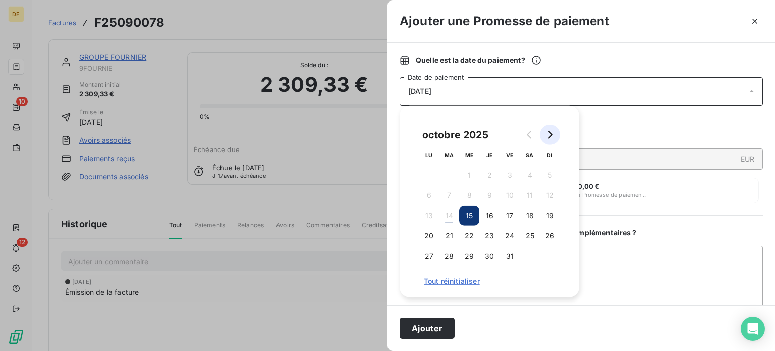
click at [548, 133] on icon "Go to next month" at bounding box center [550, 135] width 8 height 8
click at [467, 193] on button "5" at bounding box center [469, 195] width 20 height 20
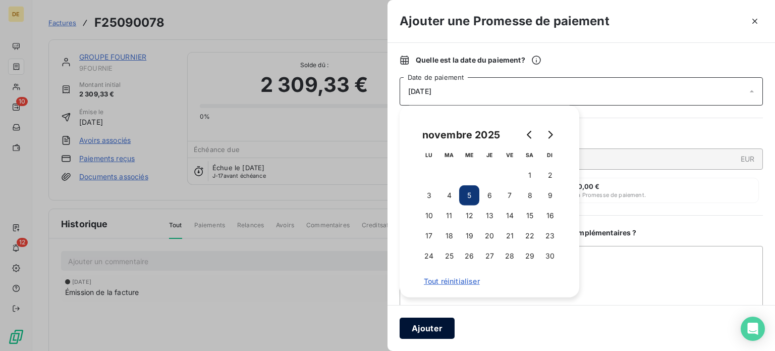
click at [424, 333] on button "Ajouter" at bounding box center [427, 327] width 55 height 21
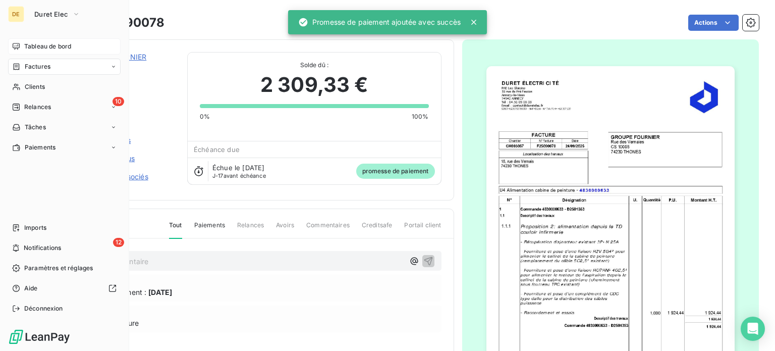
click at [34, 44] on span "Tableau de bord" at bounding box center [47, 46] width 47 height 9
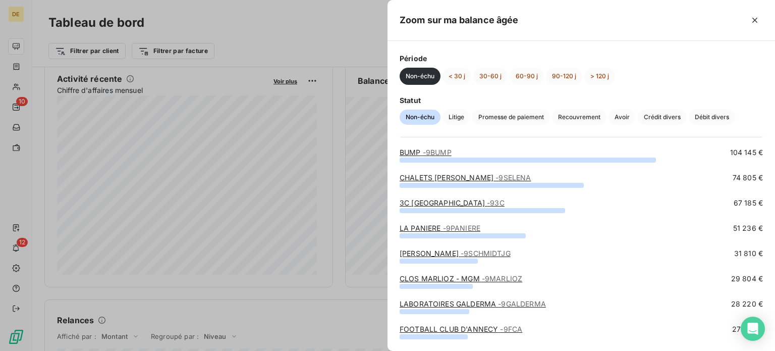
scroll to position [101, 0]
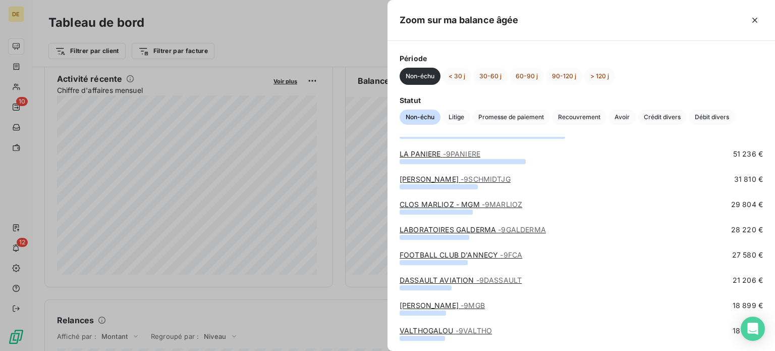
click at [437, 227] on link "LABORATOIRES GALDERMA - 9GALDERMA" at bounding box center [473, 229] width 146 height 9
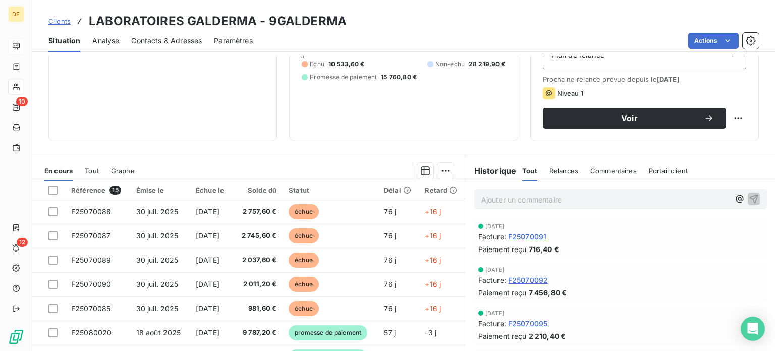
scroll to position [182, 0]
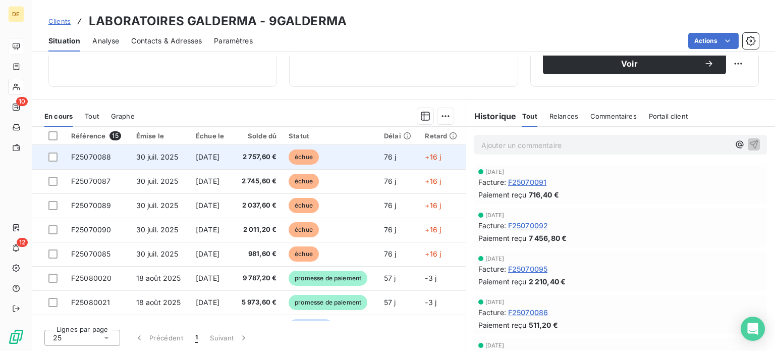
click at [277, 157] on span "2 757,60 €" at bounding box center [257, 157] width 38 height 10
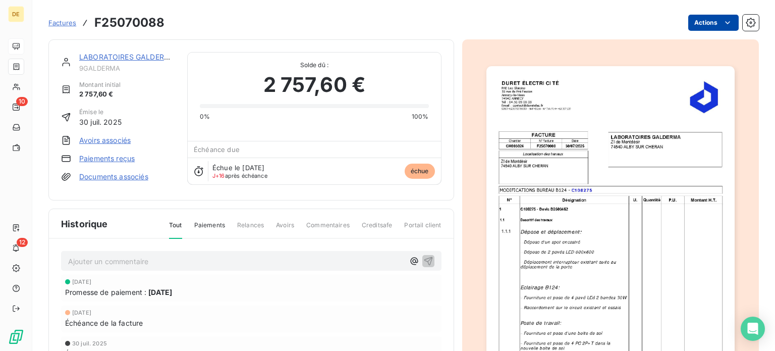
click at [705, 22] on html "DE 10 12 Factures F25070088 Actions LABORATOIRES GALDERMA 9GALDERMA Montant ini…" at bounding box center [387, 175] width 775 height 351
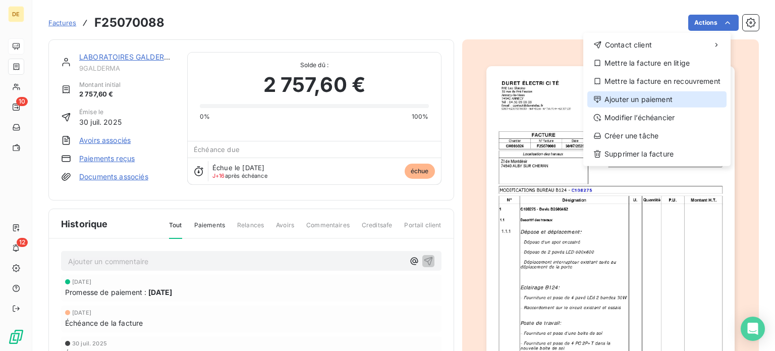
click at [630, 96] on div "Ajouter un paiement" at bounding box center [656, 99] width 139 height 16
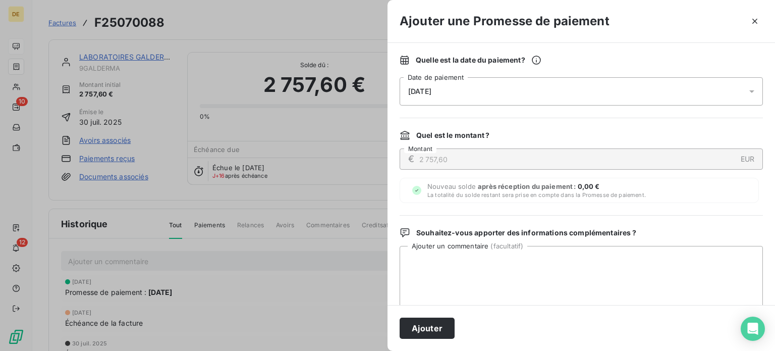
click at [515, 92] on div "[DATE]" at bounding box center [581, 91] width 363 height 28
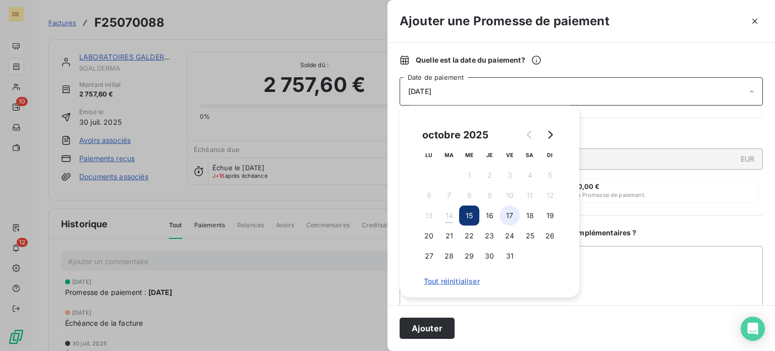
click at [505, 219] on button "17" at bounding box center [510, 215] width 20 height 20
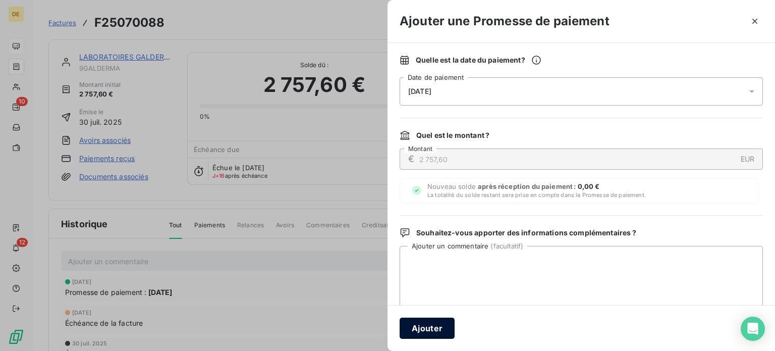
click at [427, 327] on button "Ajouter" at bounding box center [427, 327] width 55 height 21
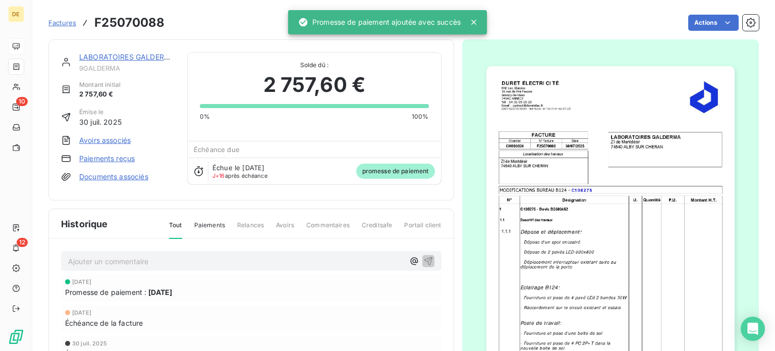
click at [132, 55] on link "LABORATOIRES GALDERMA" at bounding box center [127, 56] width 96 height 9
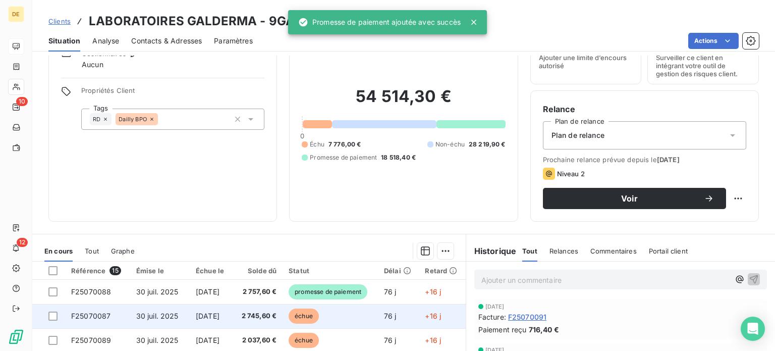
scroll to position [151, 0]
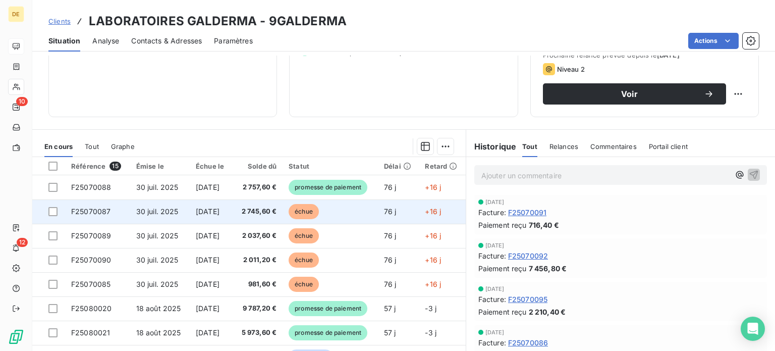
click at [261, 212] on span "2 745,60 €" at bounding box center [257, 211] width 38 height 10
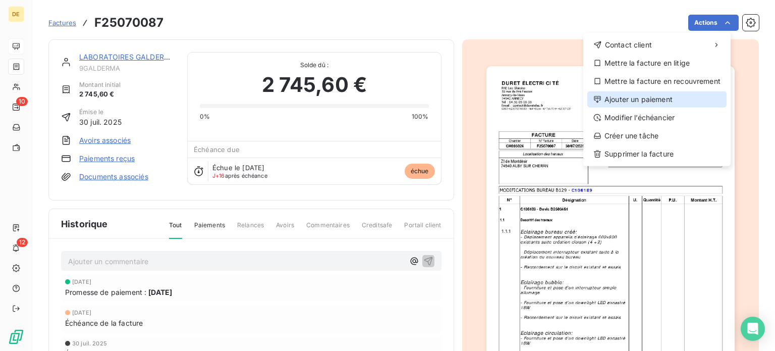
click at [642, 100] on div "Ajouter un paiement" at bounding box center [656, 99] width 139 height 16
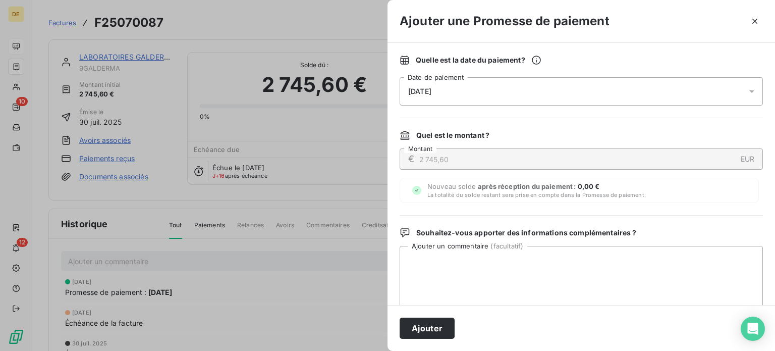
click at [489, 92] on div "[DATE]" at bounding box center [581, 91] width 363 height 28
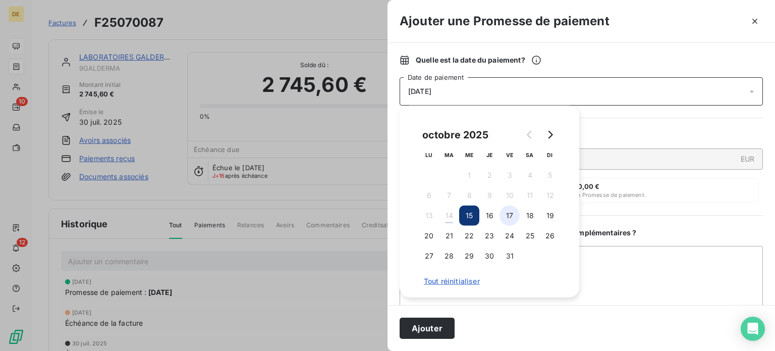
drag, startPoint x: 508, startPoint y: 213, endPoint x: 504, endPoint y: 222, distance: 10.2
click at [509, 213] on button "17" at bounding box center [510, 215] width 20 height 20
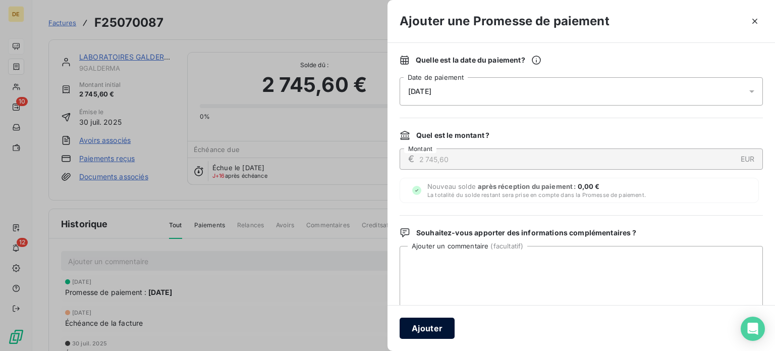
click at [434, 335] on button "Ajouter" at bounding box center [427, 327] width 55 height 21
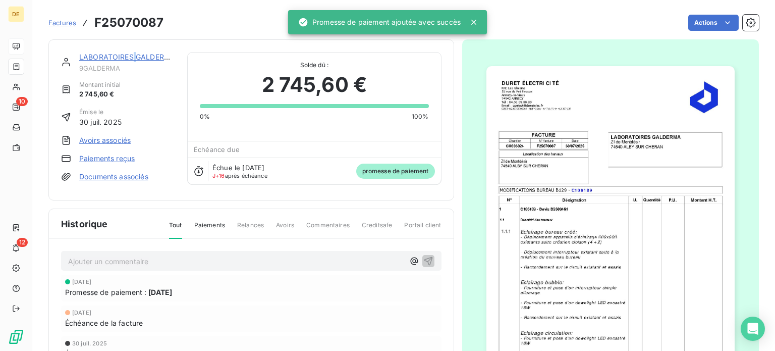
click at [134, 56] on link "LABORATOIRES GALDERMA" at bounding box center [127, 56] width 96 height 9
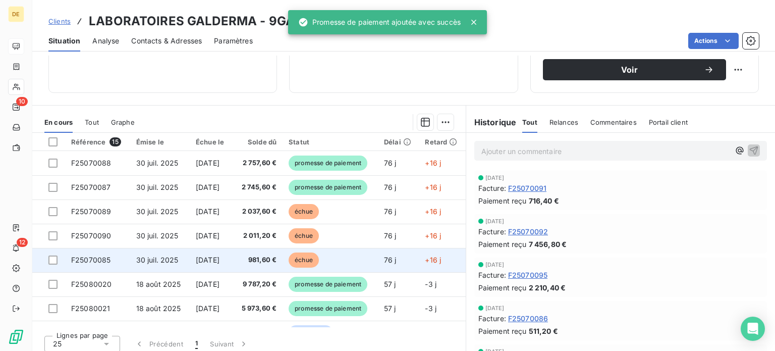
scroll to position [182, 0]
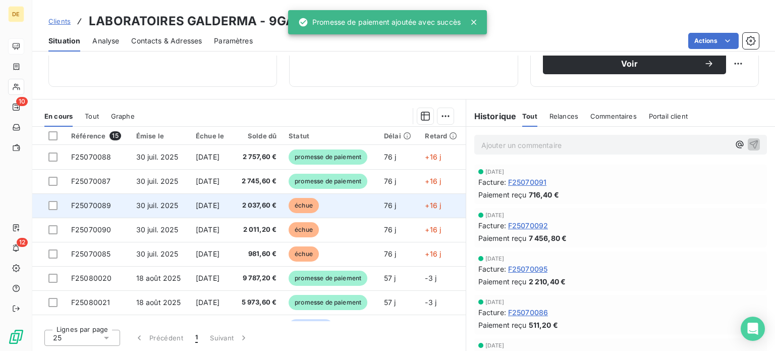
click at [272, 206] on span "2 037,60 €" at bounding box center [257, 205] width 38 height 10
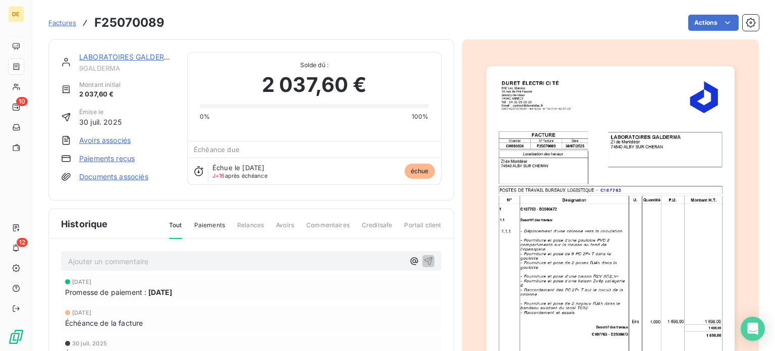
click at [692, 18] on html "DE 10 12 Factures F25070089 Actions LABORATOIRES GALDERMA 9GALDERMA Montant ini…" at bounding box center [387, 175] width 775 height 351
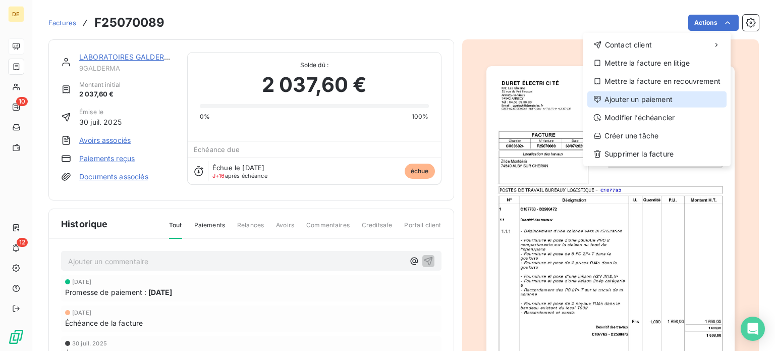
click at [649, 99] on div "Ajouter un paiement" at bounding box center [656, 99] width 139 height 16
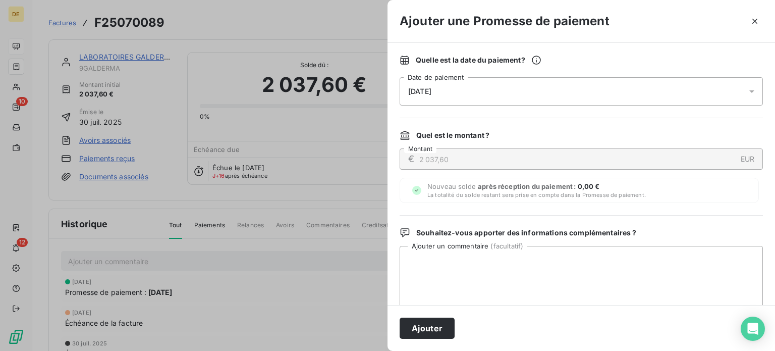
click at [432, 90] on span "[DATE]" at bounding box center [419, 91] width 23 height 8
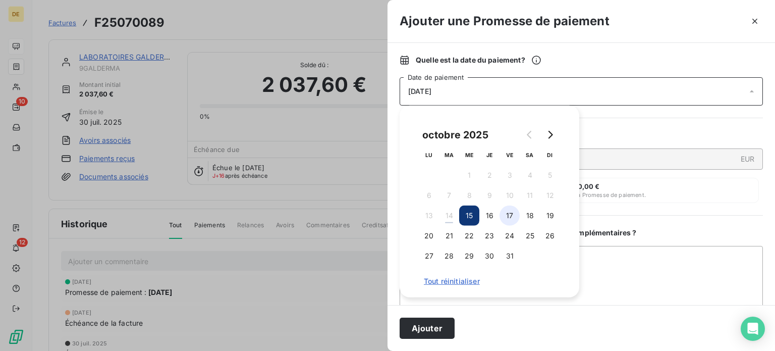
click at [509, 222] on button "17" at bounding box center [510, 215] width 20 height 20
click at [436, 328] on button "Ajouter" at bounding box center [427, 327] width 55 height 21
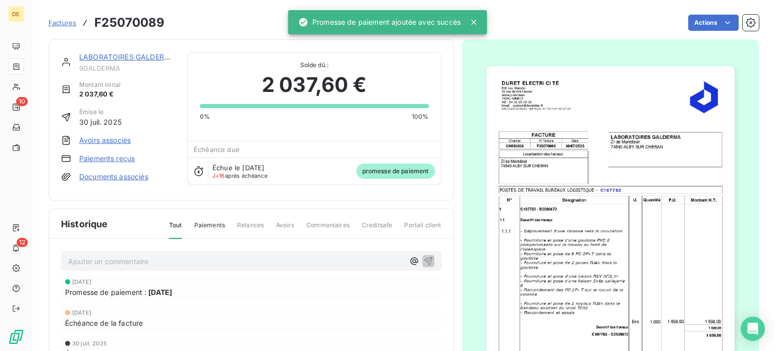
click at [108, 56] on link "LABORATOIRES GALDERMA" at bounding box center [127, 56] width 96 height 9
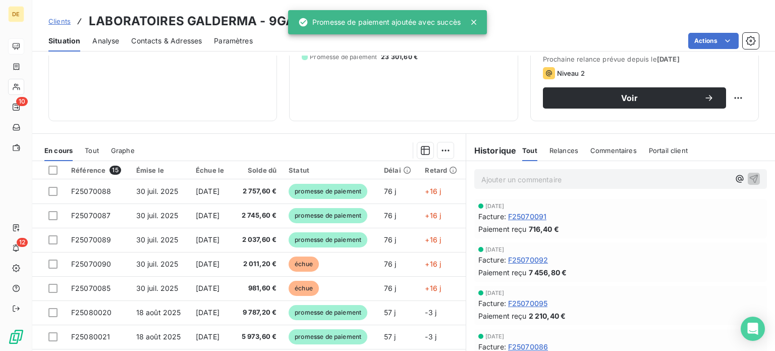
scroll to position [182, 0]
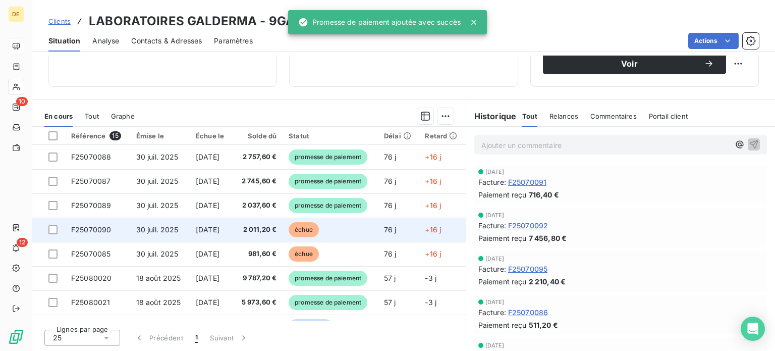
click at [294, 232] on td "échue" at bounding box center [330, 230] width 95 height 24
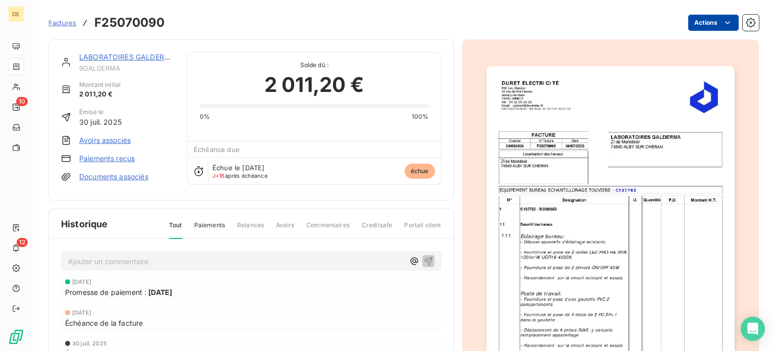
click at [713, 18] on html "DE 10 12 Factures F25070090 Actions LABORATOIRES GALDERMA 9GALDERMA Montant ini…" at bounding box center [387, 175] width 775 height 351
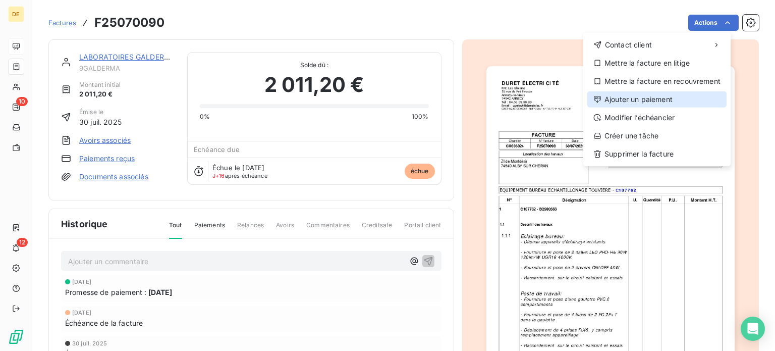
click at [650, 96] on div "Ajouter un paiement" at bounding box center [656, 99] width 139 height 16
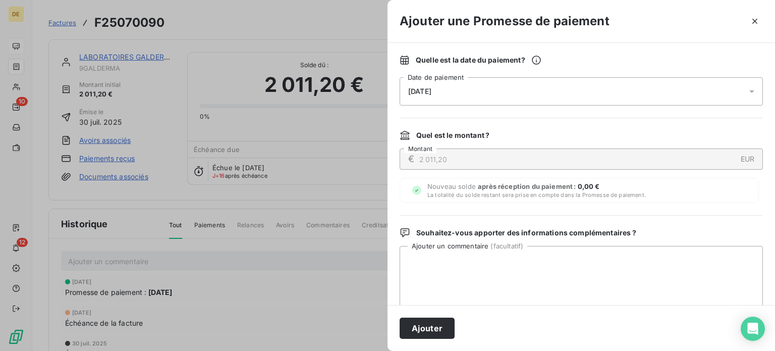
click at [470, 89] on div "[DATE]" at bounding box center [581, 91] width 363 height 28
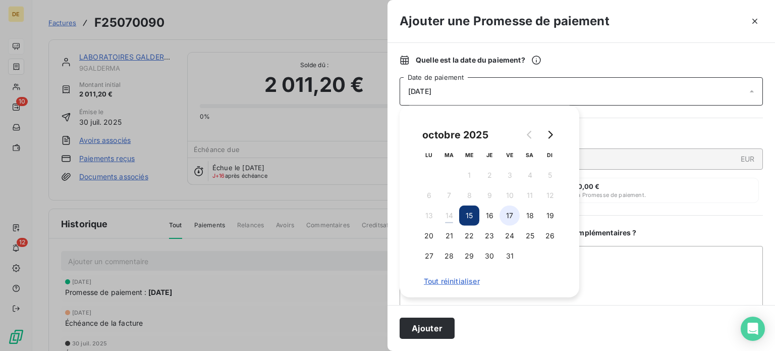
click at [508, 215] on button "17" at bounding box center [510, 215] width 20 height 20
click at [428, 329] on button "Ajouter" at bounding box center [427, 327] width 55 height 21
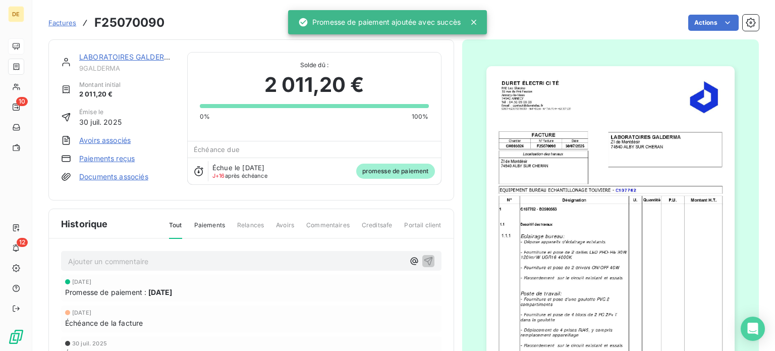
click at [129, 58] on link "LABORATOIRES GALDERMA" at bounding box center [127, 56] width 96 height 9
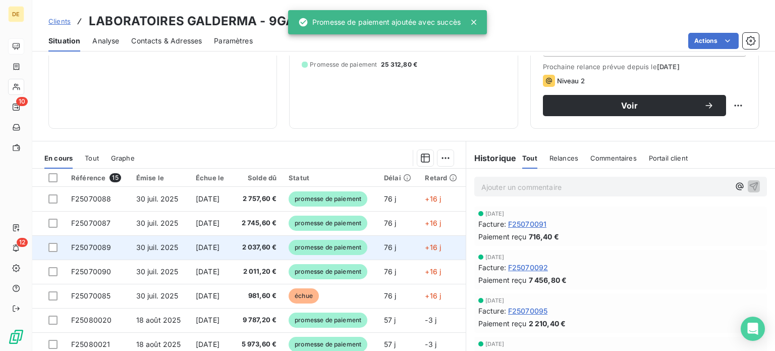
scroll to position [182, 0]
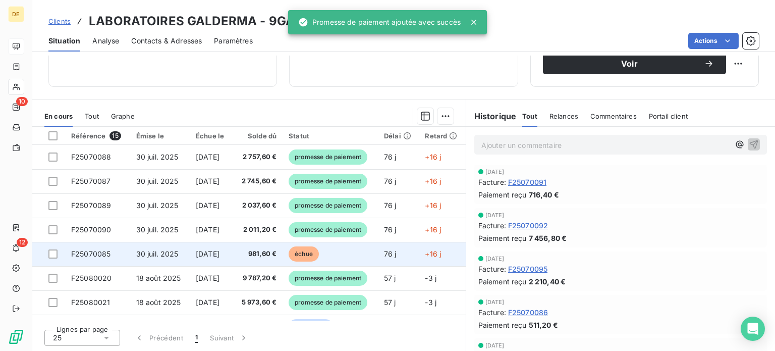
click at [277, 253] on span "981,60 €" at bounding box center [257, 254] width 38 height 10
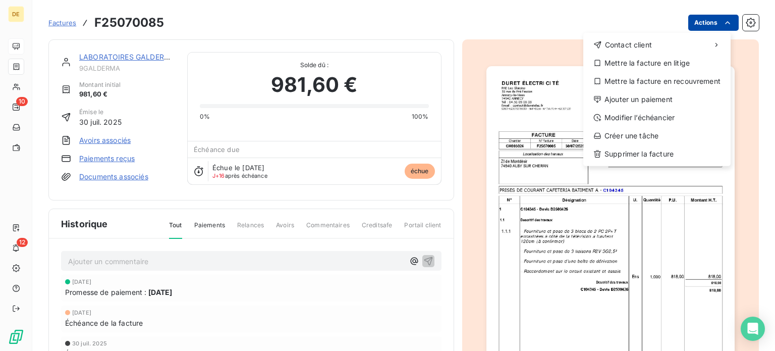
click at [712, 19] on html "DE 10 12 Factures F25070085 Actions Contact client Mettre la facture en litige …" at bounding box center [387, 175] width 775 height 351
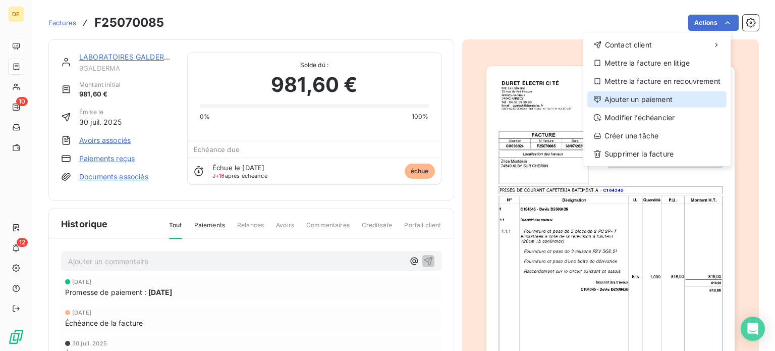
click at [610, 102] on div "Ajouter un paiement" at bounding box center [656, 99] width 139 height 16
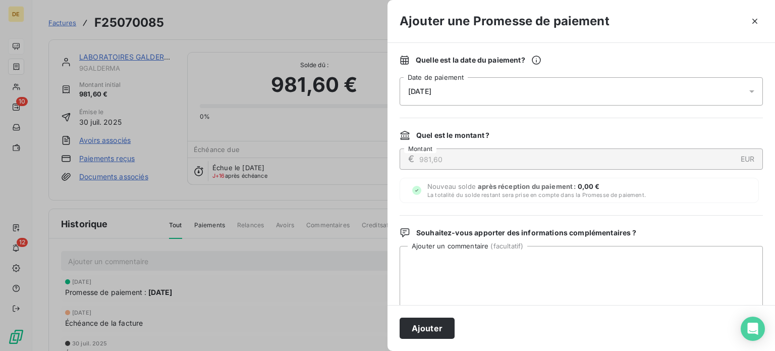
click at [487, 92] on div "[DATE]" at bounding box center [581, 91] width 363 height 28
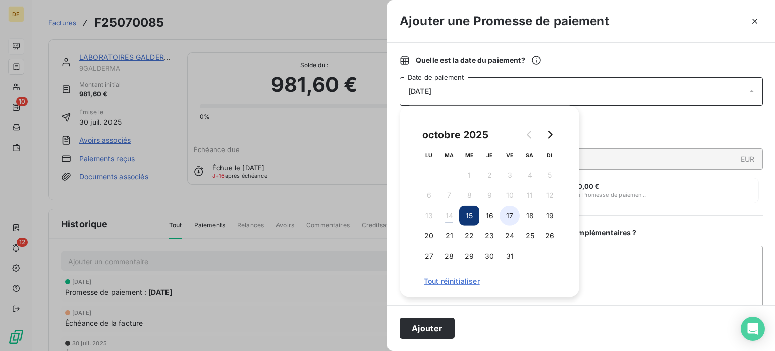
click at [505, 214] on button "17" at bounding box center [510, 215] width 20 height 20
click at [417, 332] on button "Ajouter" at bounding box center [427, 327] width 55 height 21
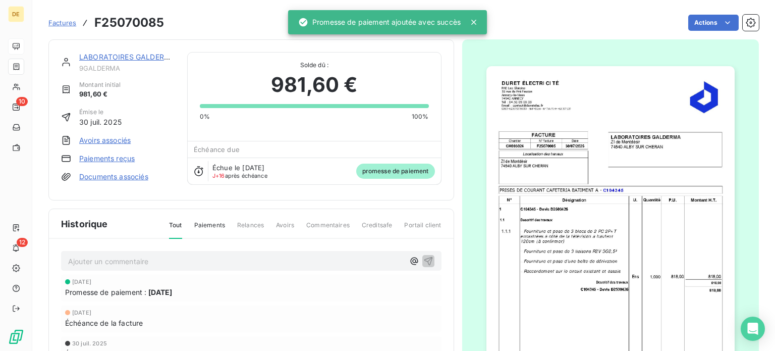
click at [112, 55] on link "LABORATOIRES GALDERMA" at bounding box center [127, 56] width 96 height 9
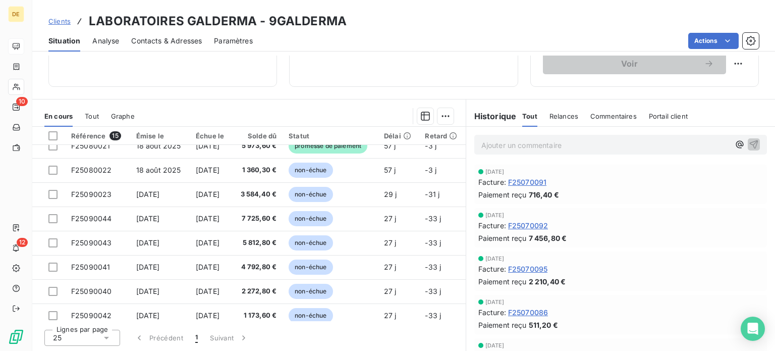
scroll to position [159, 0]
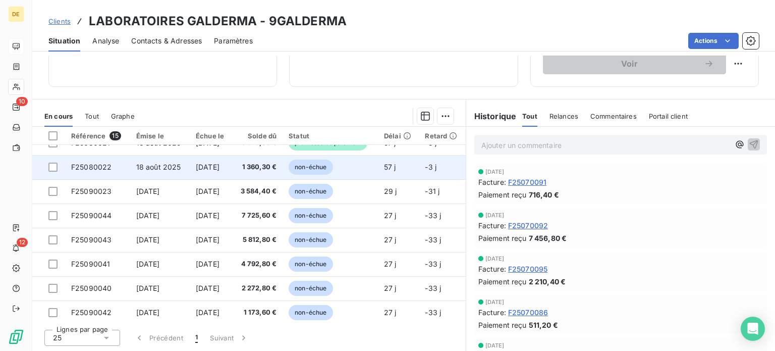
click at [267, 167] on span "1 360,30 €" at bounding box center [257, 167] width 38 height 10
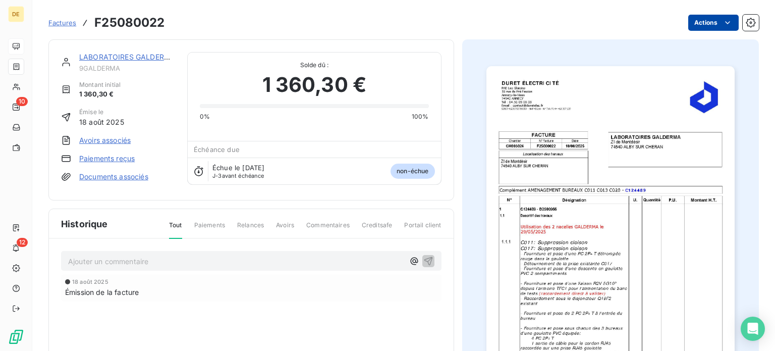
click at [711, 22] on html "DE 10 12 Factures F25080022 Actions LABORATOIRES GALDERMA 9GALDERMA Montant ini…" at bounding box center [387, 175] width 775 height 351
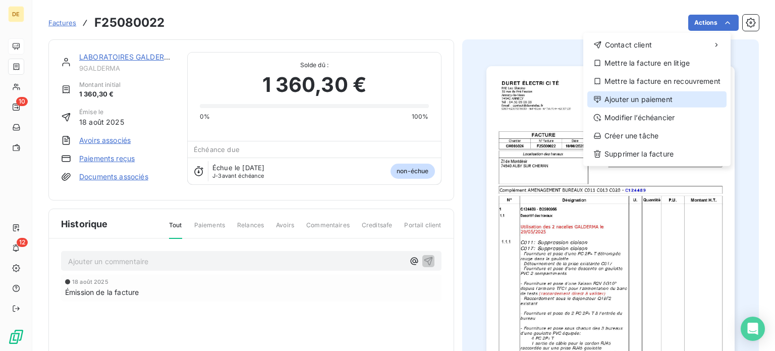
click at [651, 100] on div "Ajouter un paiement" at bounding box center [656, 99] width 139 height 16
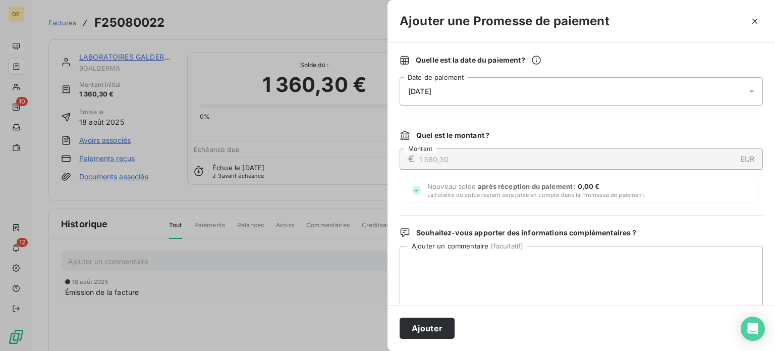
click at [505, 87] on div "[DATE]" at bounding box center [581, 91] width 363 height 28
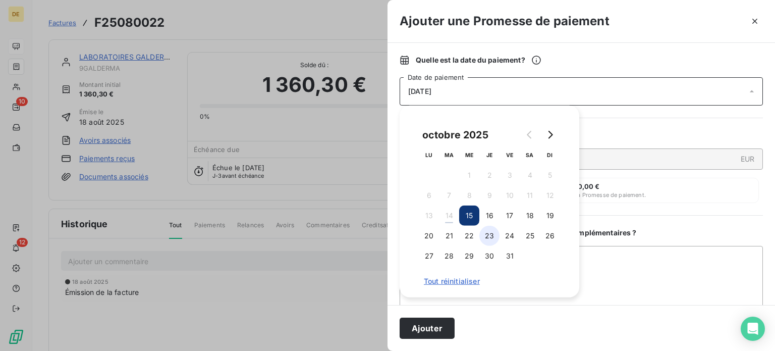
click at [486, 239] on button "23" at bounding box center [489, 236] width 20 height 20
click at [440, 323] on button "Ajouter" at bounding box center [427, 327] width 55 height 21
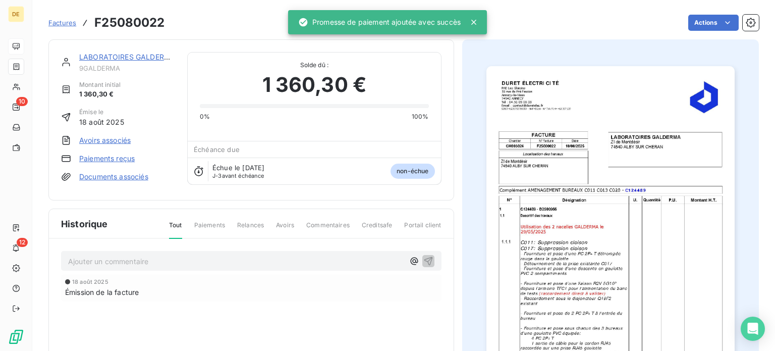
click at [95, 57] on link "LABORATOIRES GALDERMA" at bounding box center [127, 56] width 96 height 9
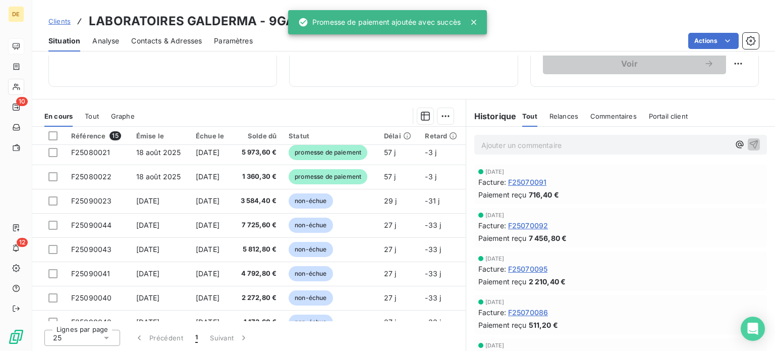
scroll to position [191, 0]
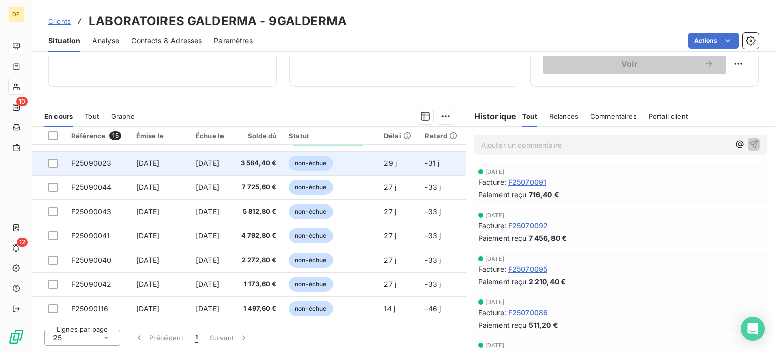
click at [250, 158] on span "3 584,40 €" at bounding box center [257, 163] width 38 height 10
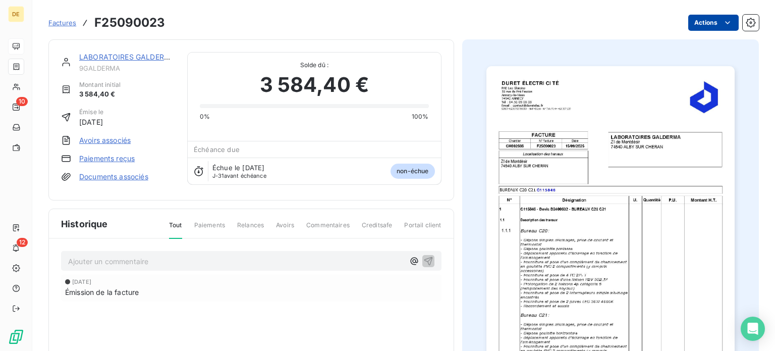
click at [711, 20] on html "DE 10 12 Factures F25090023 Actions LABORATOIRES GALDERMA 9GALDERMA Montant ini…" at bounding box center [387, 175] width 775 height 351
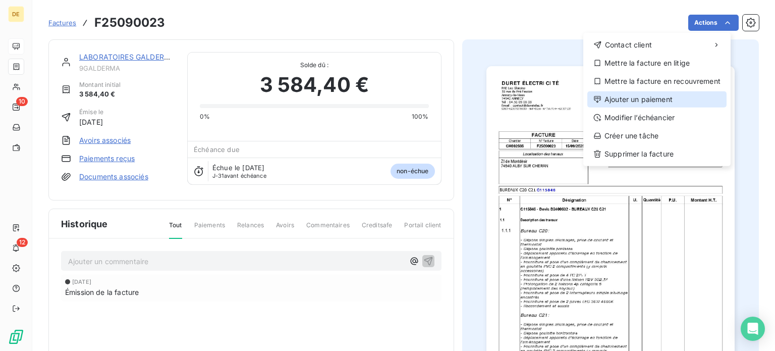
click at [648, 103] on div "Ajouter un paiement" at bounding box center [656, 99] width 139 height 16
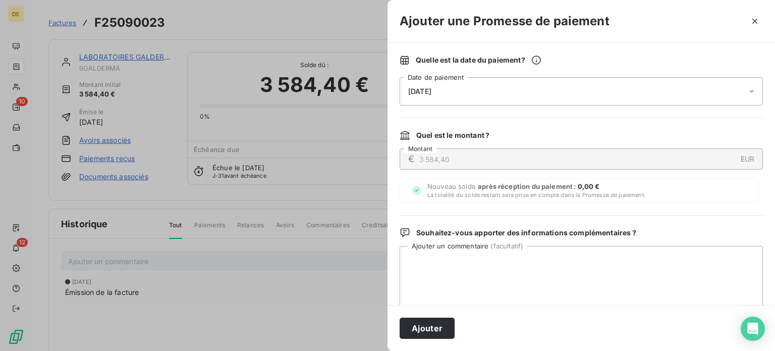
click at [576, 82] on div "[DATE]" at bounding box center [581, 91] width 363 height 28
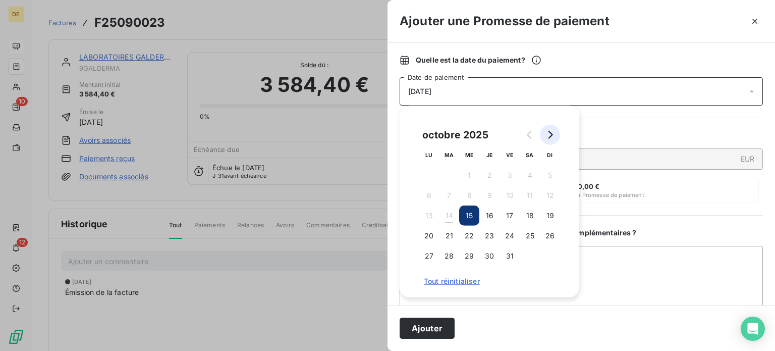
click at [559, 134] on button "Go to next month" at bounding box center [550, 135] width 20 height 20
click at [472, 235] on button "19" at bounding box center [469, 236] width 20 height 20
drag, startPoint x: 436, startPoint y: 326, endPoint x: 426, endPoint y: 329, distance: 9.9
click at [436, 326] on button "Ajouter" at bounding box center [427, 327] width 55 height 21
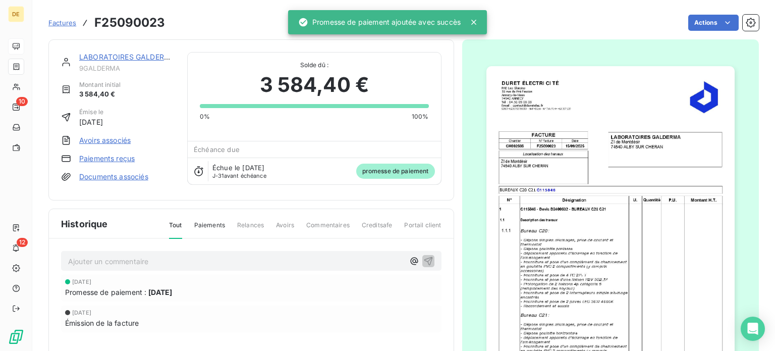
click at [125, 57] on link "LABORATOIRES GALDERMA" at bounding box center [127, 56] width 96 height 9
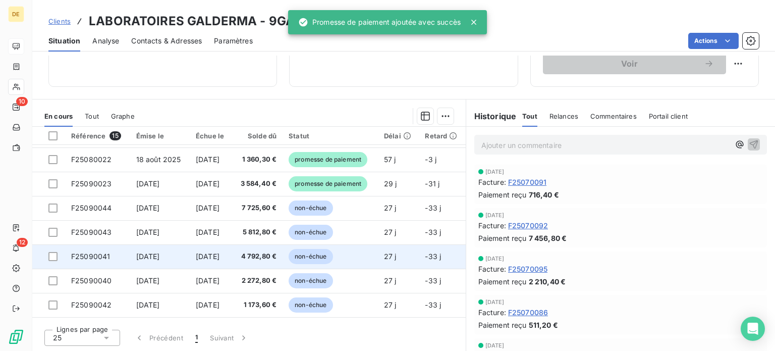
scroll to position [191, 0]
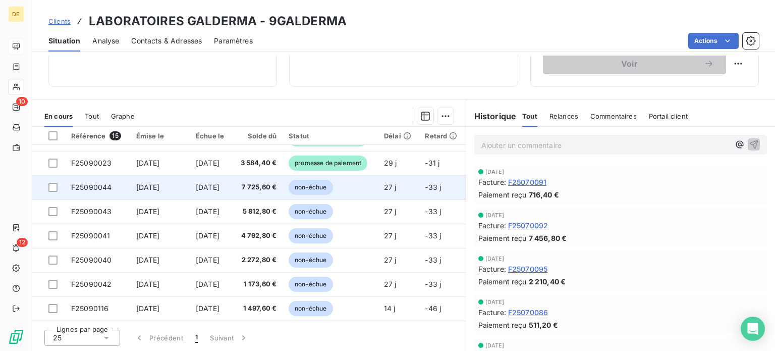
click at [267, 186] on span "7 725,60 €" at bounding box center [257, 187] width 38 height 10
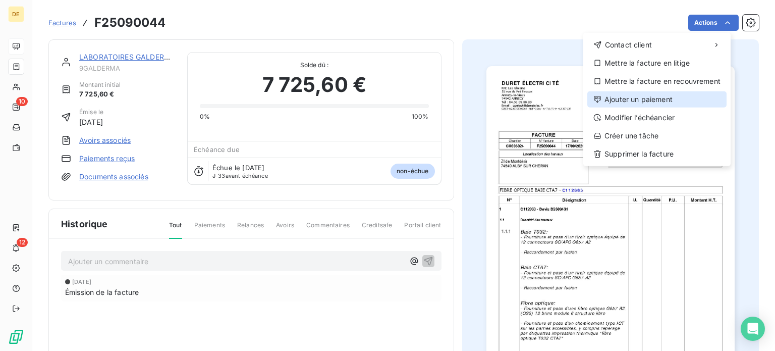
click at [653, 98] on div "Ajouter un paiement" at bounding box center [656, 99] width 139 height 16
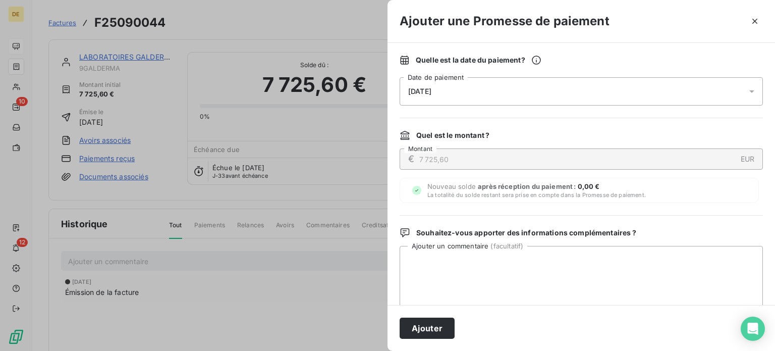
click at [563, 90] on div "[DATE]" at bounding box center [581, 91] width 363 height 28
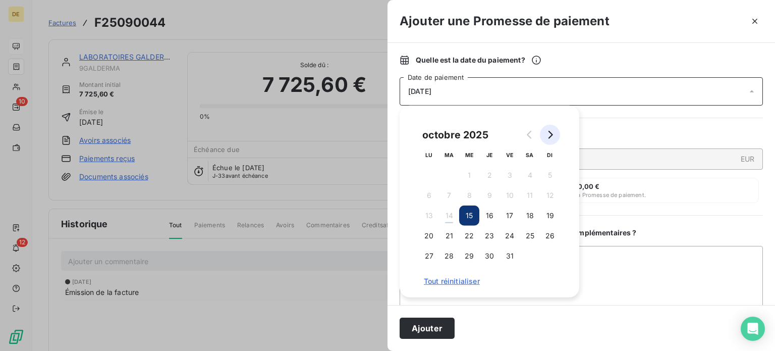
click at [550, 137] on icon "Go to next month" at bounding box center [551, 135] width 5 height 8
click at [480, 238] on button "20" at bounding box center [489, 236] width 20 height 20
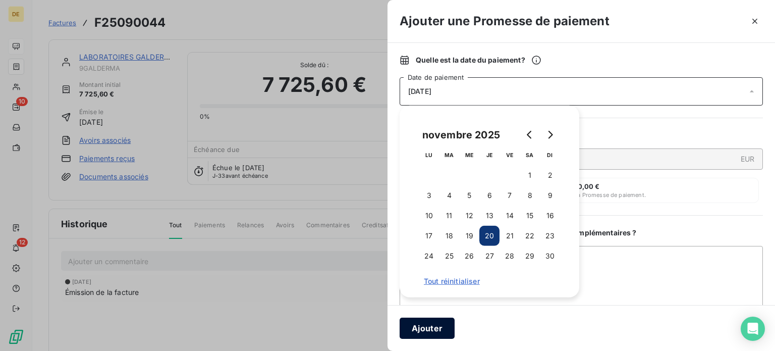
click at [431, 325] on button "Ajouter" at bounding box center [427, 327] width 55 height 21
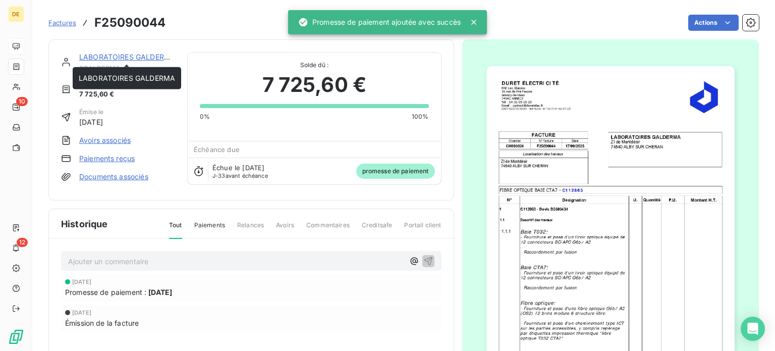
click at [113, 57] on link "LABORATOIRES GALDERMA" at bounding box center [127, 56] width 96 height 9
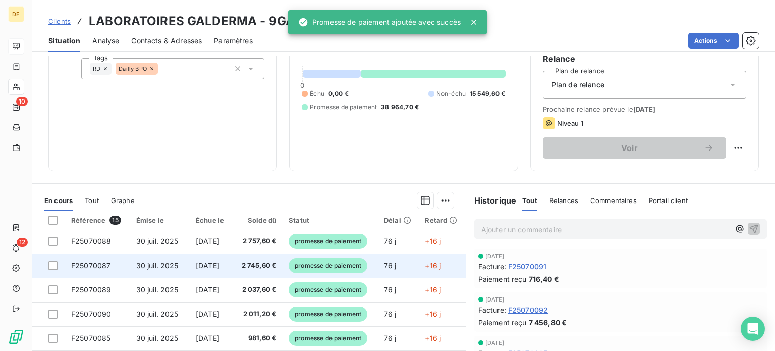
scroll to position [182, 0]
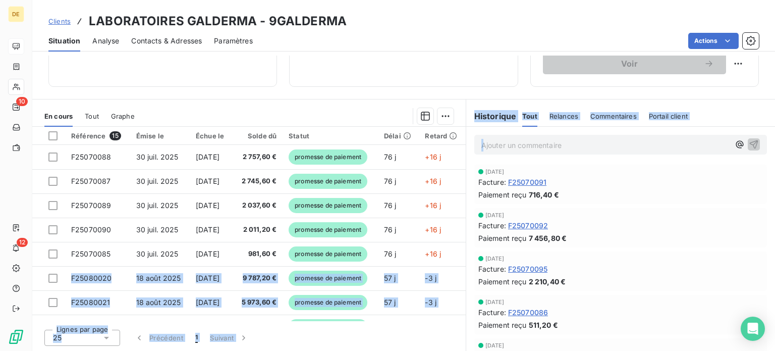
drag, startPoint x: 461, startPoint y: 171, endPoint x: 458, endPoint y: 197, distance: 26.5
click at [458, 243] on div "En cours Tout Graphe Référence 15 Émise le Échue le Solde dû Statut Délai Retar…" at bounding box center [403, 225] width 743 height 252
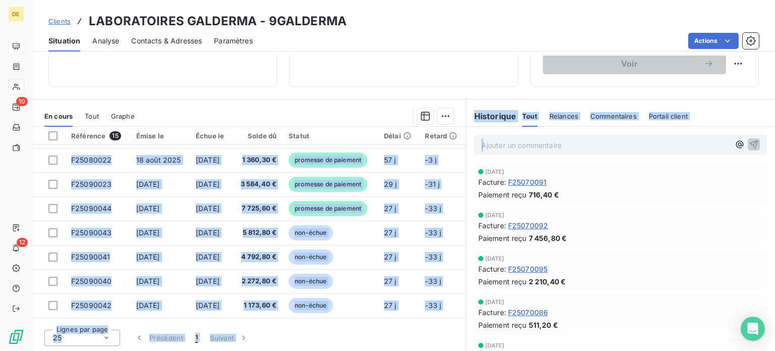
scroll to position [171, 0]
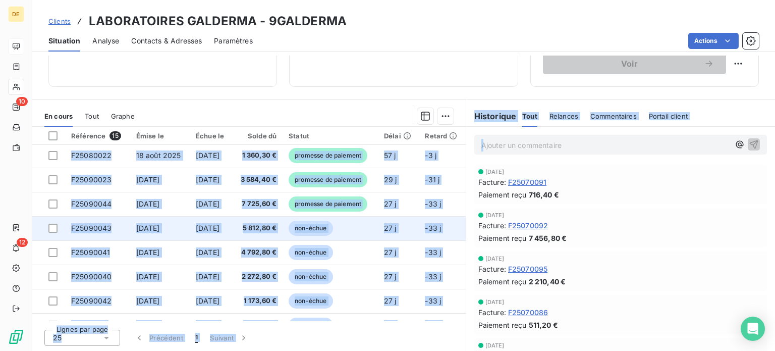
click at [269, 233] on td "5 812,80 €" at bounding box center [257, 228] width 50 height 24
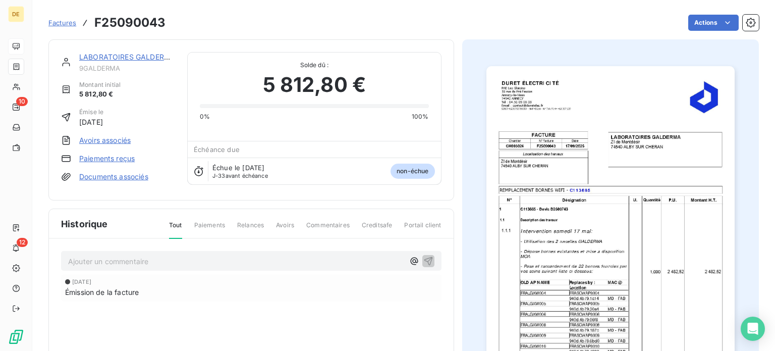
click at [709, 19] on html "DE 10 12 Factures F25090043 Actions LABORATOIRES GALDERMA 9GALDERMA Montant ini…" at bounding box center [387, 175] width 775 height 351
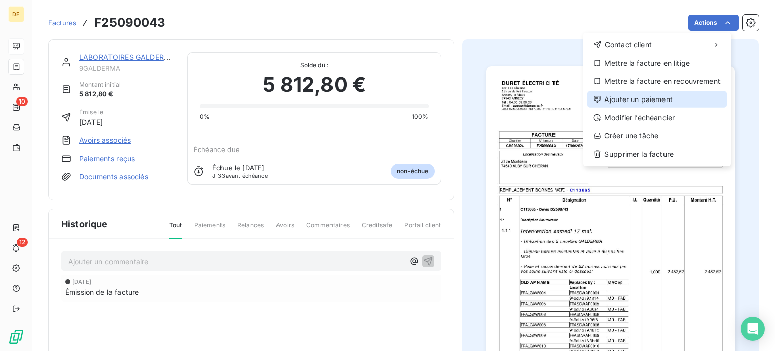
click at [649, 100] on div "Ajouter un paiement" at bounding box center [656, 99] width 139 height 16
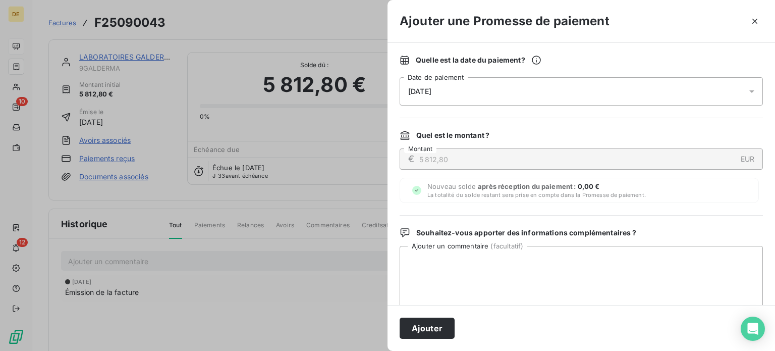
click at [561, 81] on div "[DATE]" at bounding box center [581, 91] width 363 height 28
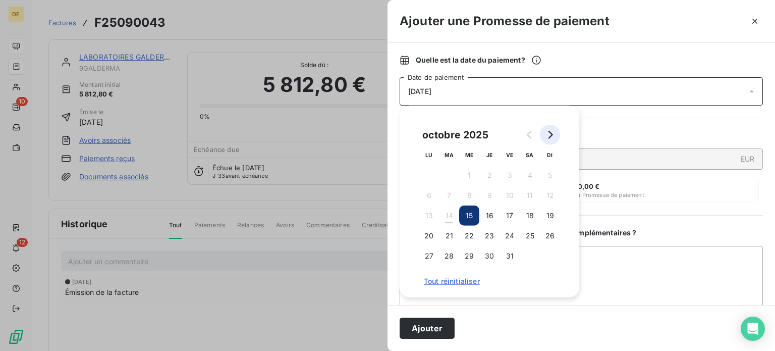
click at [548, 136] on icon "Go to next month" at bounding box center [550, 135] width 8 height 8
click at [491, 231] on button "20" at bounding box center [489, 236] width 20 height 20
click at [438, 328] on button "Ajouter" at bounding box center [427, 327] width 55 height 21
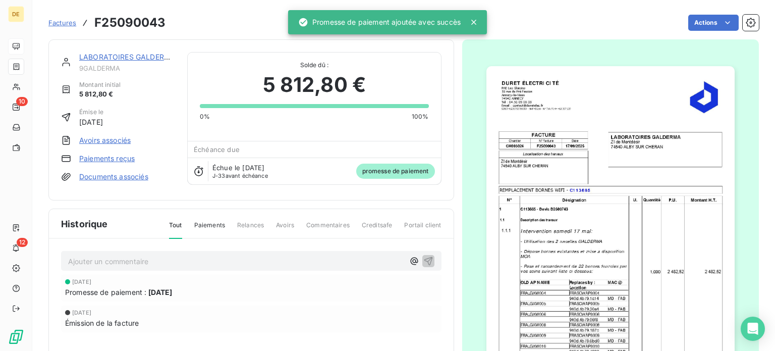
click at [158, 58] on link "LABORATOIRES GALDERMA" at bounding box center [127, 56] width 96 height 9
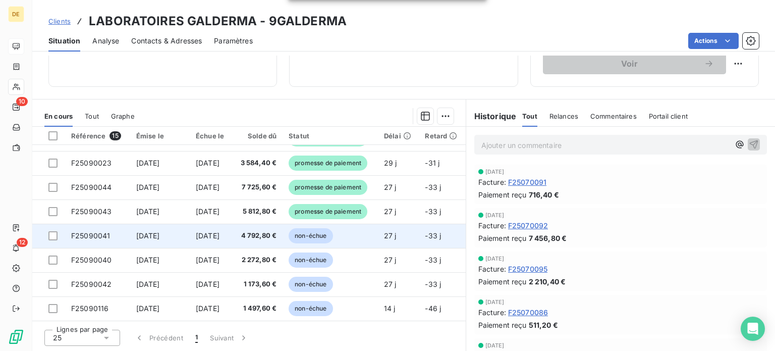
scroll to position [191, 0]
click at [306, 228] on span "non-échue" at bounding box center [311, 235] width 44 height 15
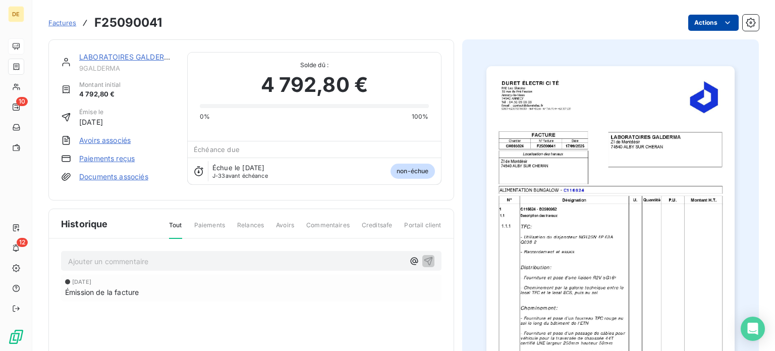
click at [719, 17] on html "DE 10 12 Factures F25090041 Actions LABORATOIRES GALDERMA 9GALDERMA Montant ini…" at bounding box center [387, 175] width 775 height 351
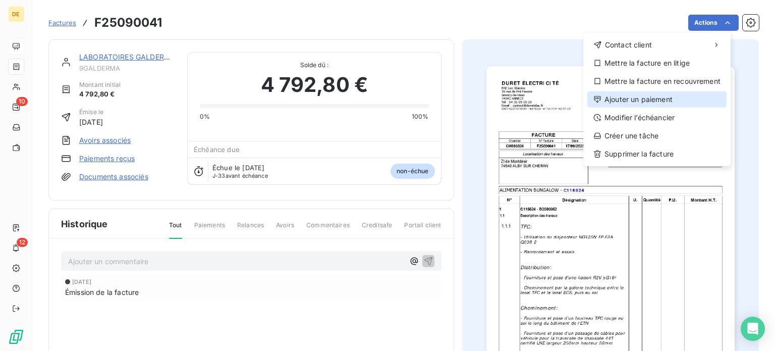
click at [651, 97] on div "Ajouter un paiement" at bounding box center [656, 99] width 139 height 16
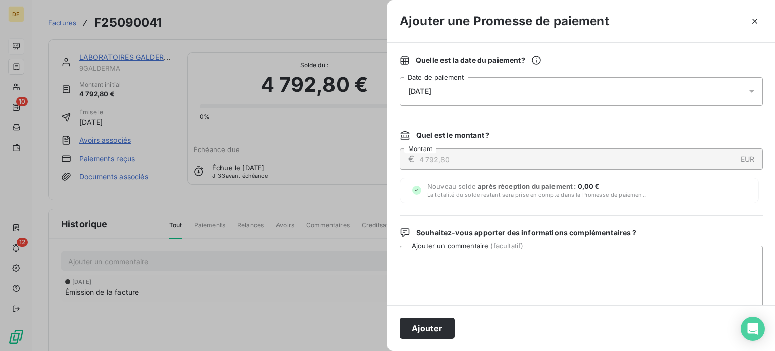
click at [526, 89] on div "[DATE]" at bounding box center [581, 91] width 363 height 28
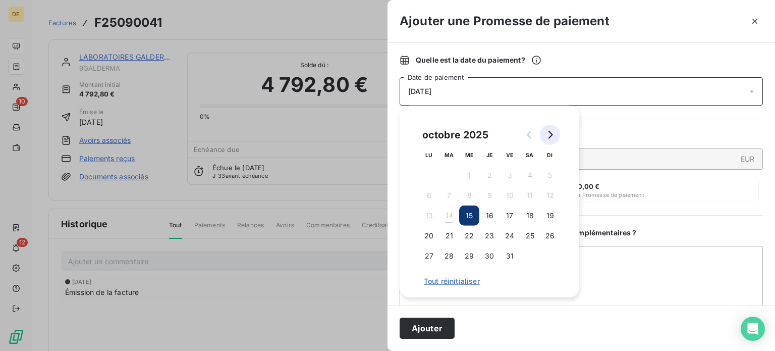
click at [555, 129] on button "Go to next month" at bounding box center [550, 135] width 20 height 20
click at [493, 234] on button "20" at bounding box center [489, 236] width 20 height 20
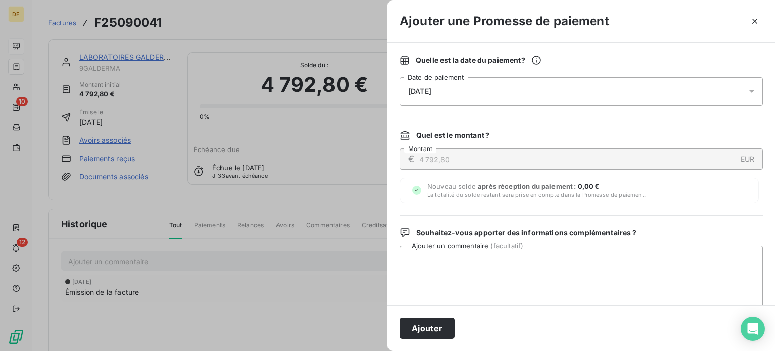
drag, startPoint x: 422, startPoint y: 333, endPoint x: 416, endPoint y: 330, distance: 6.8
click at [422, 333] on button "Ajouter" at bounding box center [427, 327] width 55 height 21
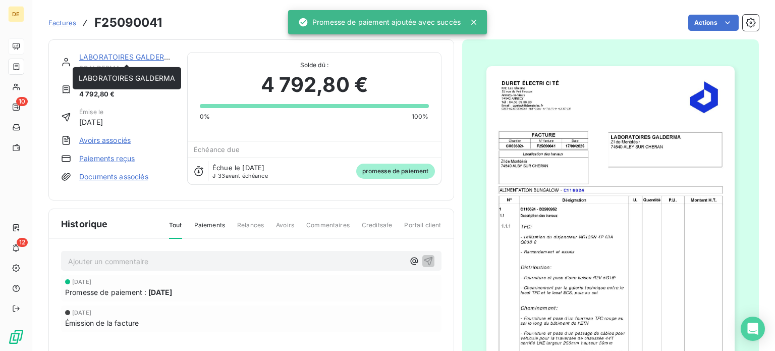
click at [141, 56] on link "LABORATOIRES GALDERMA" at bounding box center [127, 56] width 96 height 9
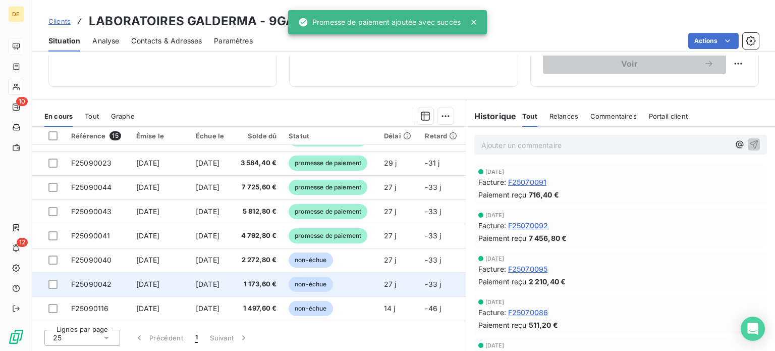
scroll to position [191, 0]
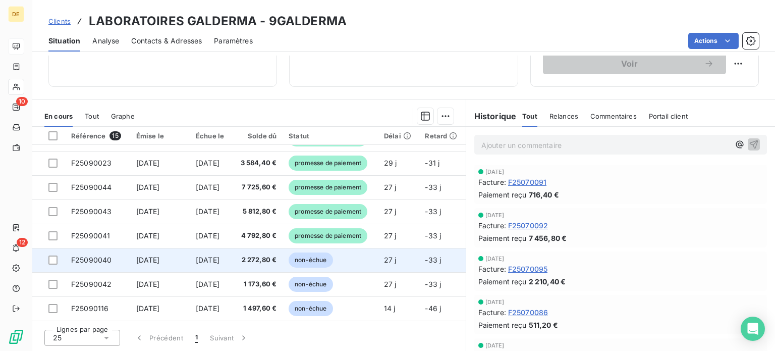
click at [283, 254] on td "2 272,80 €" at bounding box center [257, 260] width 50 height 24
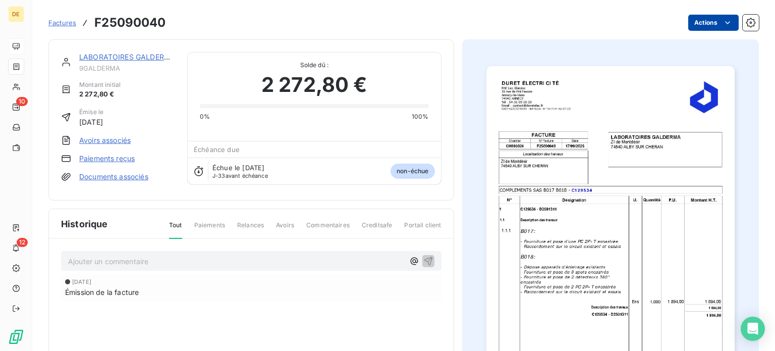
click at [705, 15] on html "DE 10 12 Factures F25090040 Actions LABORATOIRES GALDERMA 9GALDERMA Montant ini…" at bounding box center [387, 175] width 775 height 351
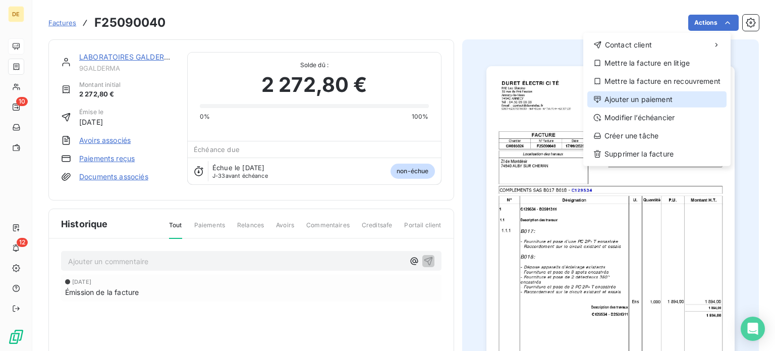
click at [655, 98] on div "Ajouter un paiement" at bounding box center [656, 99] width 139 height 16
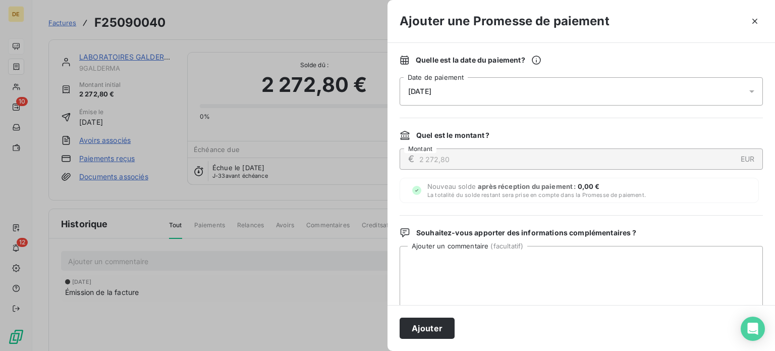
click at [503, 96] on div "[DATE]" at bounding box center [581, 91] width 363 height 28
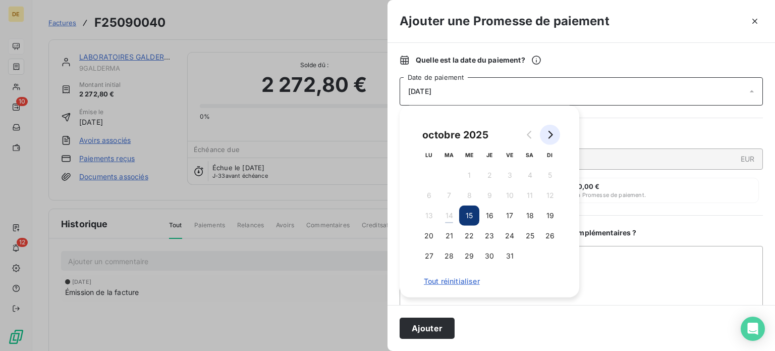
click at [550, 133] on icon "Go to next month" at bounding box center [550, 135] width 8 height 8
click at [491, 234] on button "20" at bounding box center [489, 236] width 20 height 20
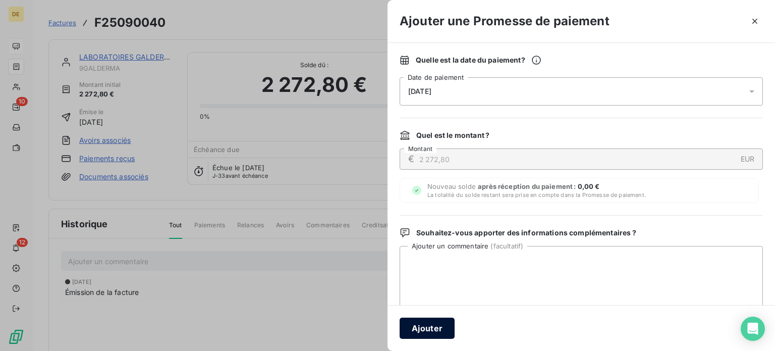
click at [432, 327] on button "Ajouter" at bounding box center [427, 327] width 55 height 21
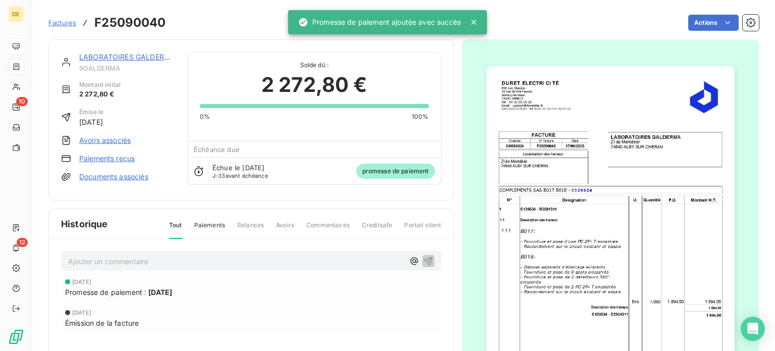
click at [147, 56] on link "LABORATOIRES GALDERMA" at bounding box center [127, 56] width 96 height 9
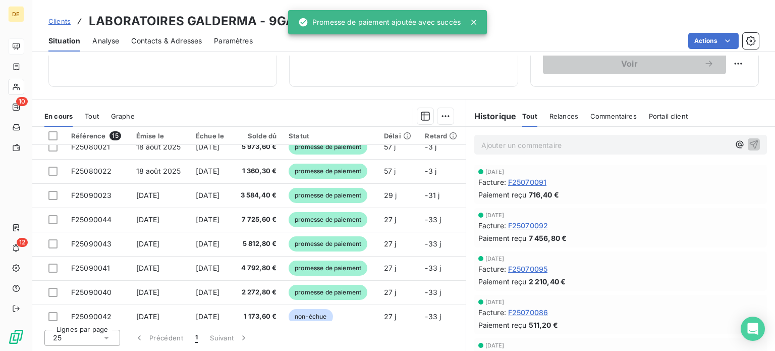
scroll to position [191, 0]
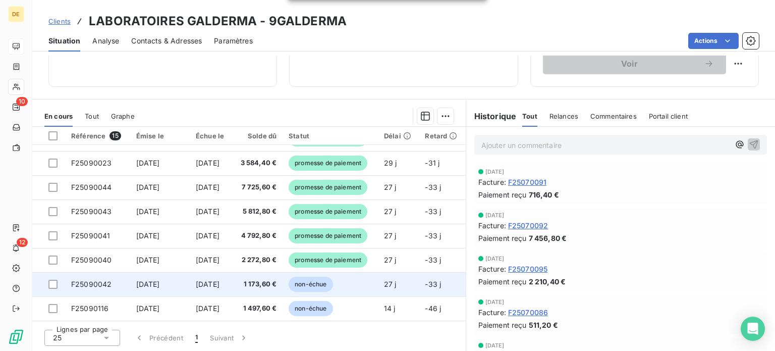
click at [295, 282] on td "non-échue" at bounding box center [330, 284] width 95 height 24
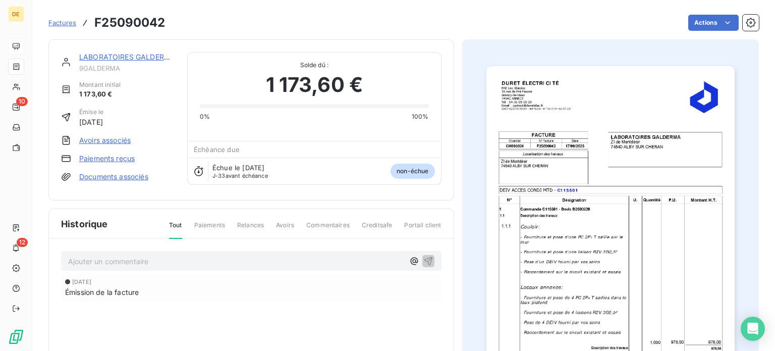
click at [712, 11] on div "Factures F25090042 Actions" at bounding box center [403, 16] width 711 height 33
click at [712, 19] on html "DE 10 12 Factures F25090042 Actions LABORATOIRES GALDERMA 9GALDERMA Montant ini…" at bounding box center [387, 175] width 775 height 351
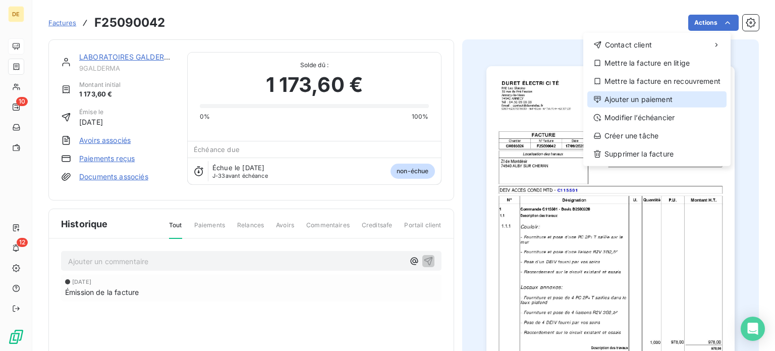
click at [639, 102] on div "Ajouter un paiement" at bounding box center [656, 99] width 139 height 16
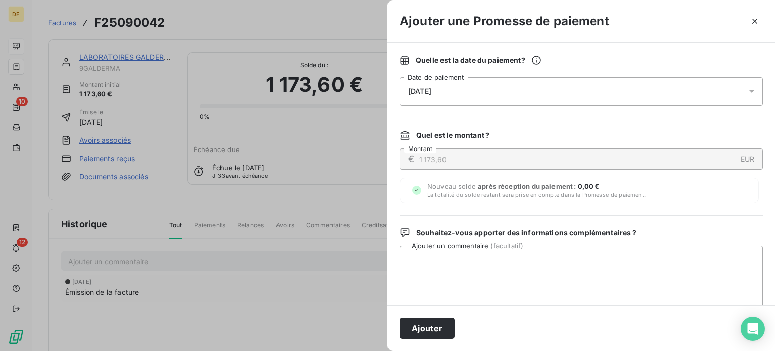
click at [494, 85] on div "[DATE]" at bounding box center [581, 91] width 363 height 28
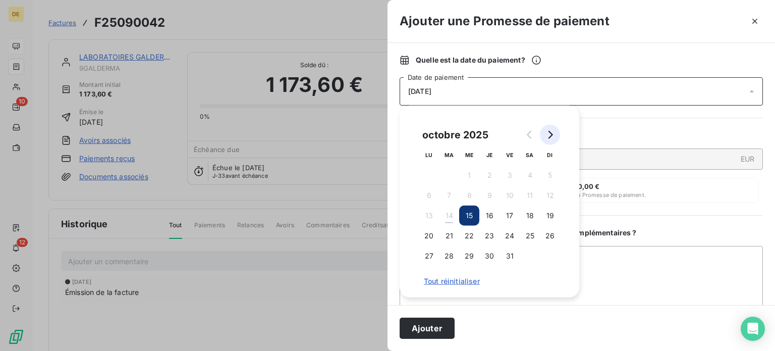
click at [555, 132] on button "Go to next month" at bounding box center [550, 135] width 20 height 20
drag, startPoint x: 492, startPoint y: 235, endPoint x: 456, endPoint y: 297, distance: 71.0
click at [492, 235] on button "20" at bounding box center [489, 236] width 20 height 20
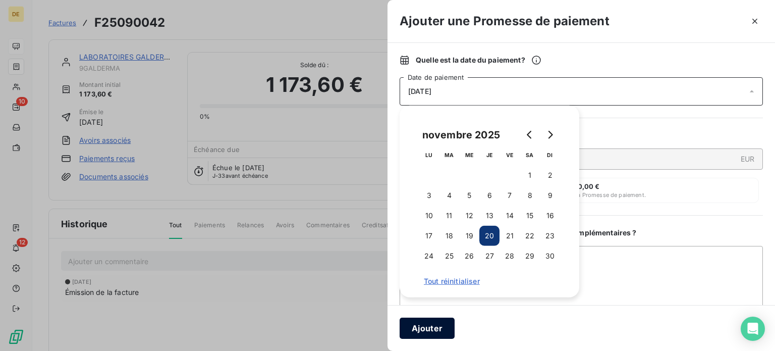
click at [433, 329] on button "Ajouter" at bounding box center [427, 327] width 55 height 21
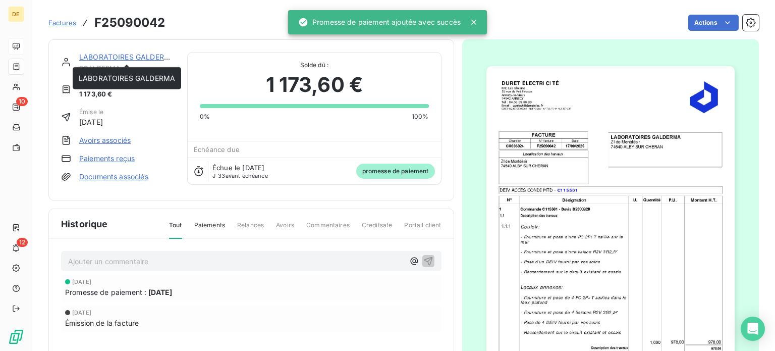
click at [155, 53] on link "LABORATOIRES GALDERMA" at bounding box center [127, 56] width 96 height 9
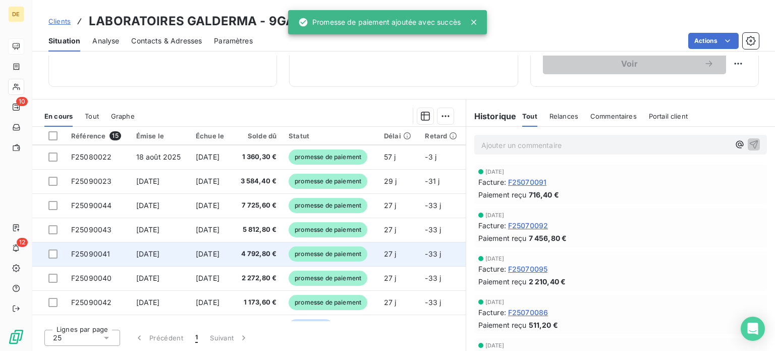
scroll to position [191, 0]
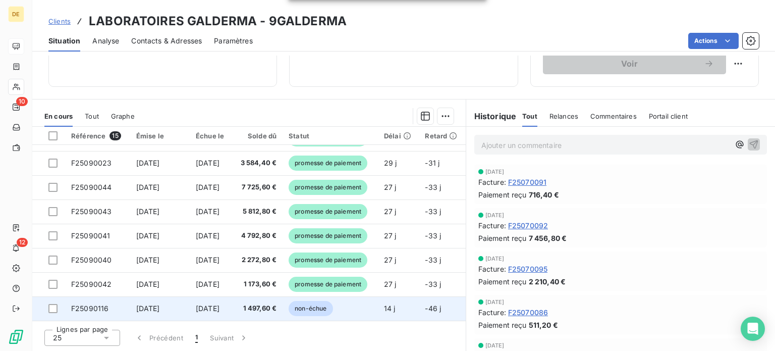
click at [312, 302] on span "non-échue" at bounding box center [311, 308] width 44 height 15
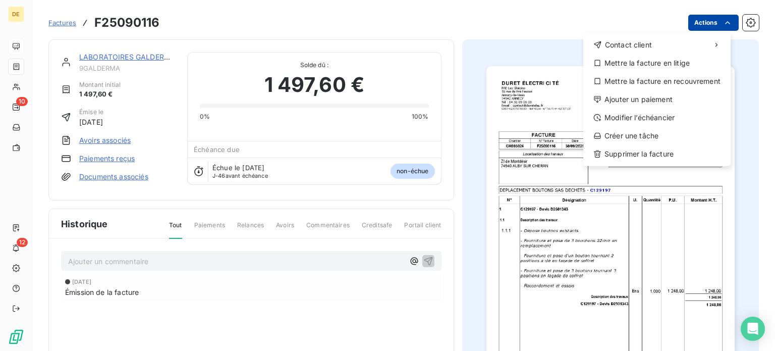
click at [705, 20] on html "DE 10 12 Factures F25090116 Actions Contact client Mettre la facture en litige …" at bounding box center [387, 175] width 775 height 351
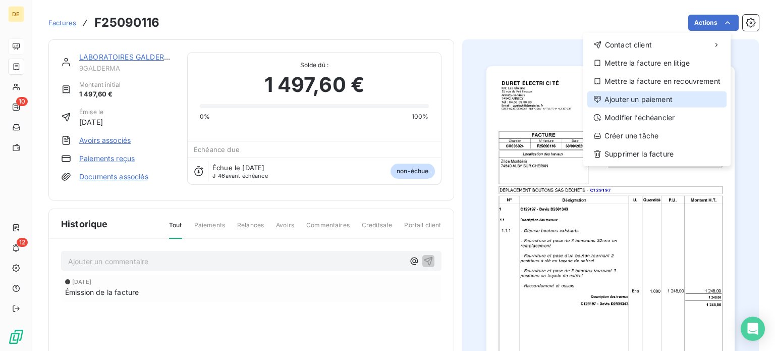
click at [625, 100] on div "Ajouter un paiement" at bounding box center [656, 99] width 139 height 16
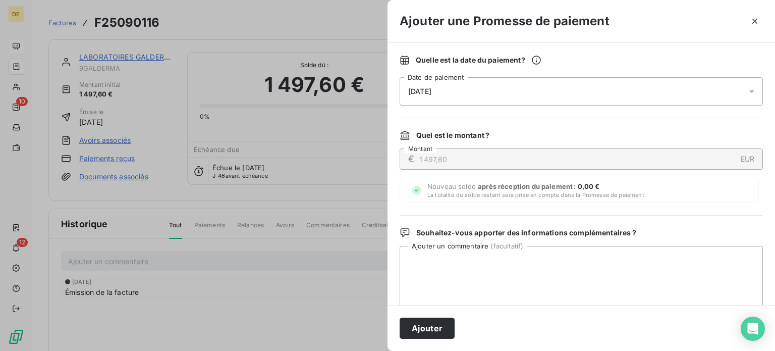
click at [491, 87] on div "[DATE]" at bounding box center [581, 91] width 363 height 28
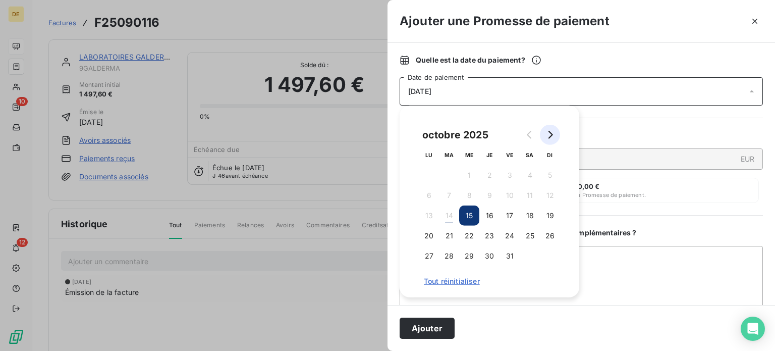
click at [552, 132] on icon "Go to next month" at bounding box center [550, 135] width 8 height 8
click at [490, 172] on button "4" at bounding box center [489, 175] width 20 height 20
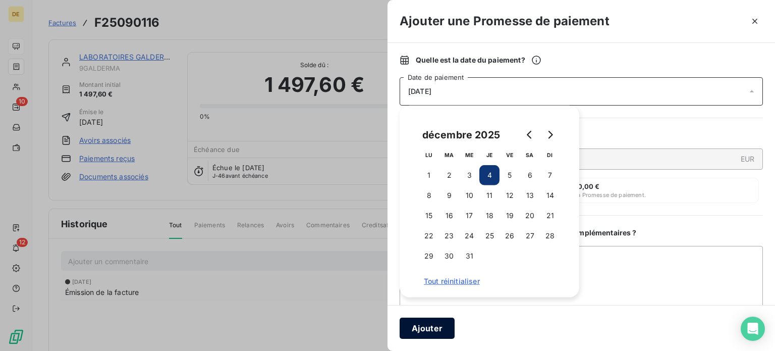
click at [432, 328] on button "Ajouter" at bounding box center [427, 327] width 55 height 21
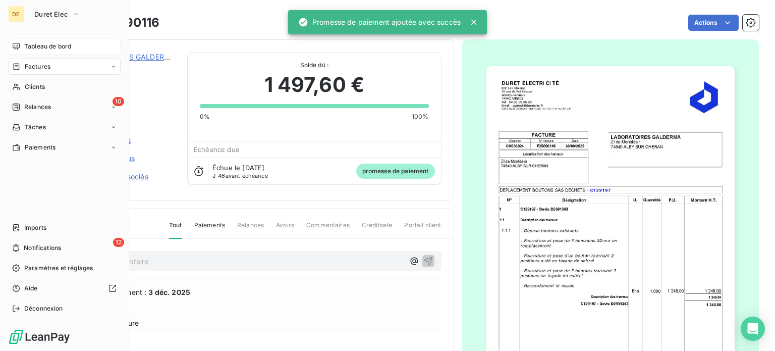
click at [16, 46] on icon at bounding box center [16, 46] width 8 height 8
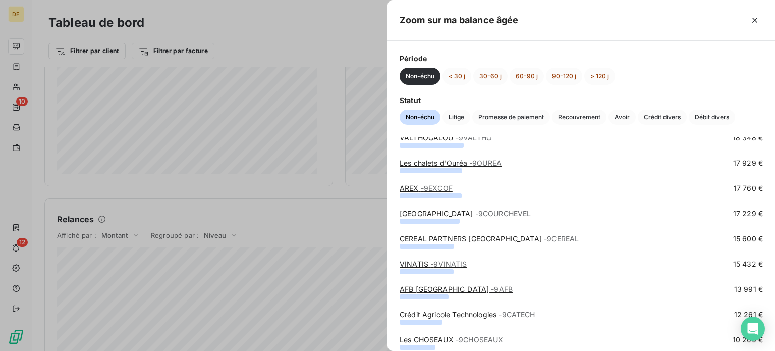
scroll to position [252, 0]
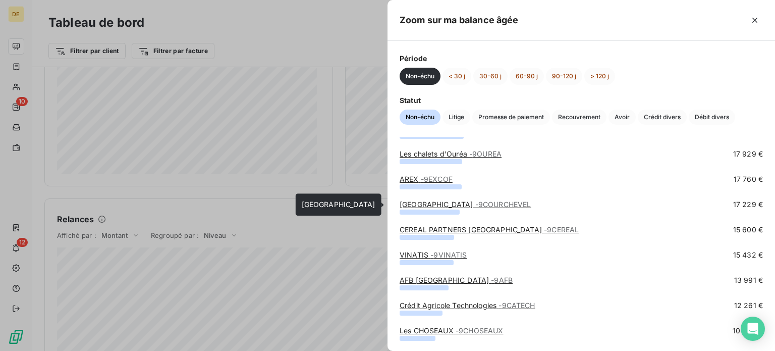
click at [448, 204] on link "[GEOGRAPHIC_DATA] - 9COURCHEVEL" at bounding box center [466, 204] width 132 height 9
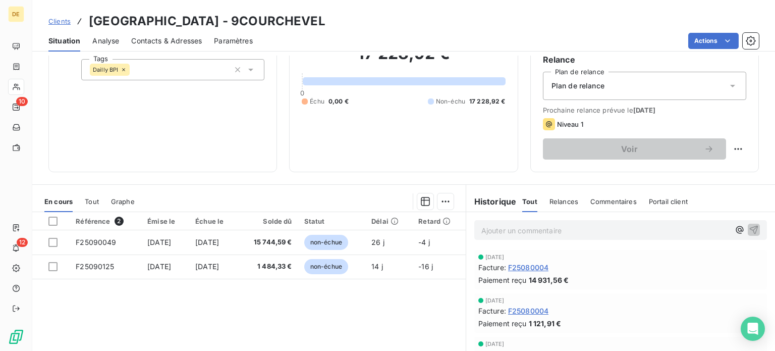
scroll to position [101, 0]
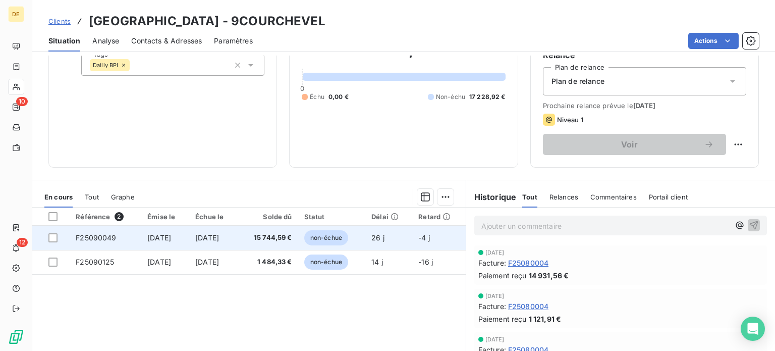
click at [283, 240] on span "15 744,59 €" at bounding box center [268, 238] width 48 height 10
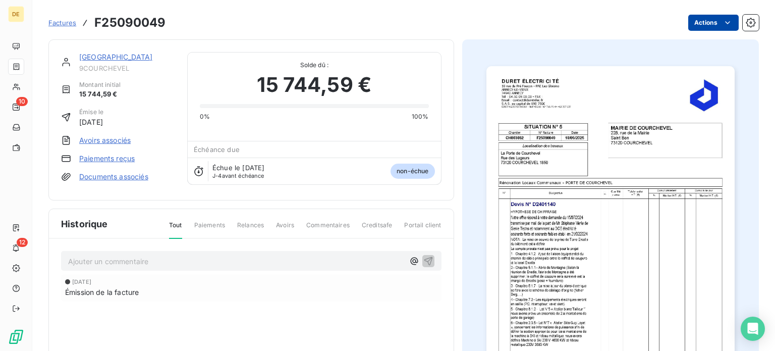
click at [714, 18] on html "DE 10 12 Factures F25090049 Actions MAIRIE DE COURCHEVEL 9COURCHEVEL Montant in…" at bounding box center [387, 175] width 775 height 351
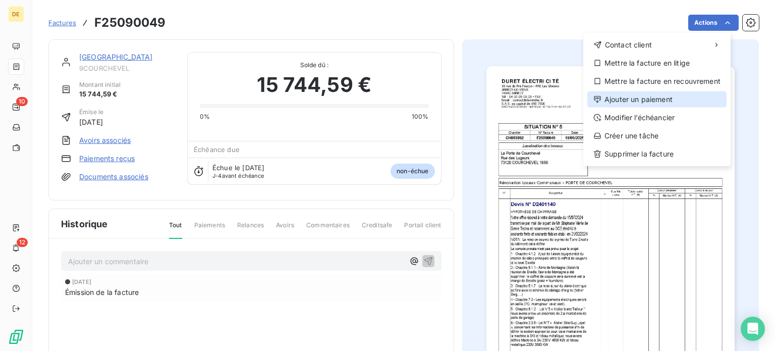
click at [644, 96] on div "Ajouter un paiement" at bounding box center [656, 99] width 139 height 16
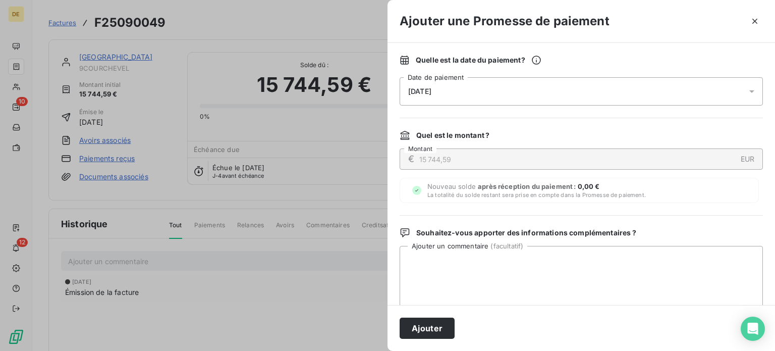
click at [565, 91] on div "[DATE]" at bounding box center [581, 91] width 363 height 28
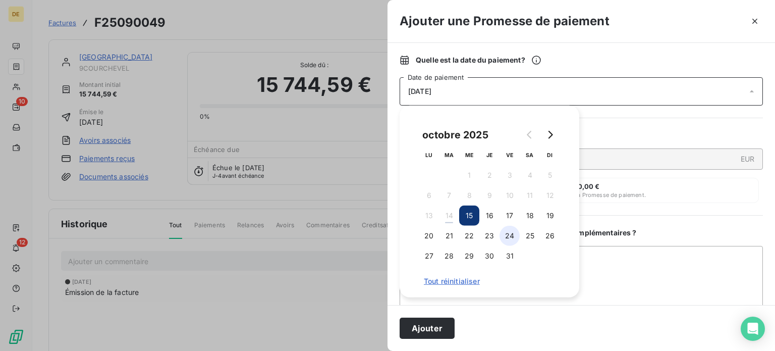
click at [510, 239] on button "24" at bounding box center [510, 236] width 20 height 20
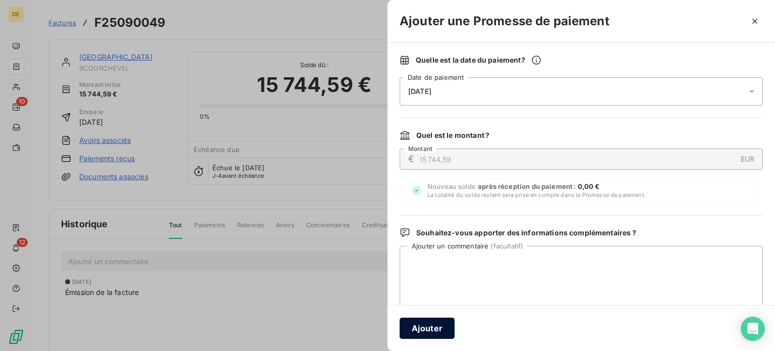
click at [427, 330] on button "Ajouter" at bounding box center [427, 327] width 55 height 21
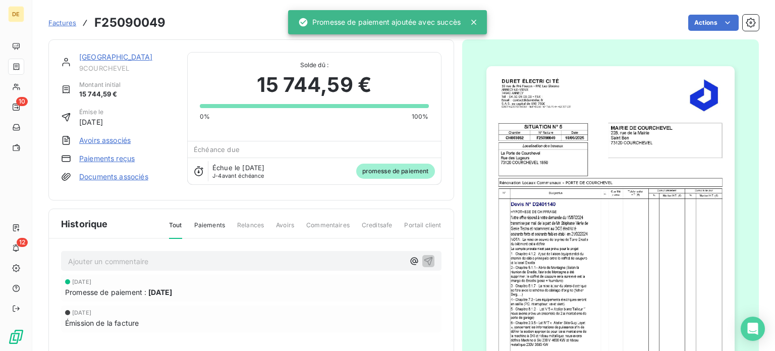
click at [134, 55] on link "[GEOGRAPHIC_DATA]" at bounding box center [116, 56] width 74 height 9
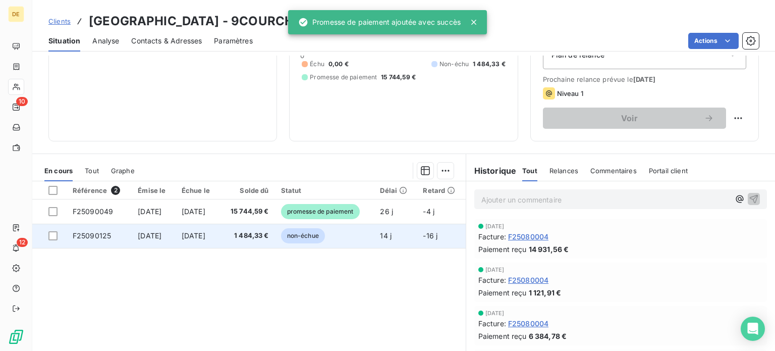
scroll to position [151, 0]
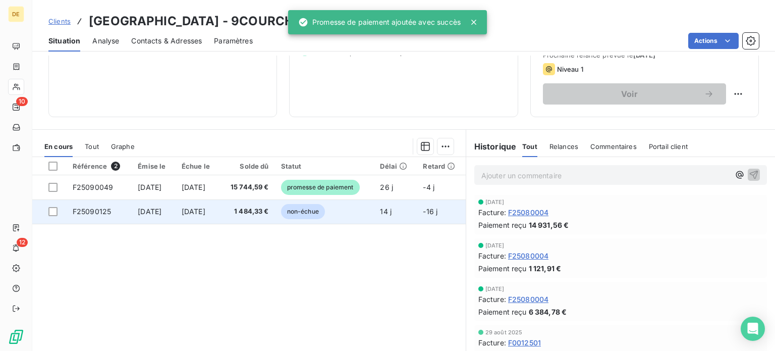
click at [241, 210] on td "1 484,33 €" at bounding box center [247, 211] width 55 height 24
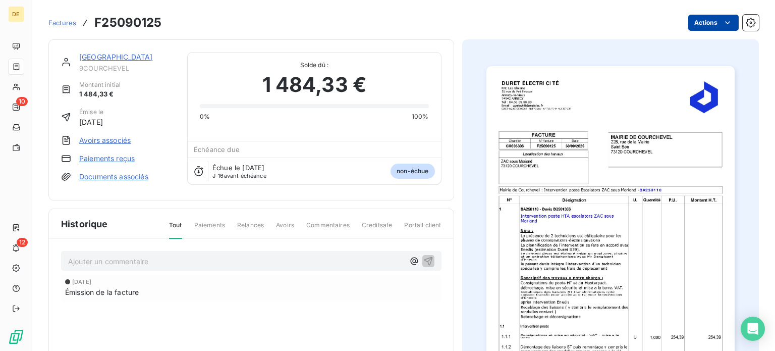
click at [711, 20] on html "DE 10 12 Factures F25090125 Actions MAIRIE DE COURCHEVEL 9COURCHEVEL Montant in…" at bounding box center [387, 175] width 775 height 351
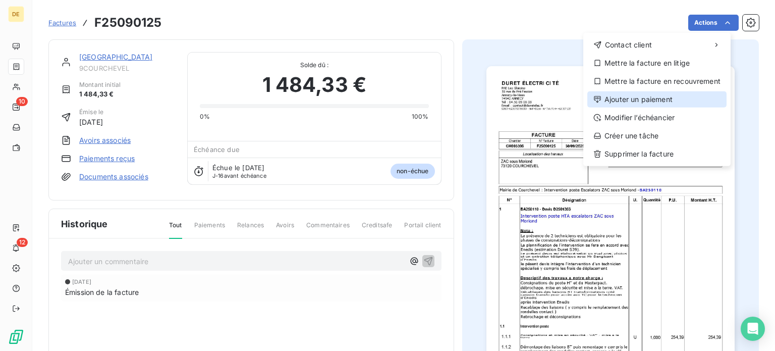
click at [649, 99] on div "Ajouter un paiement" at bounding box center [656, 99] width 139 height 16
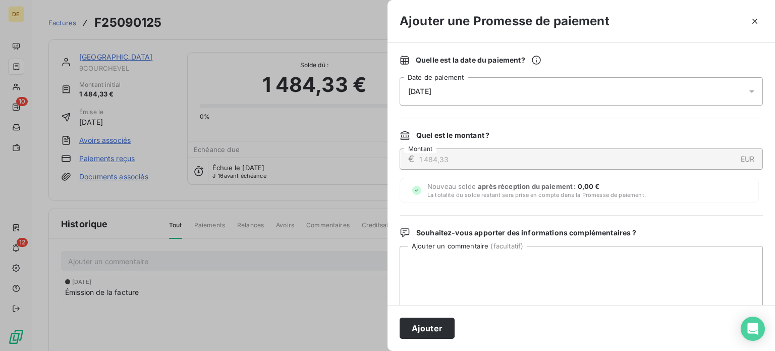
click at [520, 92] on div "[DATE]" at bounding box center [581, 91] width 363 height 28
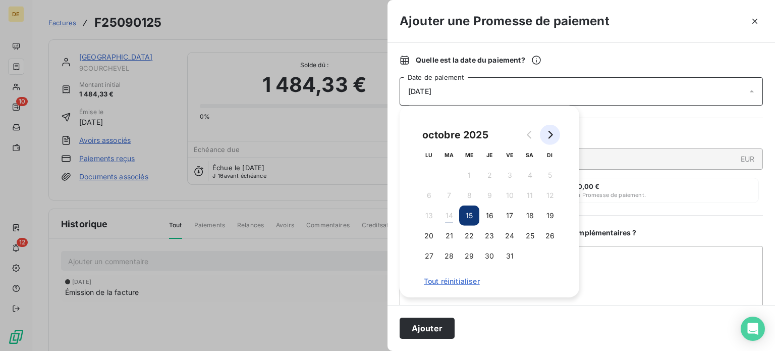
click at [551, 136] on icon "Go to next month" at bounding box center [551, 135] width 5 height 8
click at [502, 199] on button "7" at bounding box center [510, 195] width 20 height 20
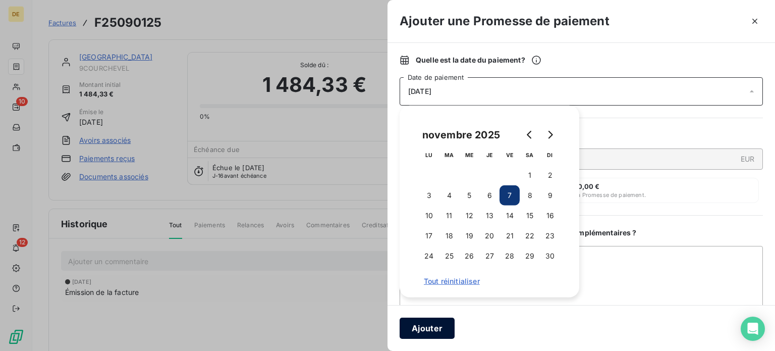
click at [436, 323] on button "Ajouter" at bounding box center [427, 327] width 55 height 21
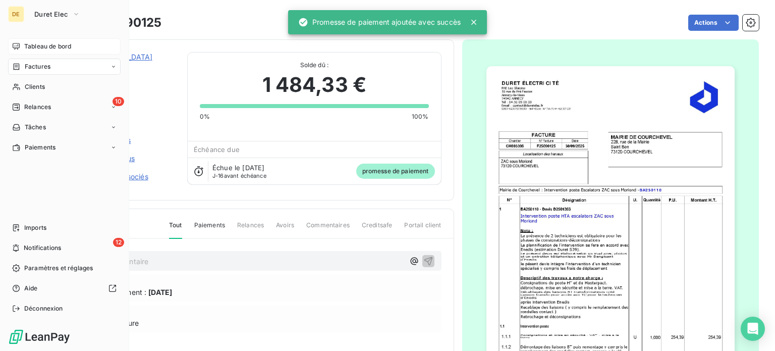
click at [40, 47] on span "Tableau de bord" at bounding box center [47, 46] width 47 height 9
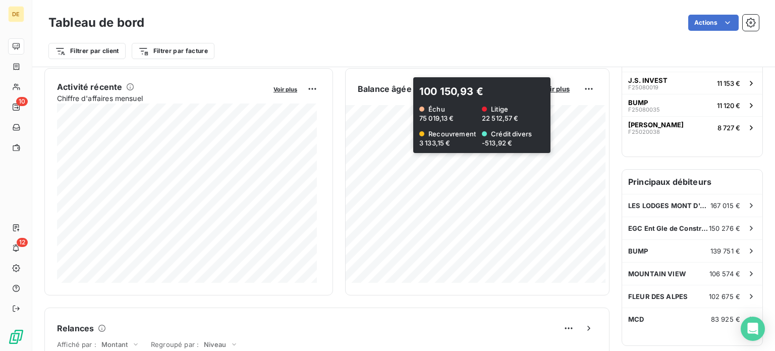
scroll to position [202, 0]
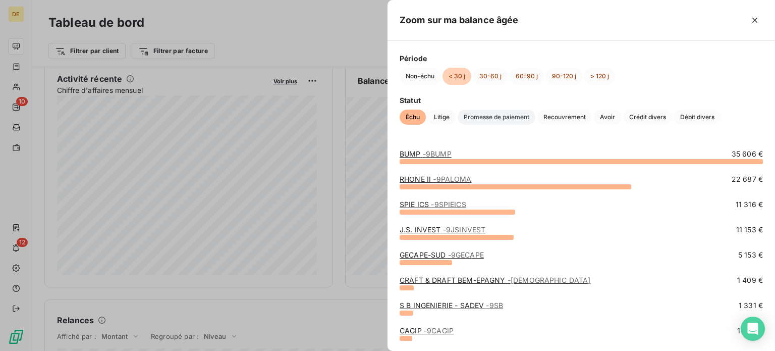
click at [471, 116] on span "Promesse de paiement" at bounding box center [497, 117] width 78 height 15
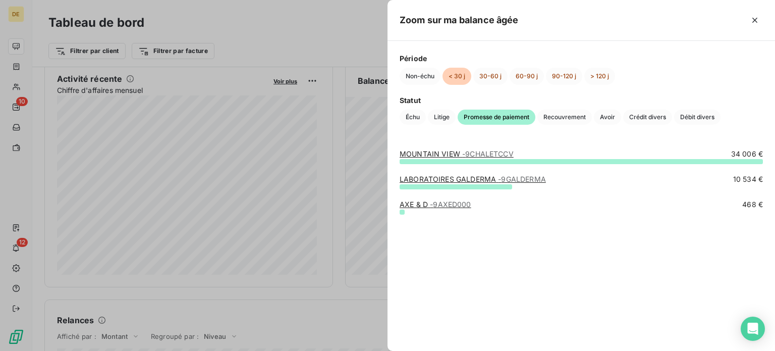
click at [451, 202] on span "- 9AXED000" at bounding box center [450, 204] width 41 height 9
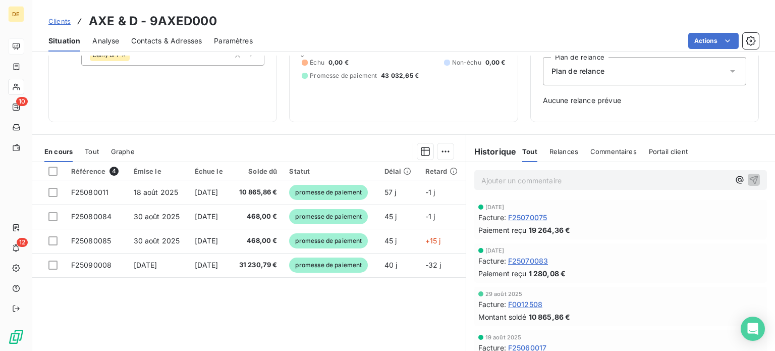
scroll to position [146, 0]
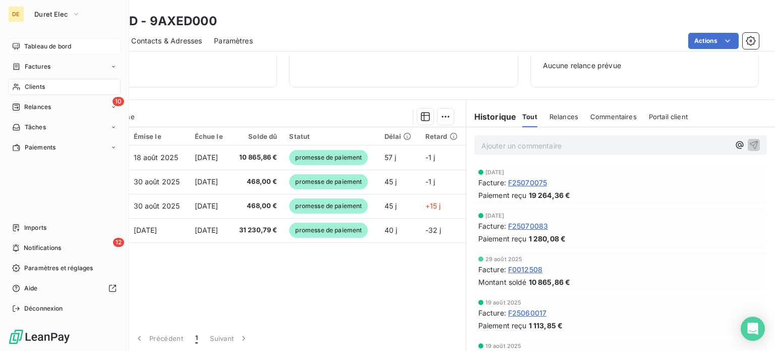
click at [29, 43] on span "Tableau de bord" at bounding box center [47, 46] width 47 height 9
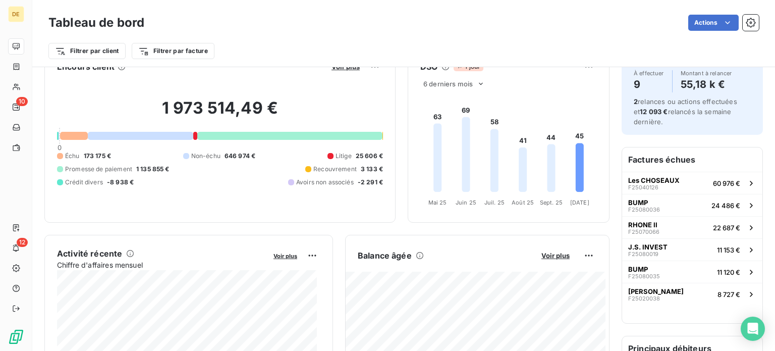
scroll to position [101, 0]
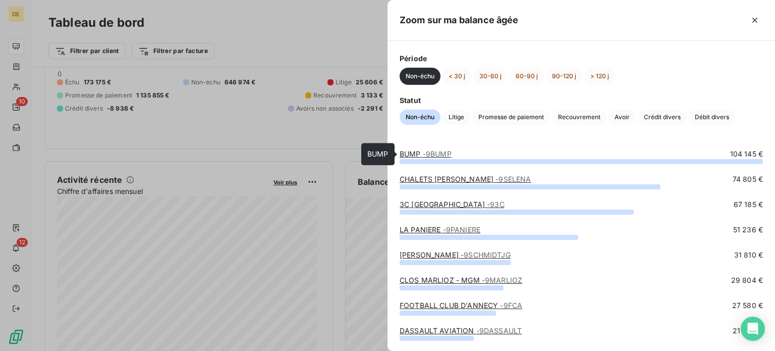
click at [439, 150] on span "- 9BUMP" at bounding box center [437, 153] width 29 height 9
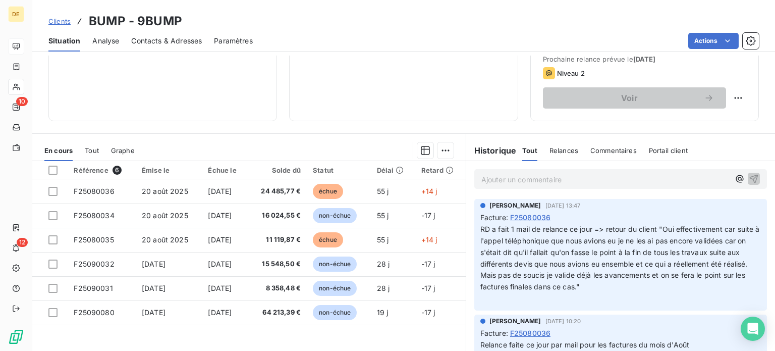
scroll to position [151, 0]
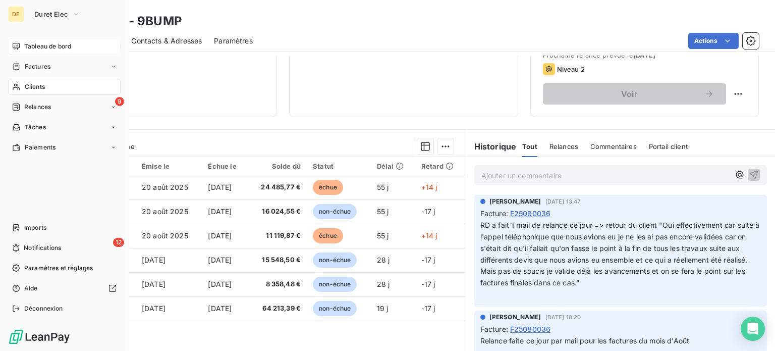
click at [41, 46] on span "Tableau de bord" at bounding box center [47, 46] width 47 height 9
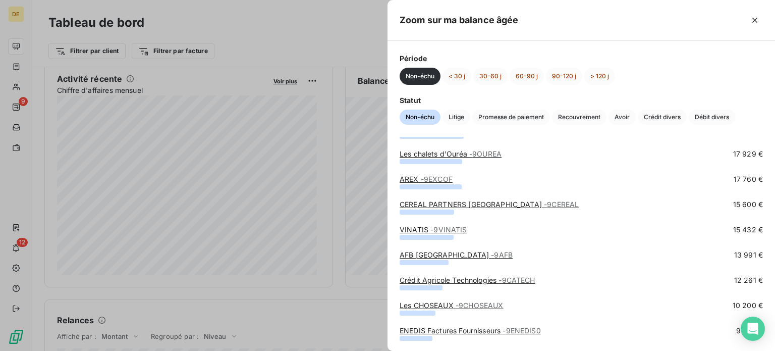
scroll to position [303, 0]
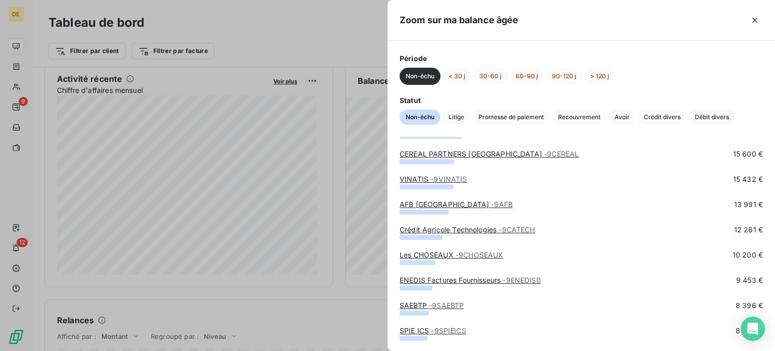
click at [451, 252] on link "Les CHOSEAUX - 9CHOSEAUX" at bounding box center [451, 254] width 103 height 9
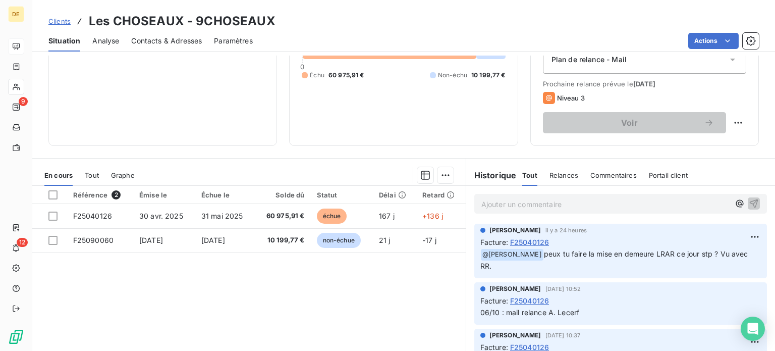
scroll to position [151, 0]
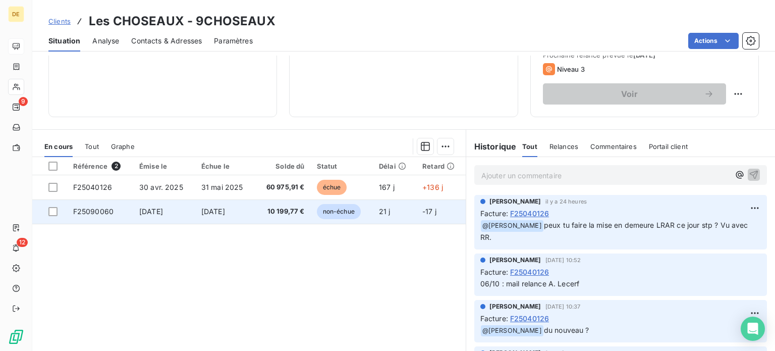
click at [288, 216] on span "10 199,77 €" at bounding box center [282, 211] width 43 height 10
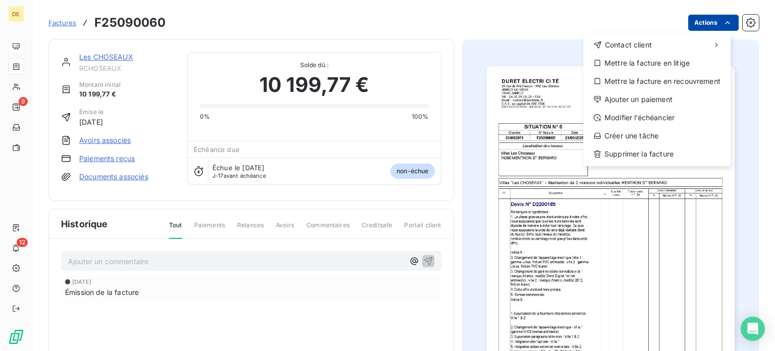
click at [714, 22] on html "DE 9 12 Factures F25090060 Actions Contact client Mettre la facture en litige M…" at bounding box center [387, 175] width 775 height 351
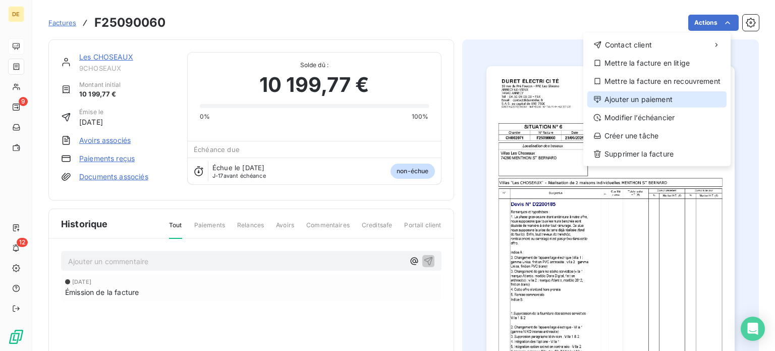
click at [629, 98] on div "Ajouter un paiement" at bounding box center [656, 99] width 139 height 16
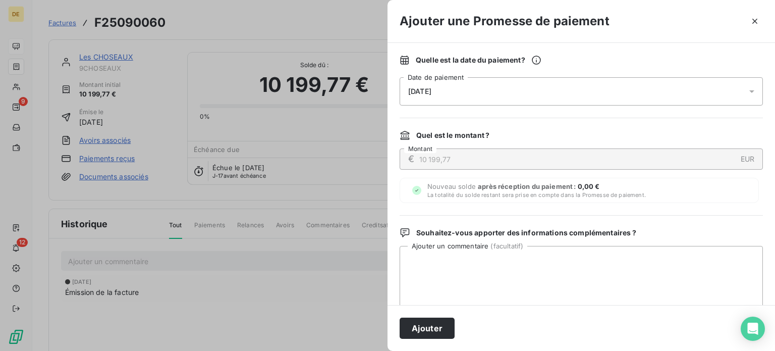
click at [493, 92] on div "[DATE]" at bounding box center [581, 91] width 363 height 28
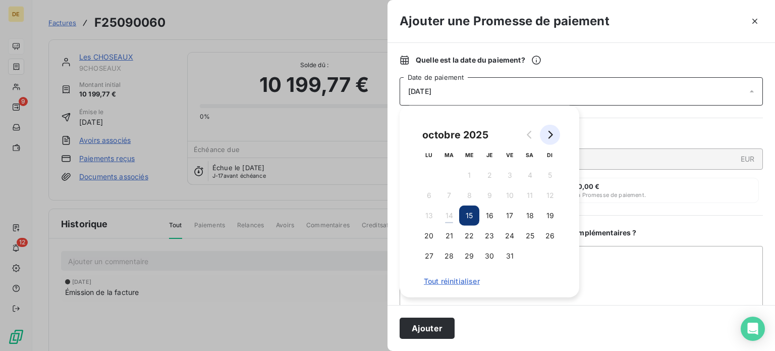
click at [549, 137] on icon "Go to next month" at bounding box center [550, 135] width 8 height 8
click at [475, 196] on button "5" at bounding box center [469, 195] width 20 height 20
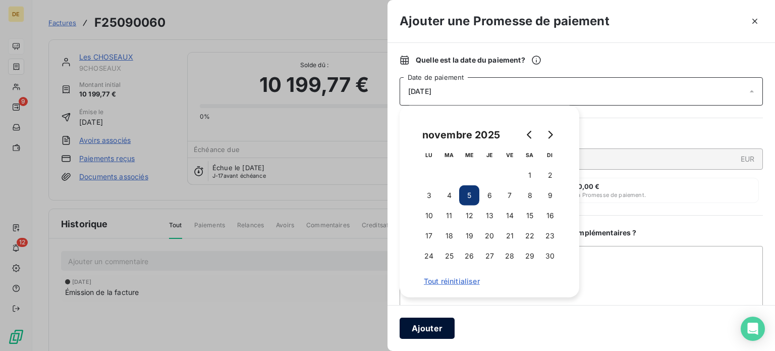
click at [415, 333] on button "Ajouter" at bounding box center [427, 327] width 55 height 21
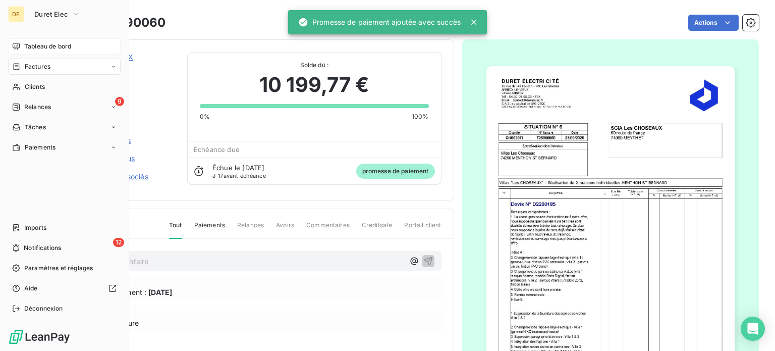
click at [38, 48] on span "Tableau de bord" at bounding box center [47, 46] width 47 height 9
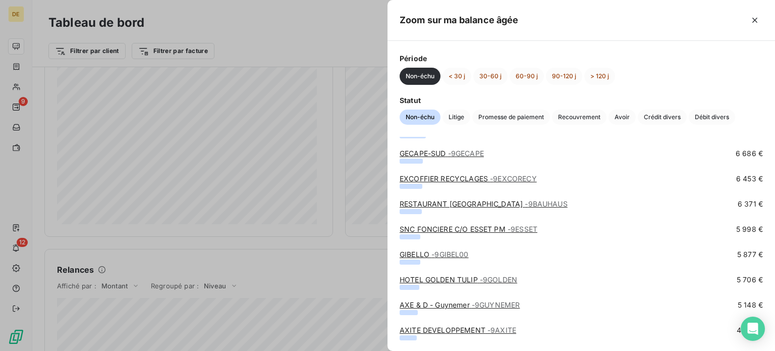
scroll to position [555, 0]
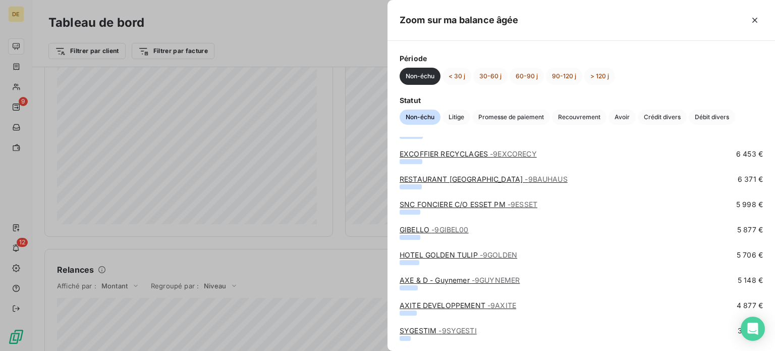
click at [451, 280] on link "AXE & D - Guynemer - 9GUYNEMER" at bounding box center [460, 280] width 120 height 9
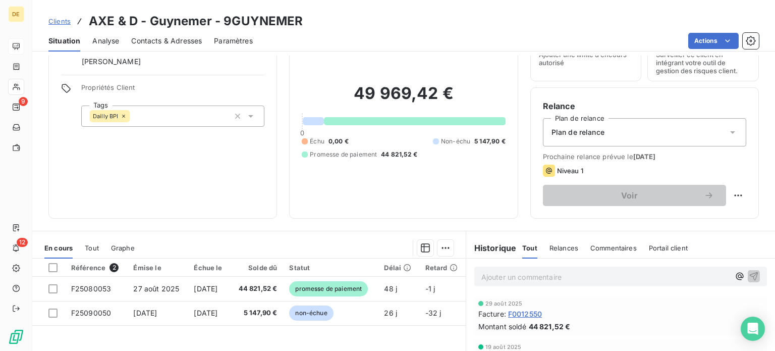
scroll to position [101, 0]
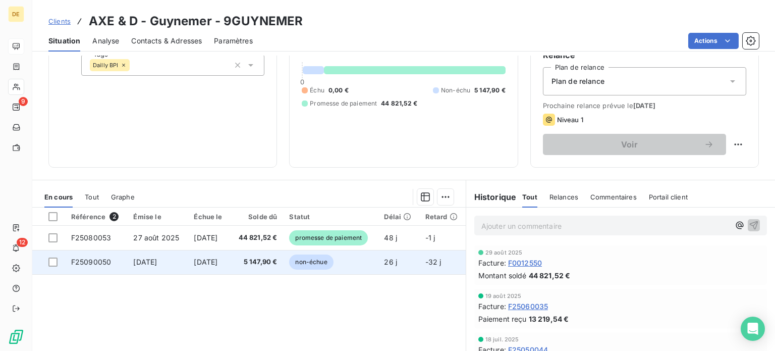
click at [274, 264] on span "5 147,90 €" at bounding box center [256, 262] width 41 height 10
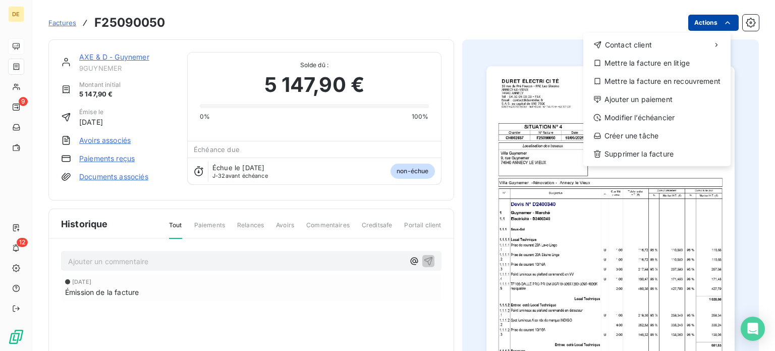
click at [707, 20] on html "DE 9 12 Factures F25090050 Actions Contact client Mettre la facture en litige M…" at bounding box center [387, 175] width 775 height 351
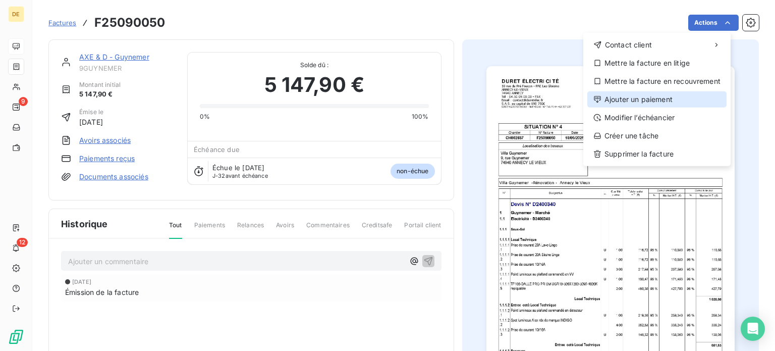
click at [632, 97] on div "Ajouter un paiement" at bounding box center [656, 99] width 139 height 16
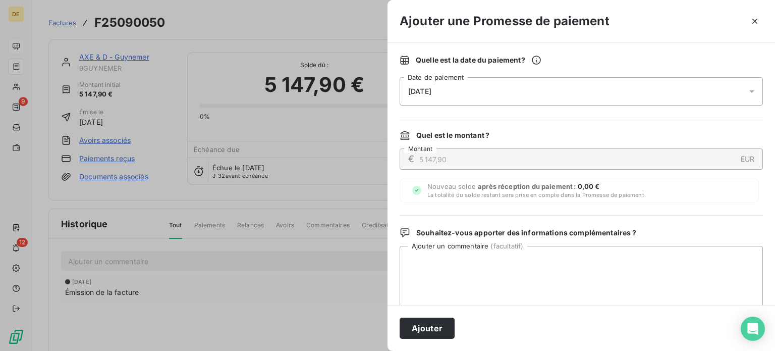
click at [575, 83] on div "[DATE]" at bounding box center [581, 91] width 363 height 28
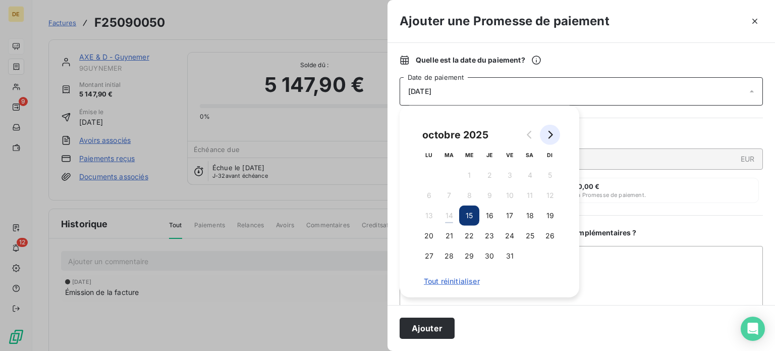
click at [552, 133] on icon "Go to next month" at bounding box center [550, 135] width 8 height 8
click at [470, 234] on button "19" at bounding box center [469, 236] width 20 height 20
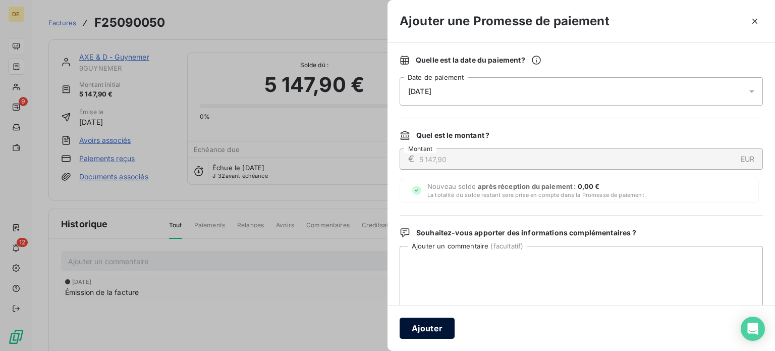
click at [420, 328] on button "Ajouter" at bounding box center [427, 327] width 55 height 21
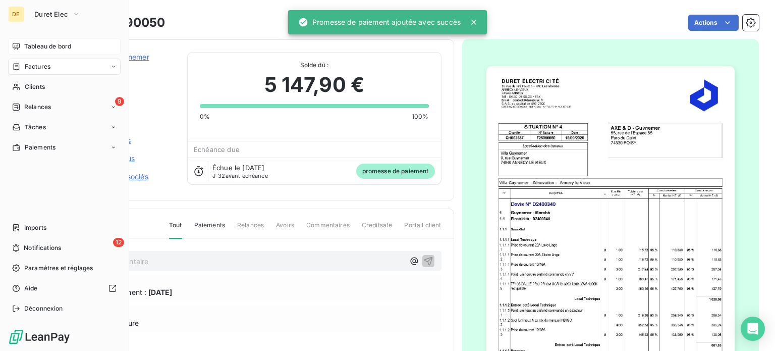
click at [18, 42] on icon at bounding box center [16, 46] width 8 height 8
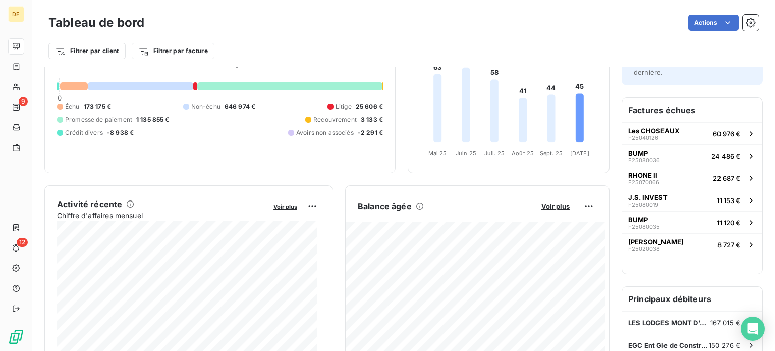
scroll to position [102, 0]
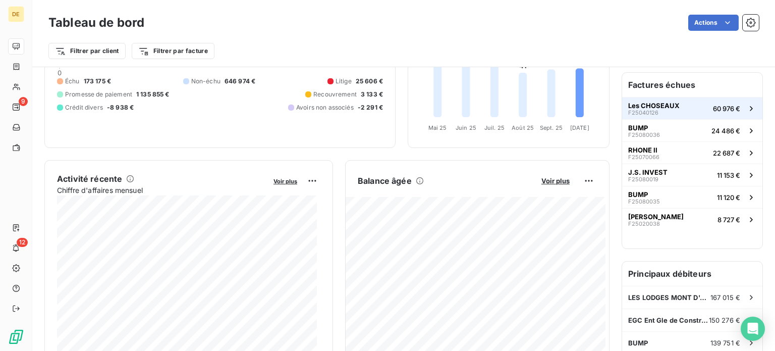
click at [700, 113] on button "Les CHOSEAUX F25040126 60 976 €" at bounding box center [692, 108] width 140 height 22
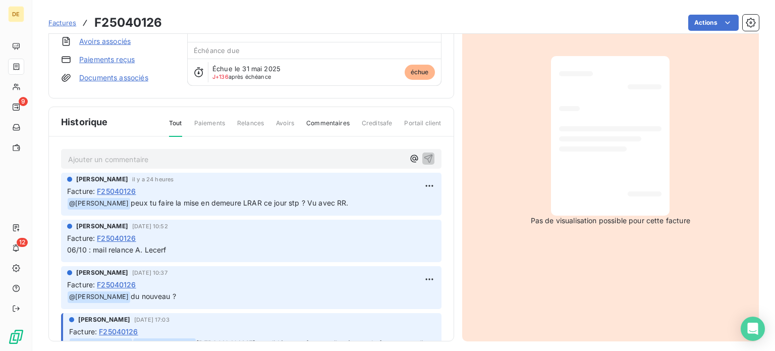
scroll to position [101, 0]
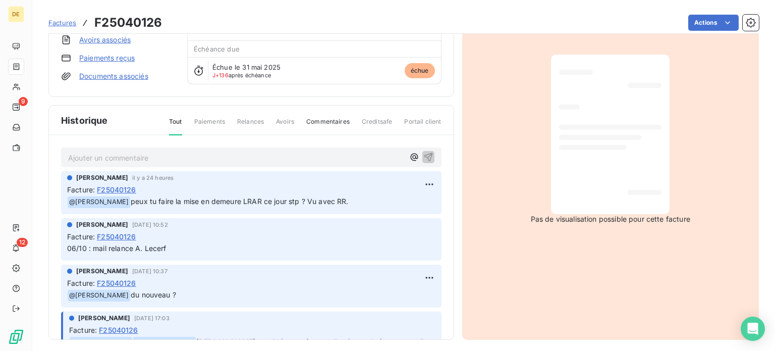
click at [211, 160] on p "Ajouter un commentaire ﻿" at bounding box center [236, 157] width 336 height 13
click at [423, 154] on icon "button" at bounding box center [428, 156] width 10 height 10
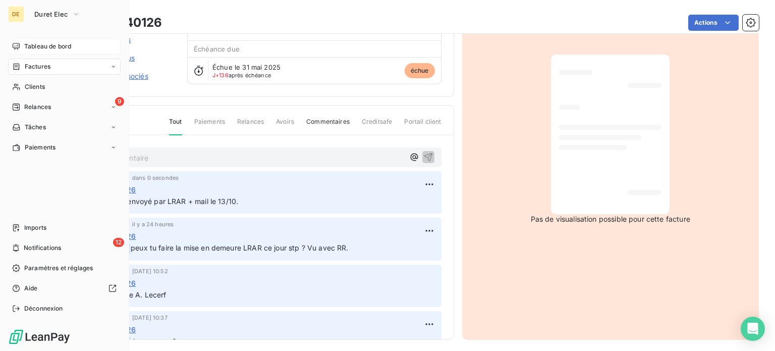
click at [32, 49] on span "Tableau de bord" at bounding box center [47, 46] width 47 height 9
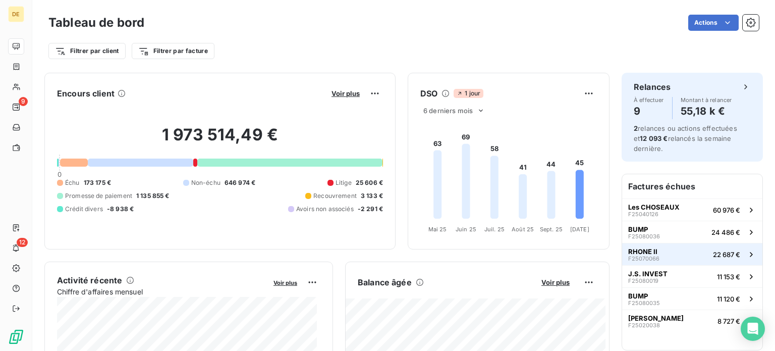
click at [628, 255] on span "F25070066" at bounding box center [643, 258] width 31 height 6
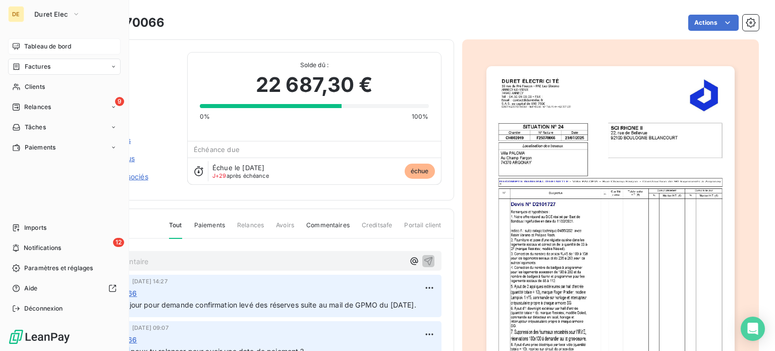
click at [25, 46] on span "Tableau de bord" at bounding box center [47, 46] width 47 height 9
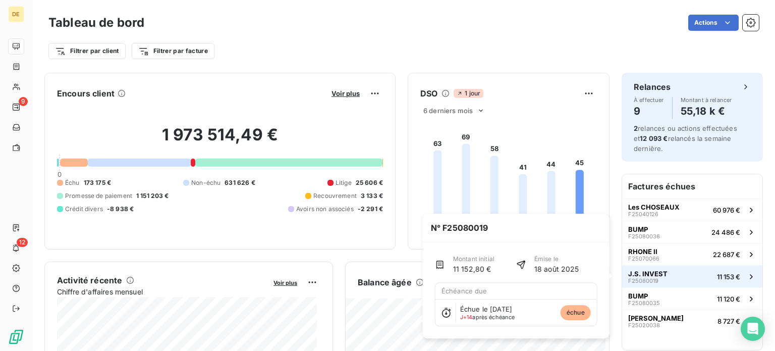
click at [663, 276] on button "J.S. INVEST F25080019 11 153 €" at bounding box center [692, 276] width 140 height 22
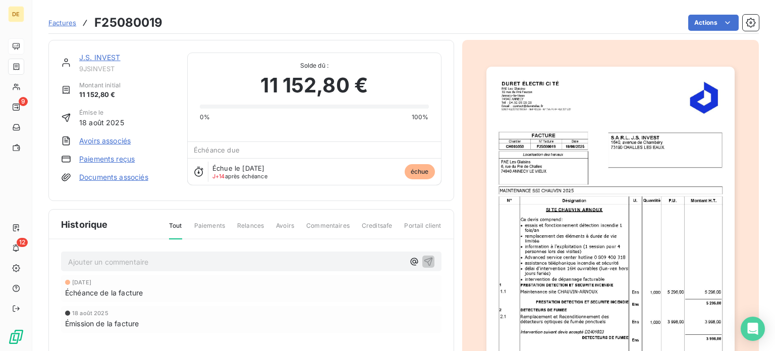
click at [317, 255] on p "Ajouter un commentaire ﻿" at bounding box center [236, 261] width 336 height 13
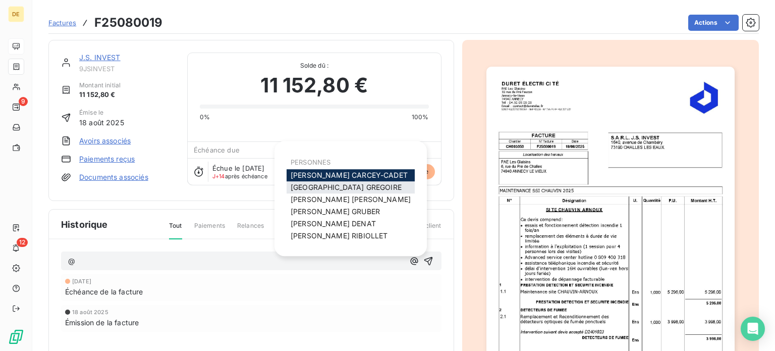
click at [340, 186] on span "[PERSON_NAME]" at bounding box center [346, 187] width 111 height 9
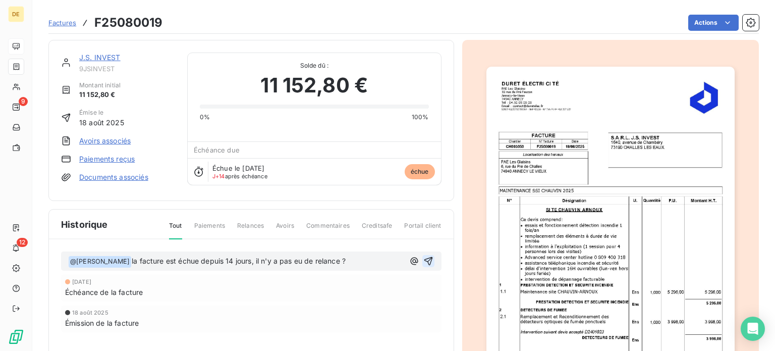
click at [424, 256] on icon "button" at bounding box center [428, 261] width 10 height 10
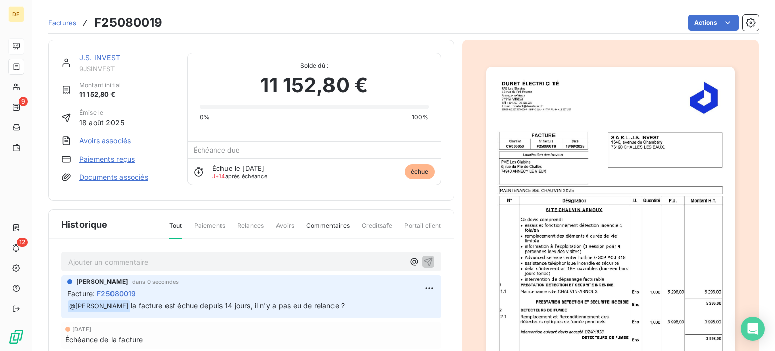
click at [99, 56] on link "J.S. INVEST" at bounding box center [99, 57] width 41 height 9
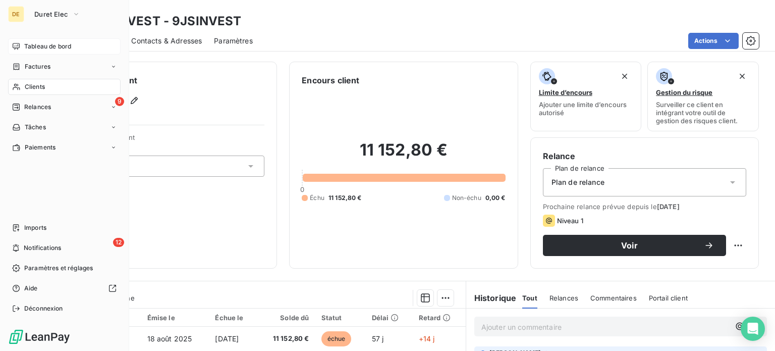
click at [32, 42] on span "Tableau de bord" at bounding box center [47, 46] width 47 height 9
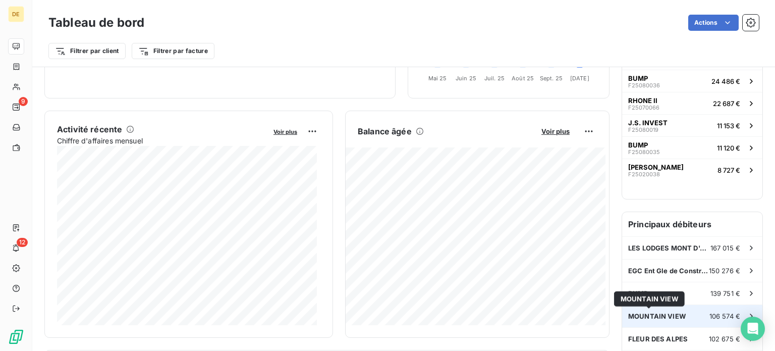
scroll to position [202, 0]
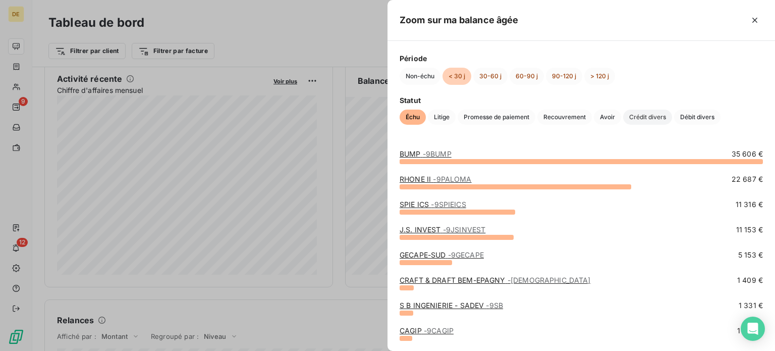
click at [658, 112] on span "Crédit divers" at bounding box center [647, 117] width 49 height 15
